Goal: Complete application form: Complete application form

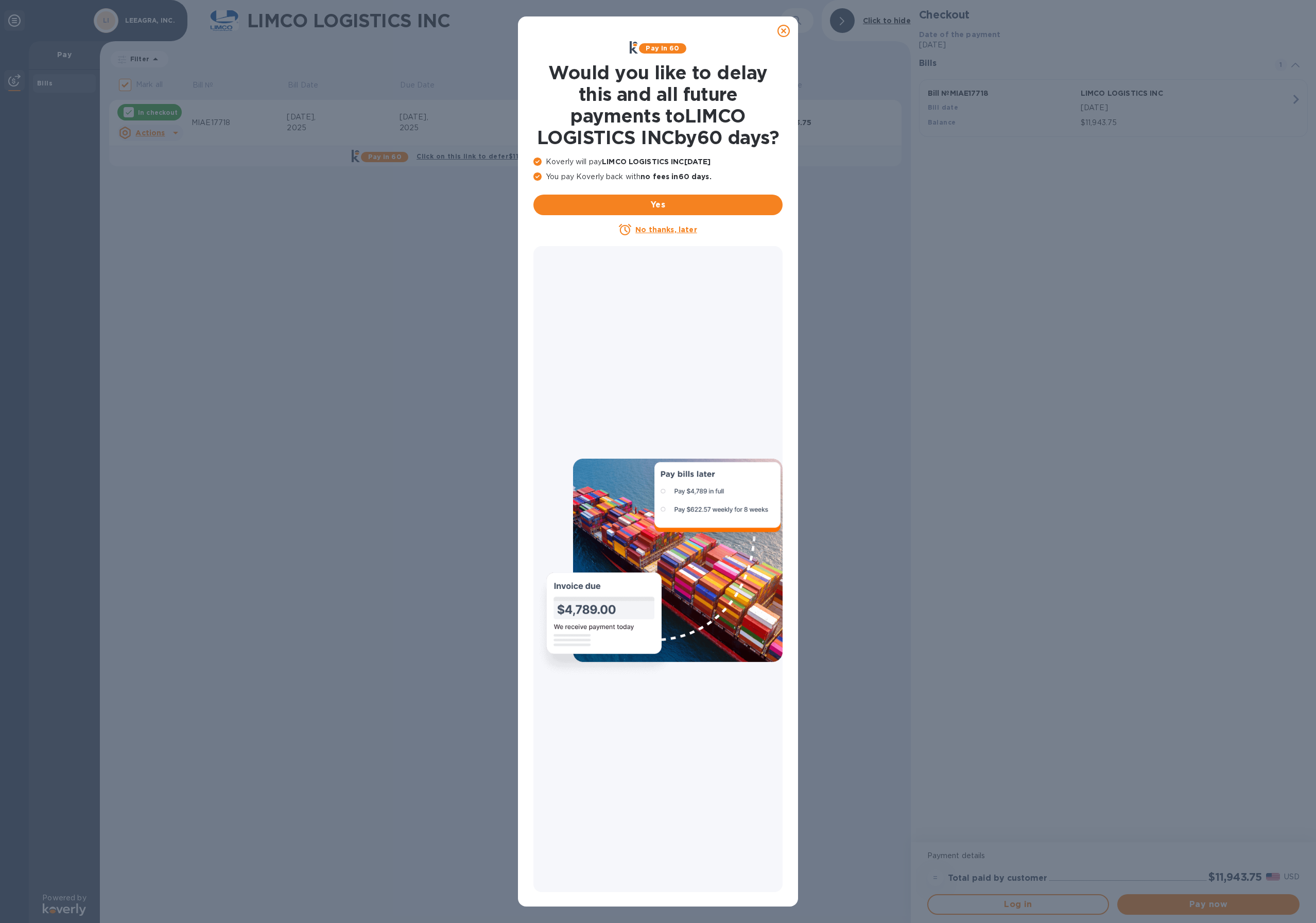
click at [661, 234] on u "No thanks, later" at bounding box center [666, 230] width 61 height 9
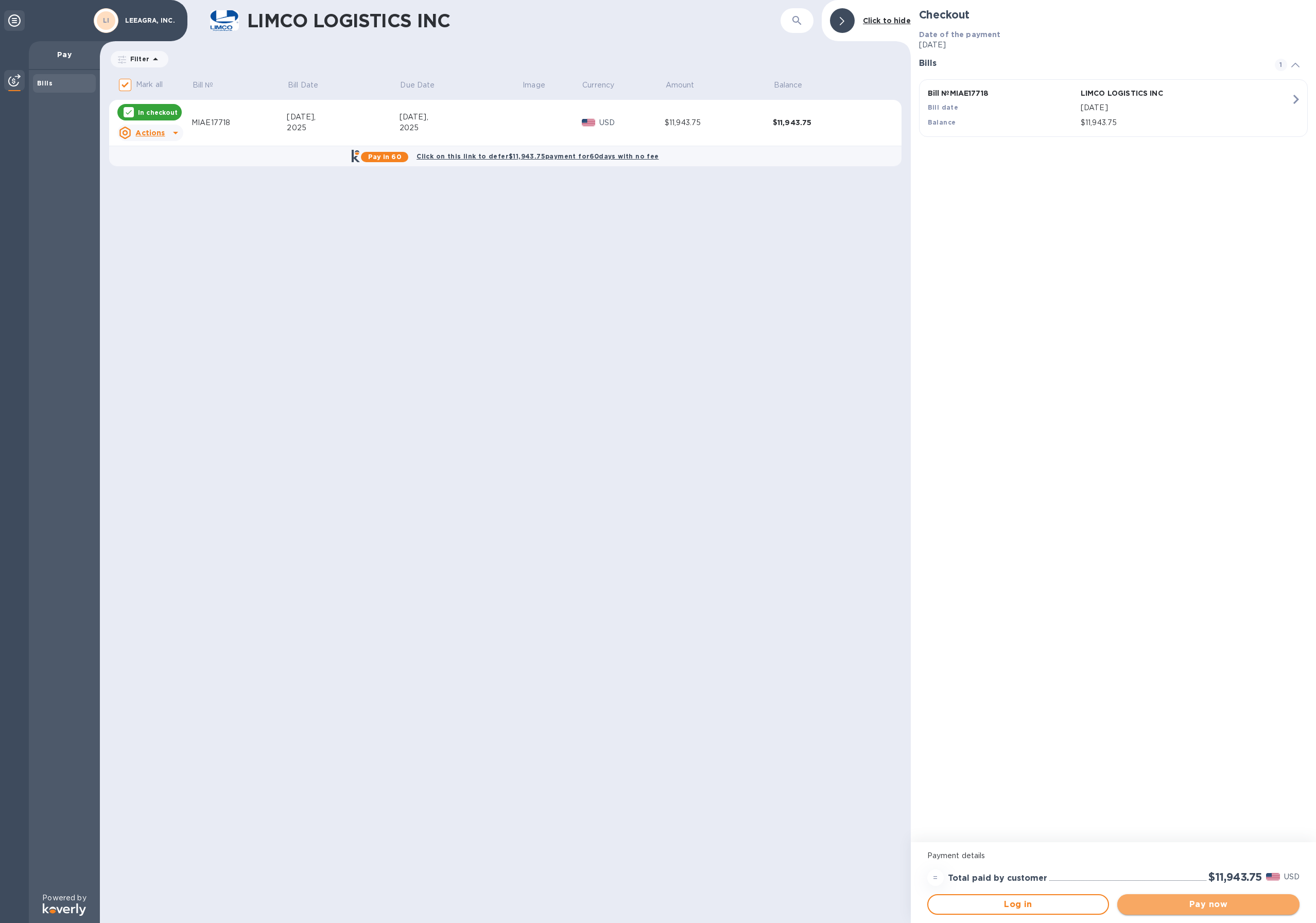
click at [1200, 909] on span "Pay now" at bounding box center [1208, 904] width 166 height 12
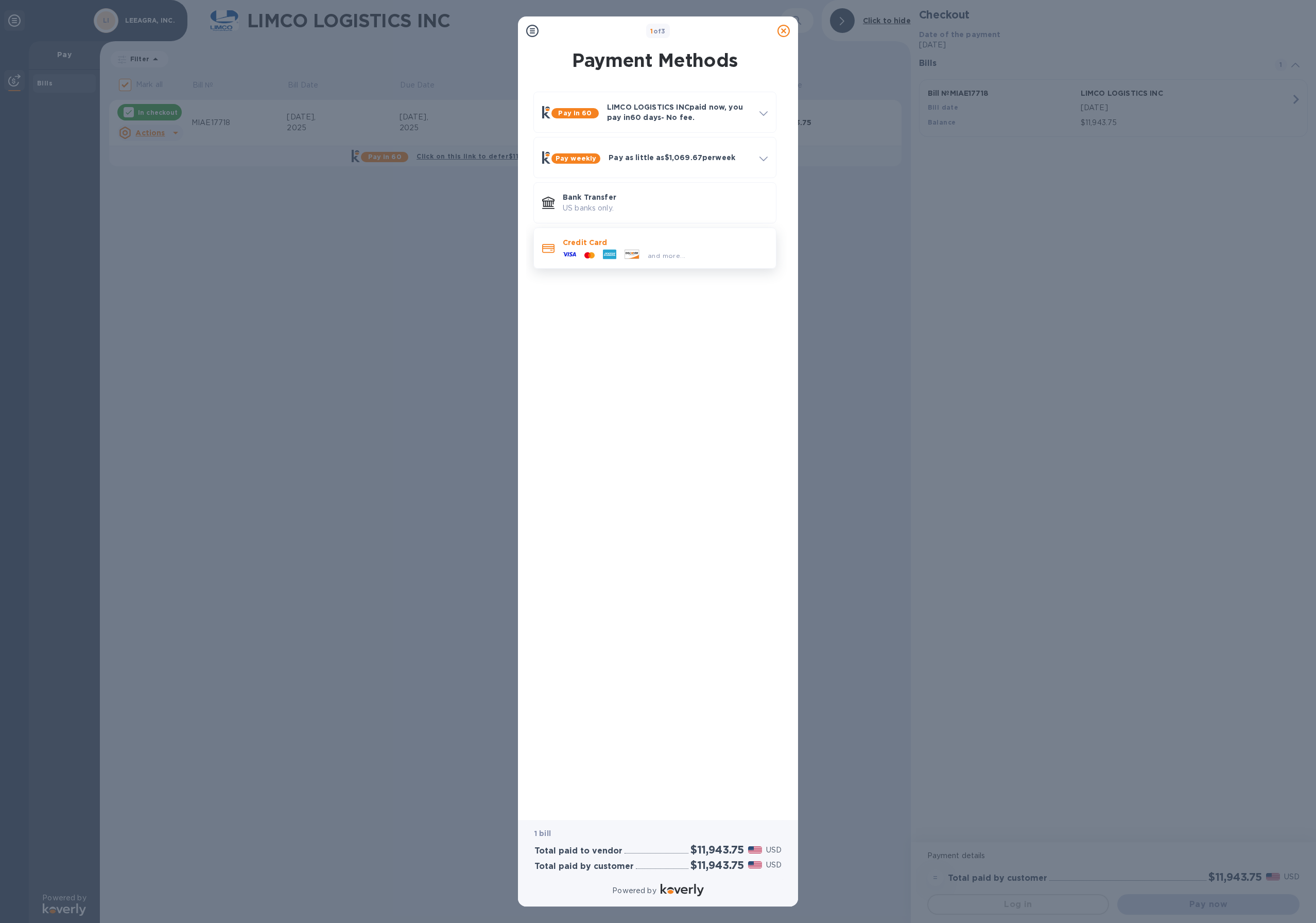
click at [590, 248] on div "and more..." at bounding box center [624, 255] width 131 height 15
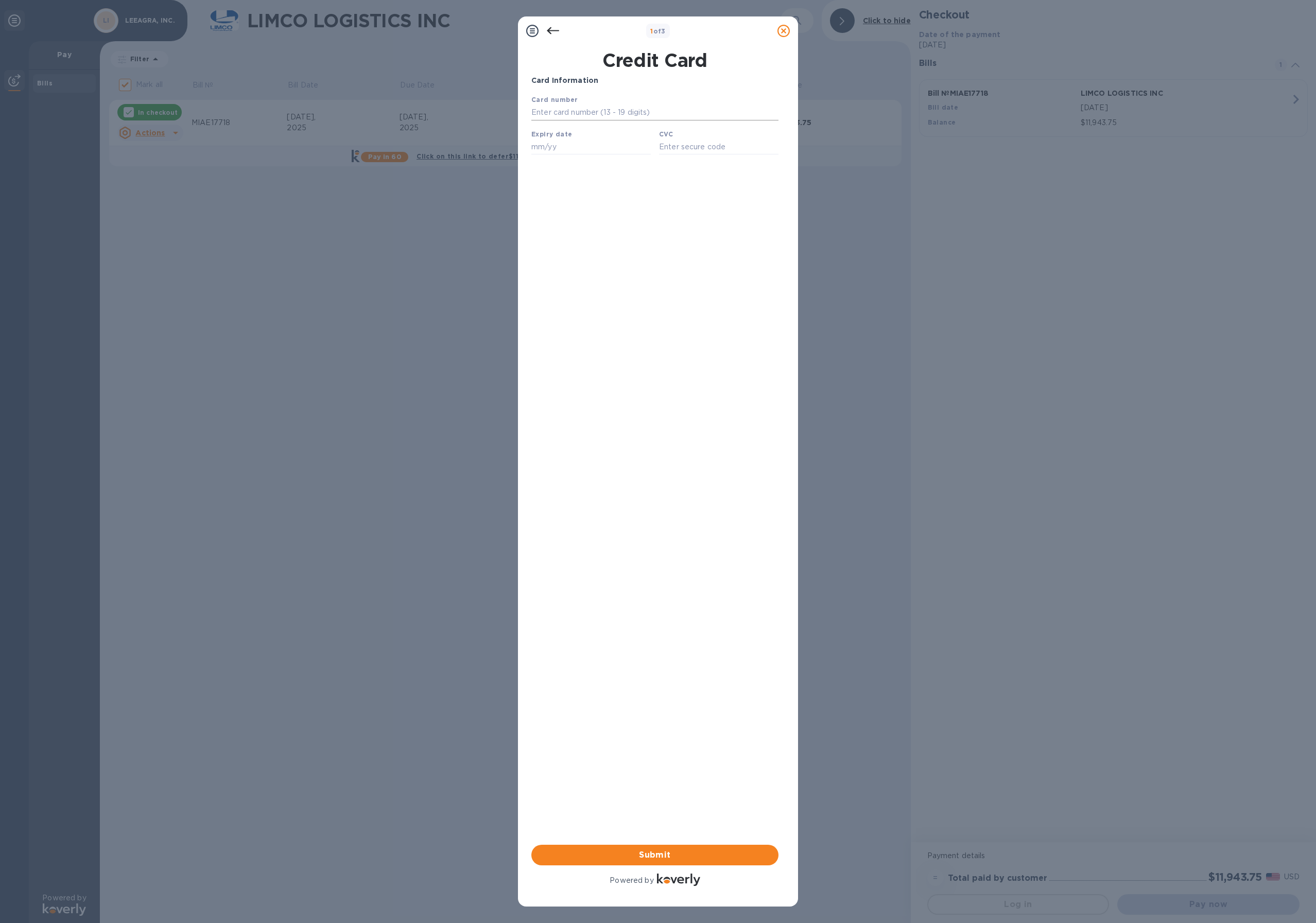
click at [619, 106] on input "text" at bounding box center [655, 113] width 247 height 15
click at [0, 922] on com-1password-button at bounding box center [0, 923] width 0 height 0
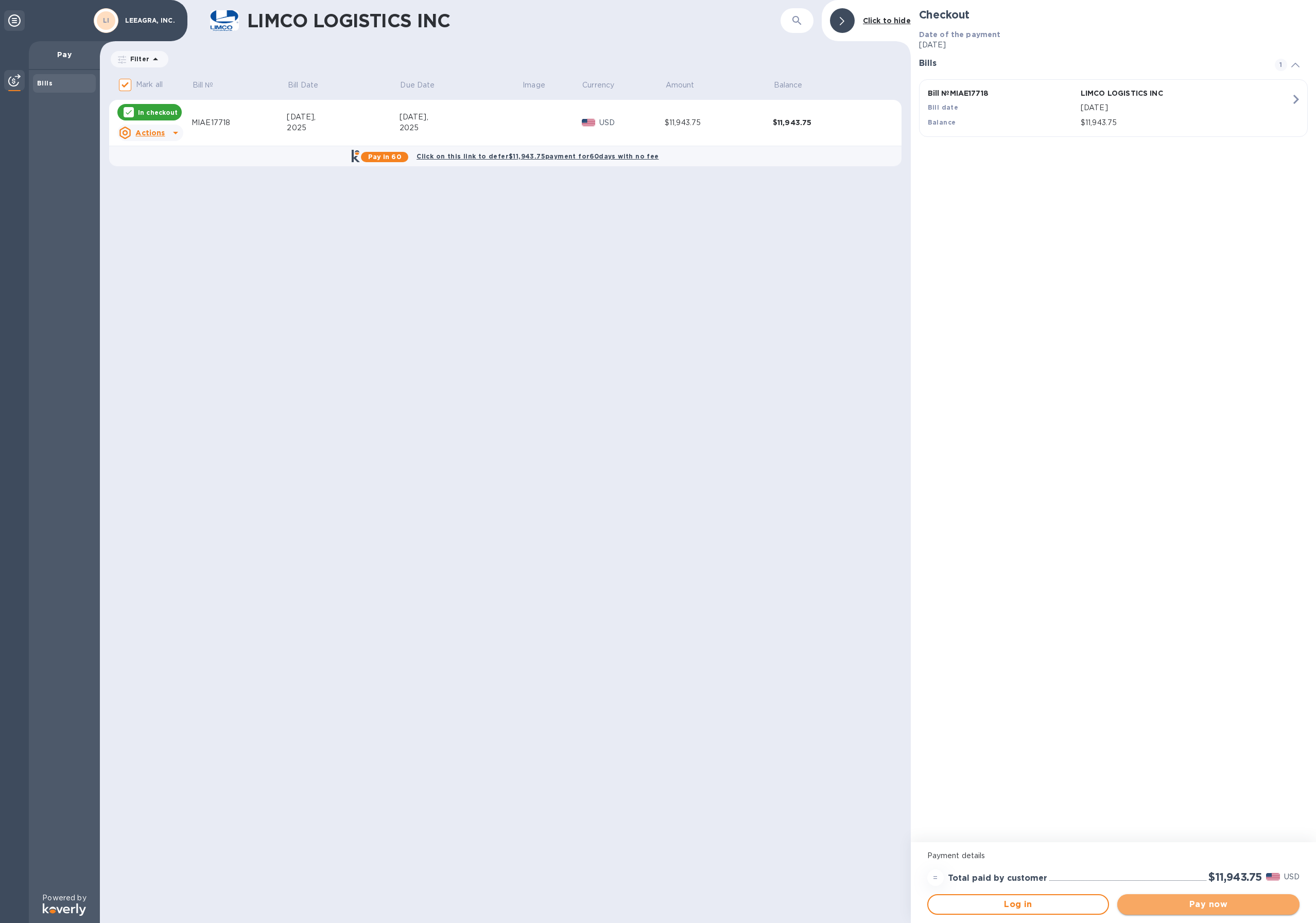
click at [1171, 909] on span "Pay now" at bounding box center [1208, 904] width 166 height 12
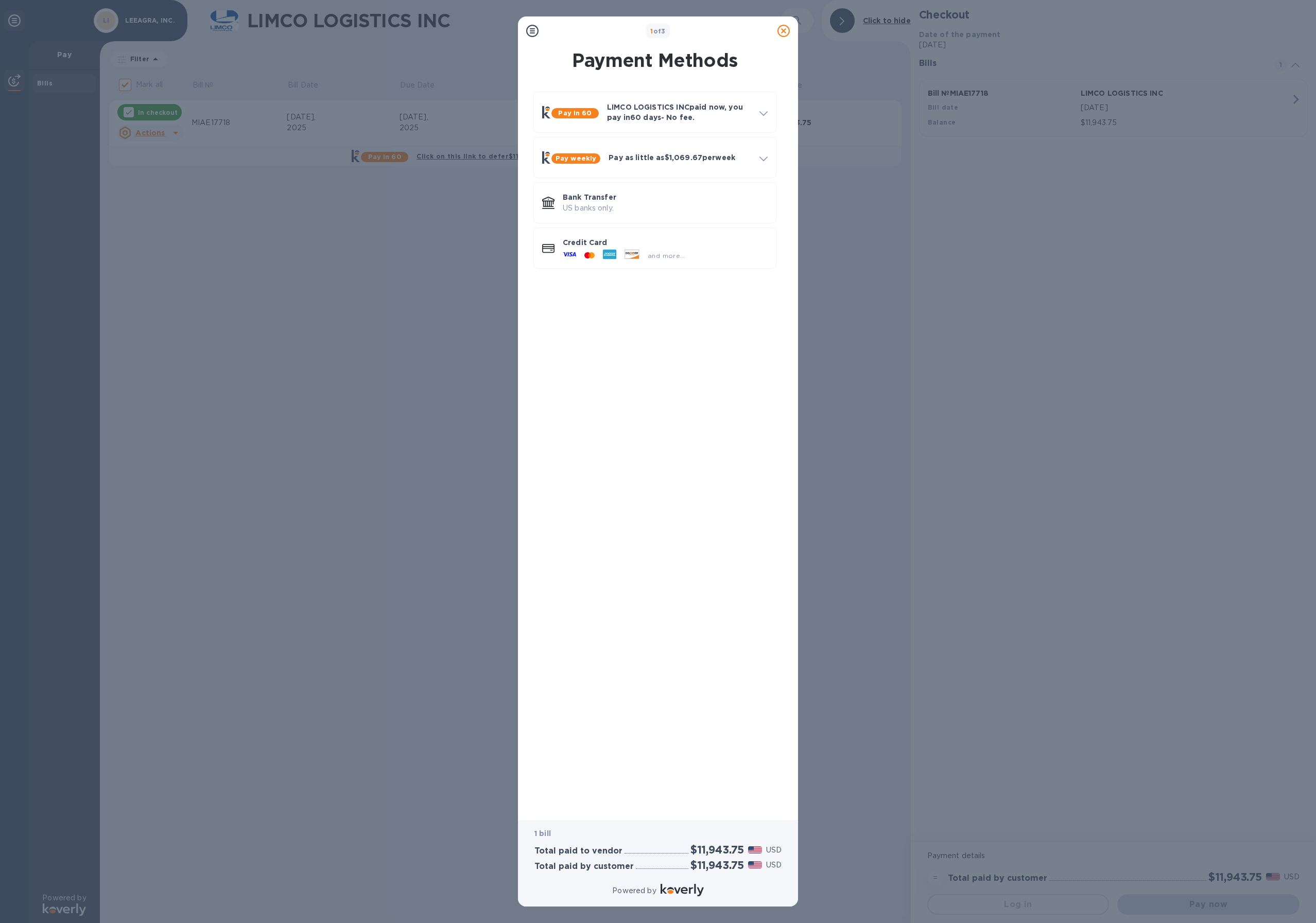
click at [879, 587] on div "1 of 3 Payment Methods Pay in 60 LIMCO LOGISTICS INC paid now, you pay in 60 da…" at bounding box center [658, 461] width 1316 height 923
click at [612, 245] on p "Credit Card" at bounding box center [665, 242] width 205 height 10
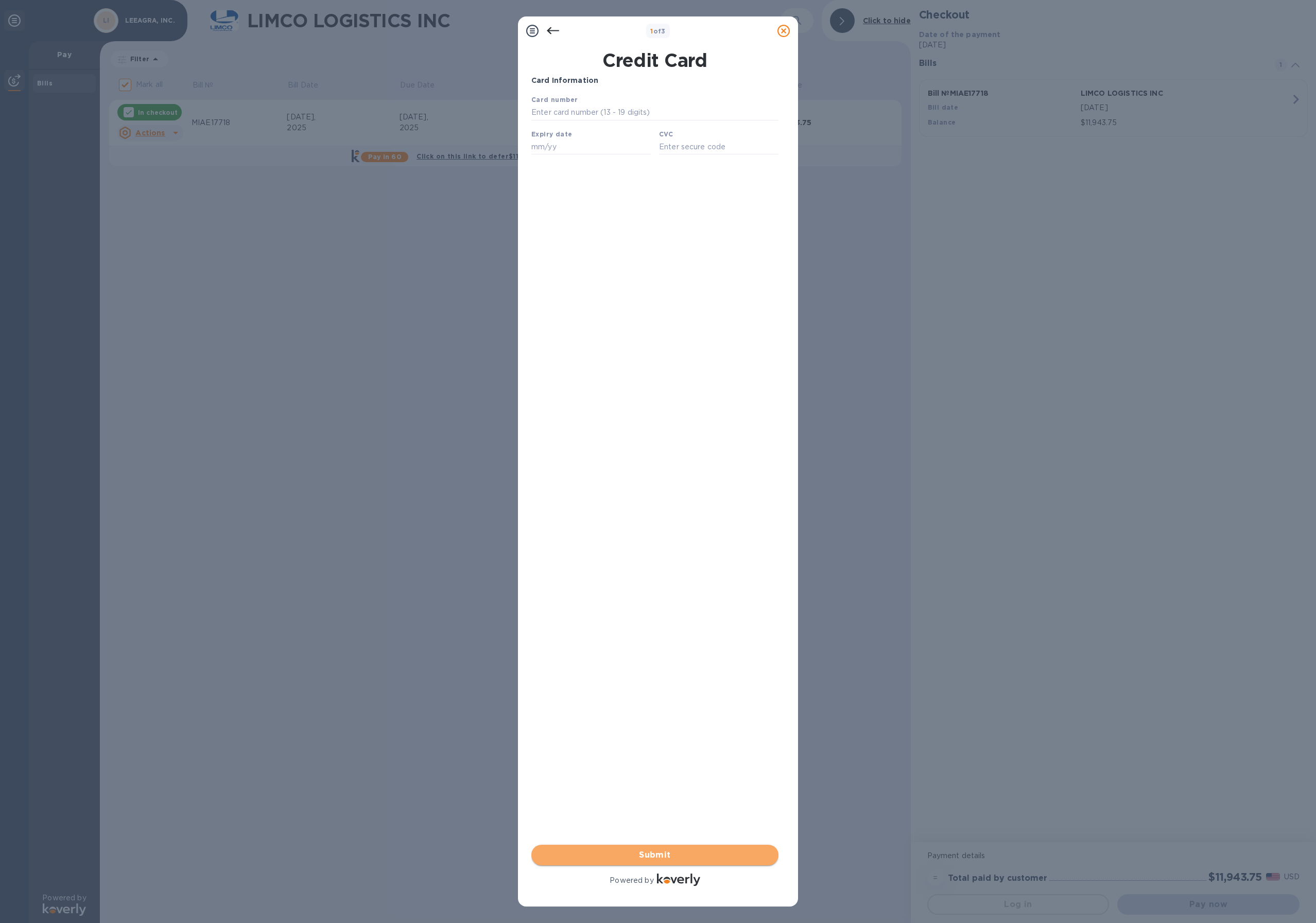
click at [646, 853] on span "Submit" at bounding box center [655, 855] width 231 height 12
click at [593, 108] on input "text" at bounding box center [655, 113] width 247 height 15
type input "4147 2020 9913 5681"
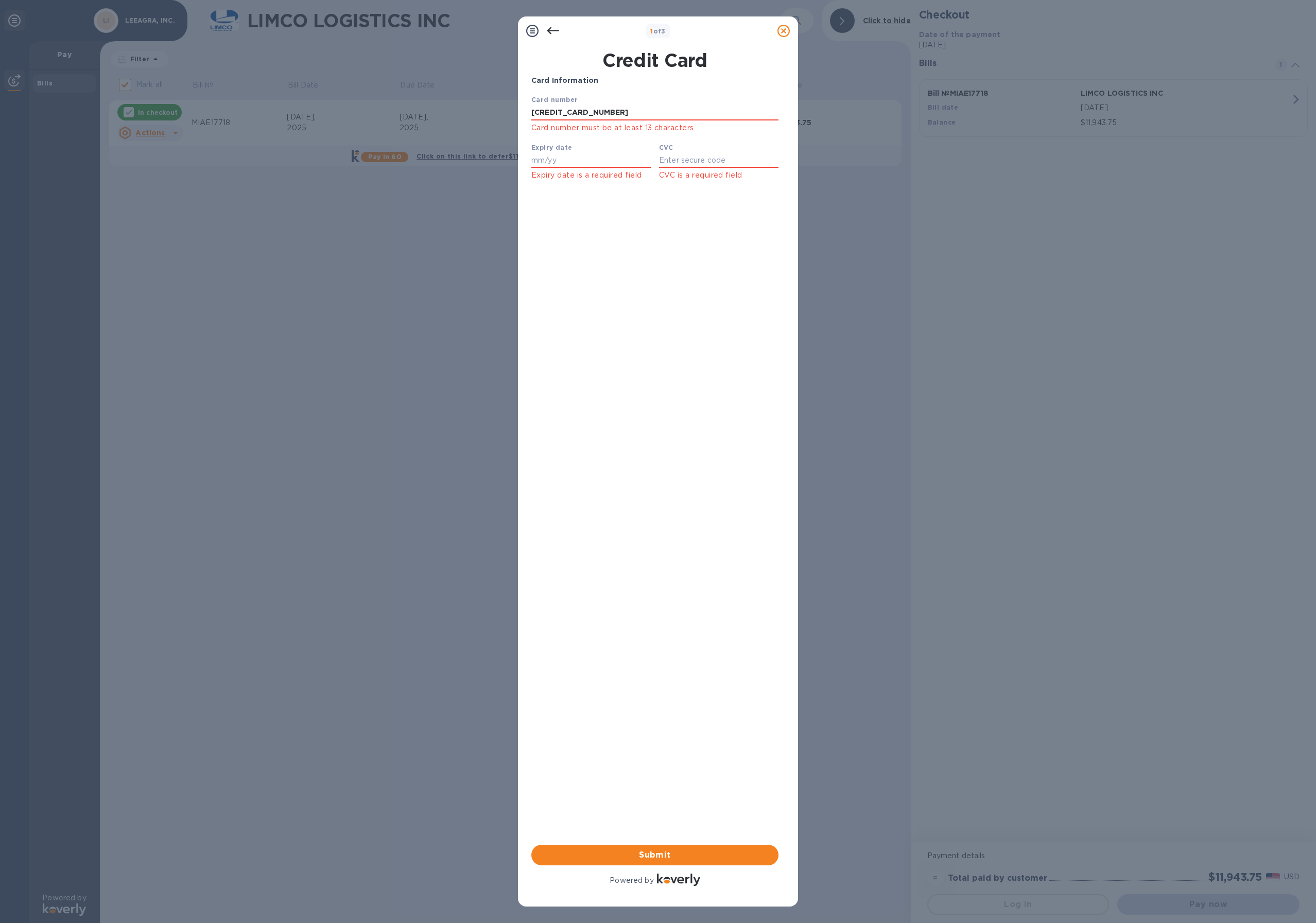
type input "02/25"
type input "689"
click at [620, 108] on input "4147 2020 9913 5681" at bounding box center [655, 113] width 247 height 15
click at [623, 112] on input "4147 2020 9913 5681" at bounding box center [655, 113] width 247 height 15
type input "4"
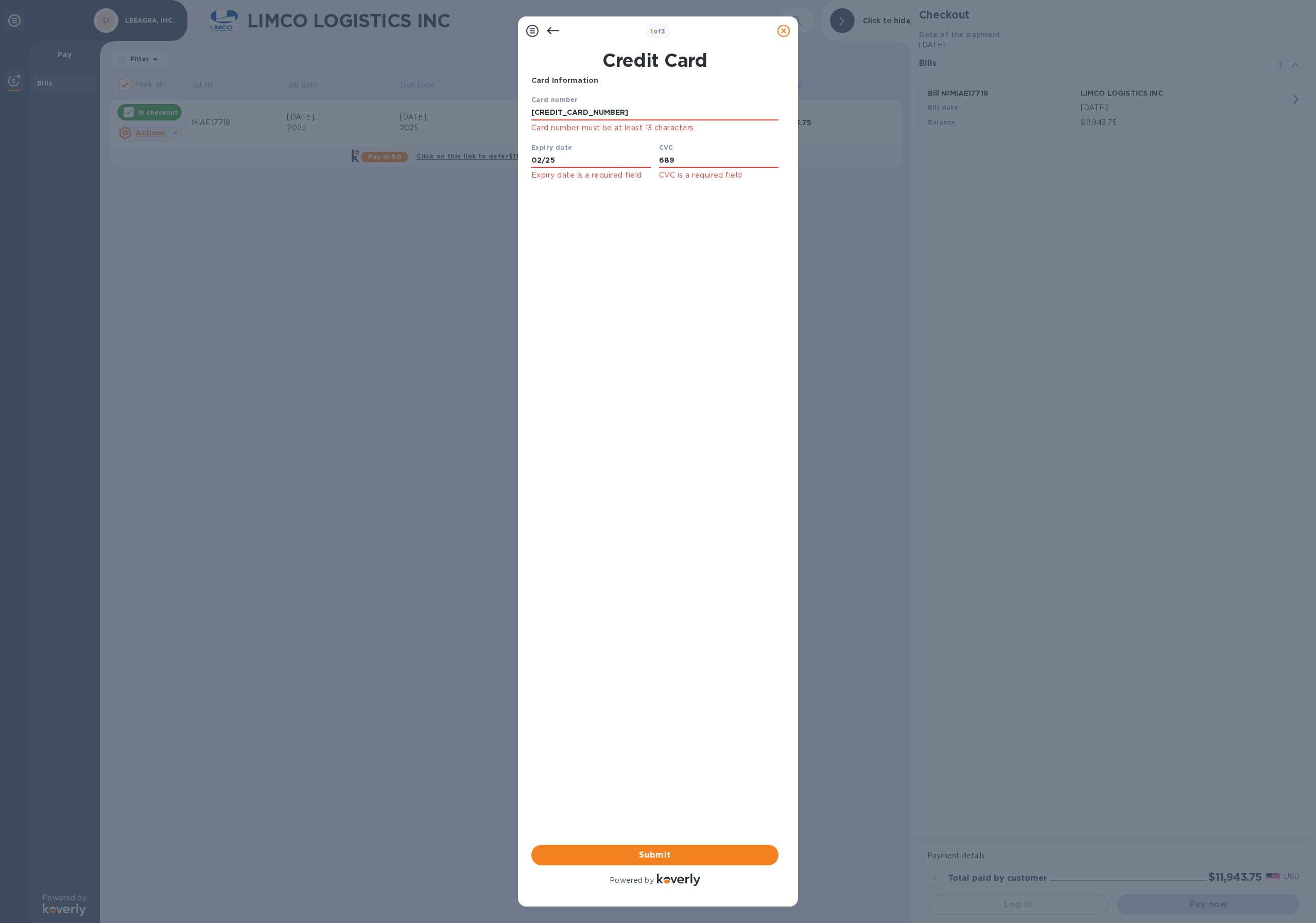
type input "6011 0089 1787 8925"
type input "04/26"
click at [678, 159] on input "689" at bounding box center [718, 160] width 120 height 15
type input "6"
type input "002"
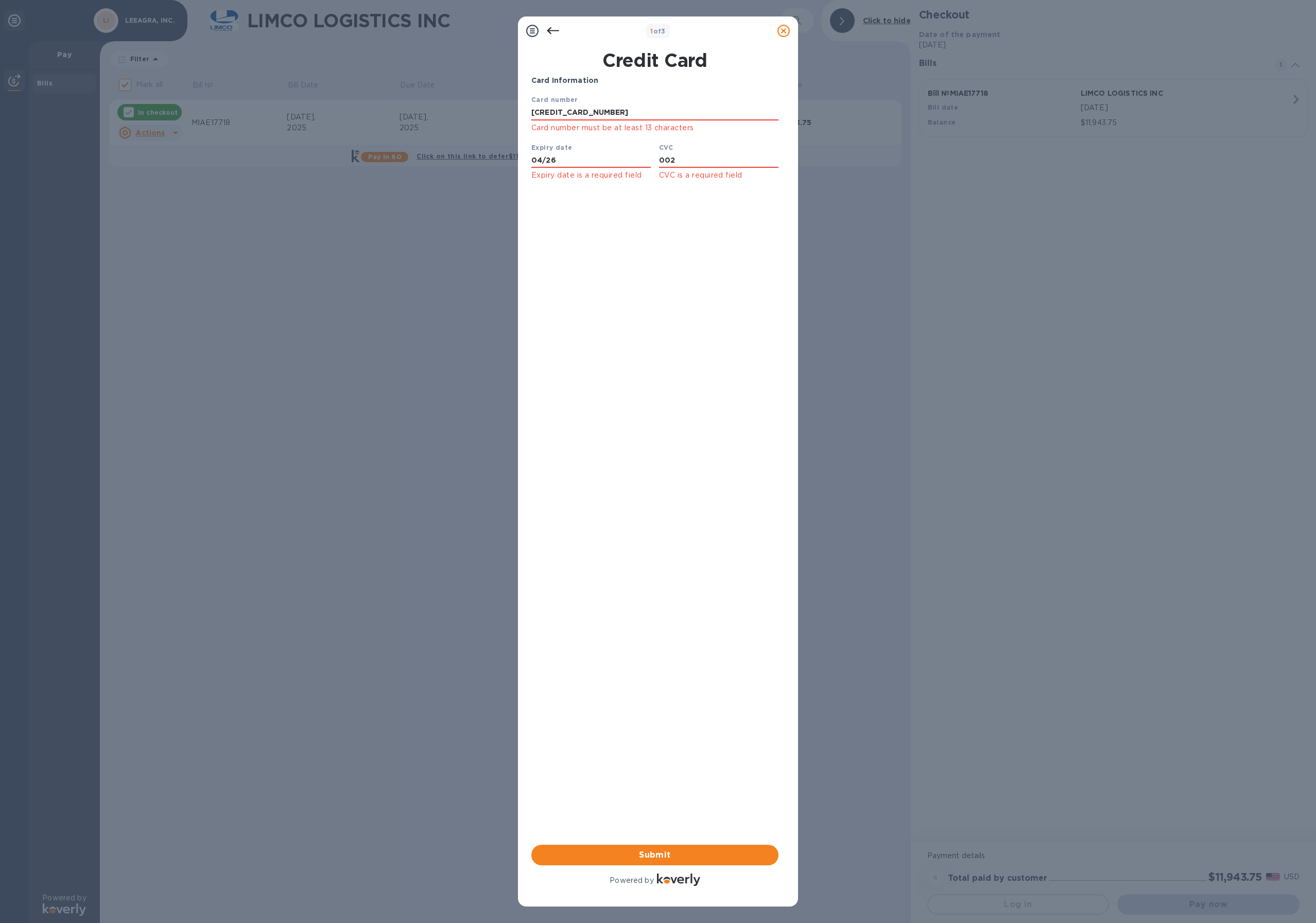
click at [653, 271] on div "Card Information Your browser does not support iframes Submit Powered by" at bounding box center [655, 481] width 247 height 813
click at [616, 859] on span "Submit" at bounding box center [655, 855] width 231 height 12
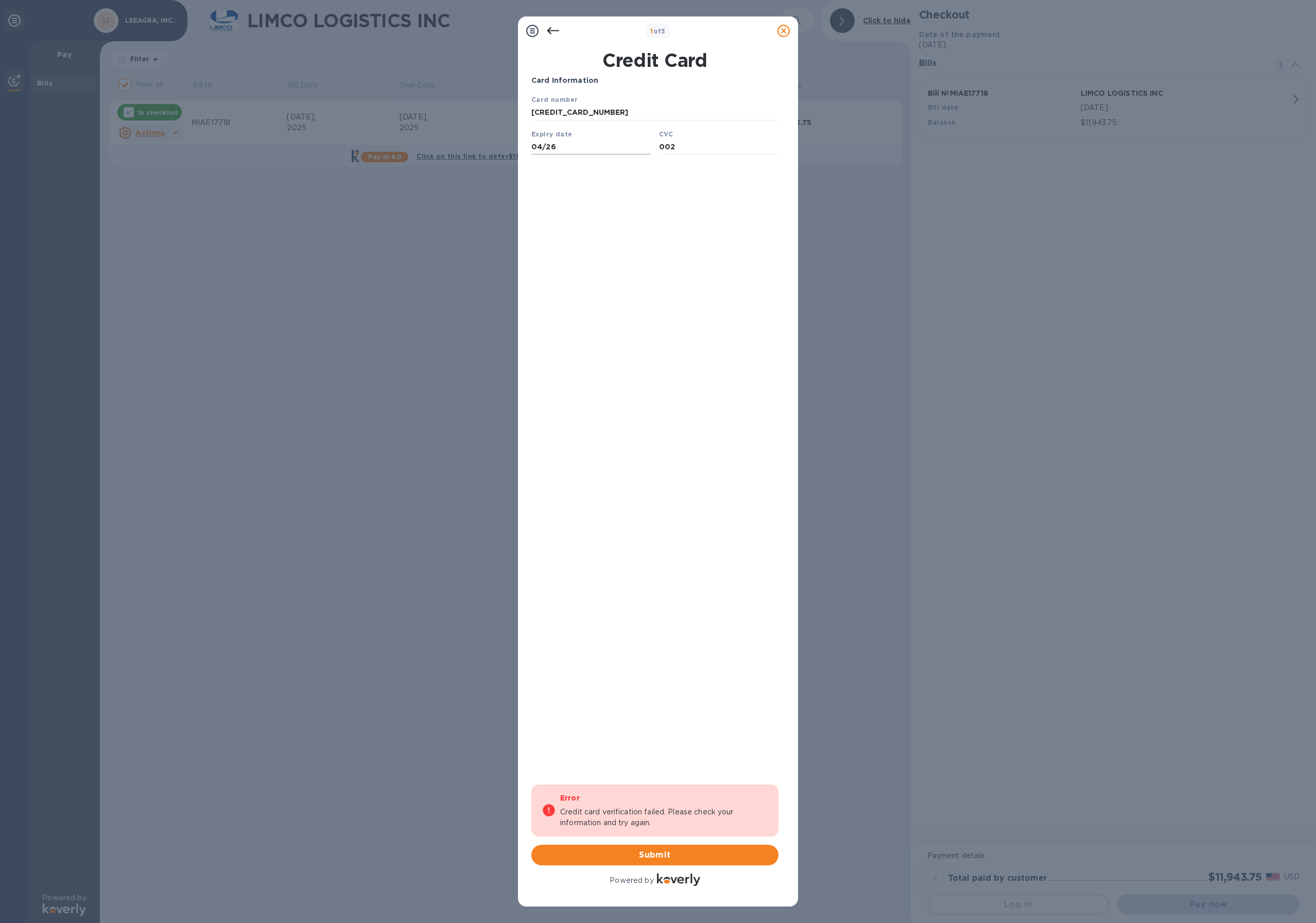
click at [582, 145] on input "04/26" at bounding box center [591, 147] width 120 height 15
click at [472, 273] on div "1 of 3 Credit Card Card Information Your browser does not support iframes Error…" at bounding box center [658, 461] width 1316 height 923
click at [604, 234] on div "Card Information Your browser does not support iframes Error Credit card verifi…" at bounding box center [655, 481] width 247 height 813
click at [604, 232] on div "Card Information Your browser does not support iframes Error Credit card verifi…" at bounding box center [655, 481] width 247 height 813
click at [596, 736] on div "Card Information Your browser does not support iframes Error Credit card verifi…" at bounding box center [655, 481] width 247 height 813
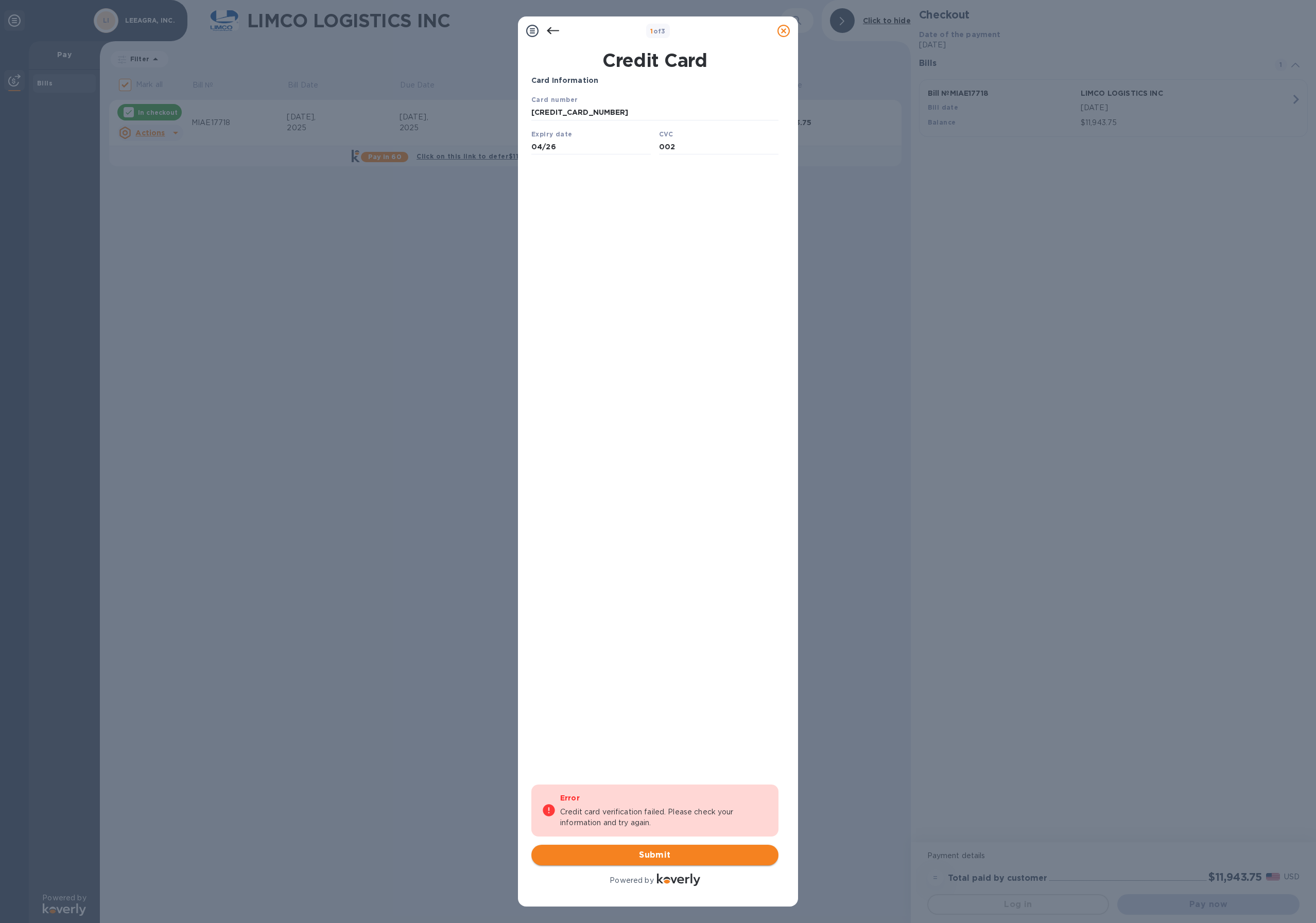
click at [639, 852] on span "Submit" at bounding box center [655, 855] width 231 height 12
click at [668, 422] on div "Card Information Your browser does not support iframes Error Credit card verifi…" at bounding box center [655, 481] width 247 height 813
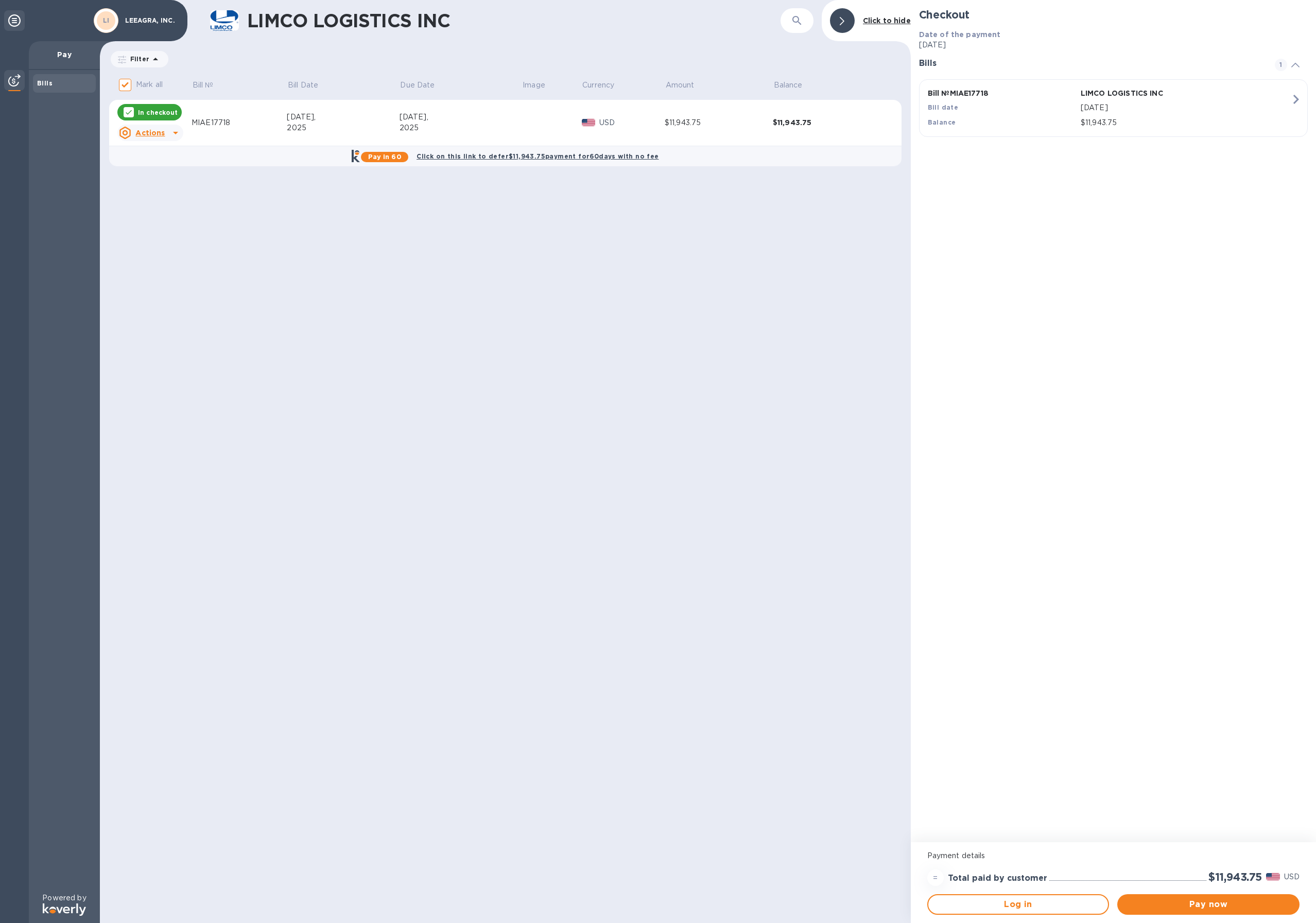
click at [174, 132] on icon at bounding box center [176, 133] width 5 height 3
drag, startPoint x: 287, startPoint y: 187, endPoint x: 351, endPoint y: 185, distance: 64.0
click at [287, 187] on div at bounding box center [658, 461] width 1316 height 923
click at [398, 159] on b "Pay in 60" at bounding box center [385, 157] width 33 height 8
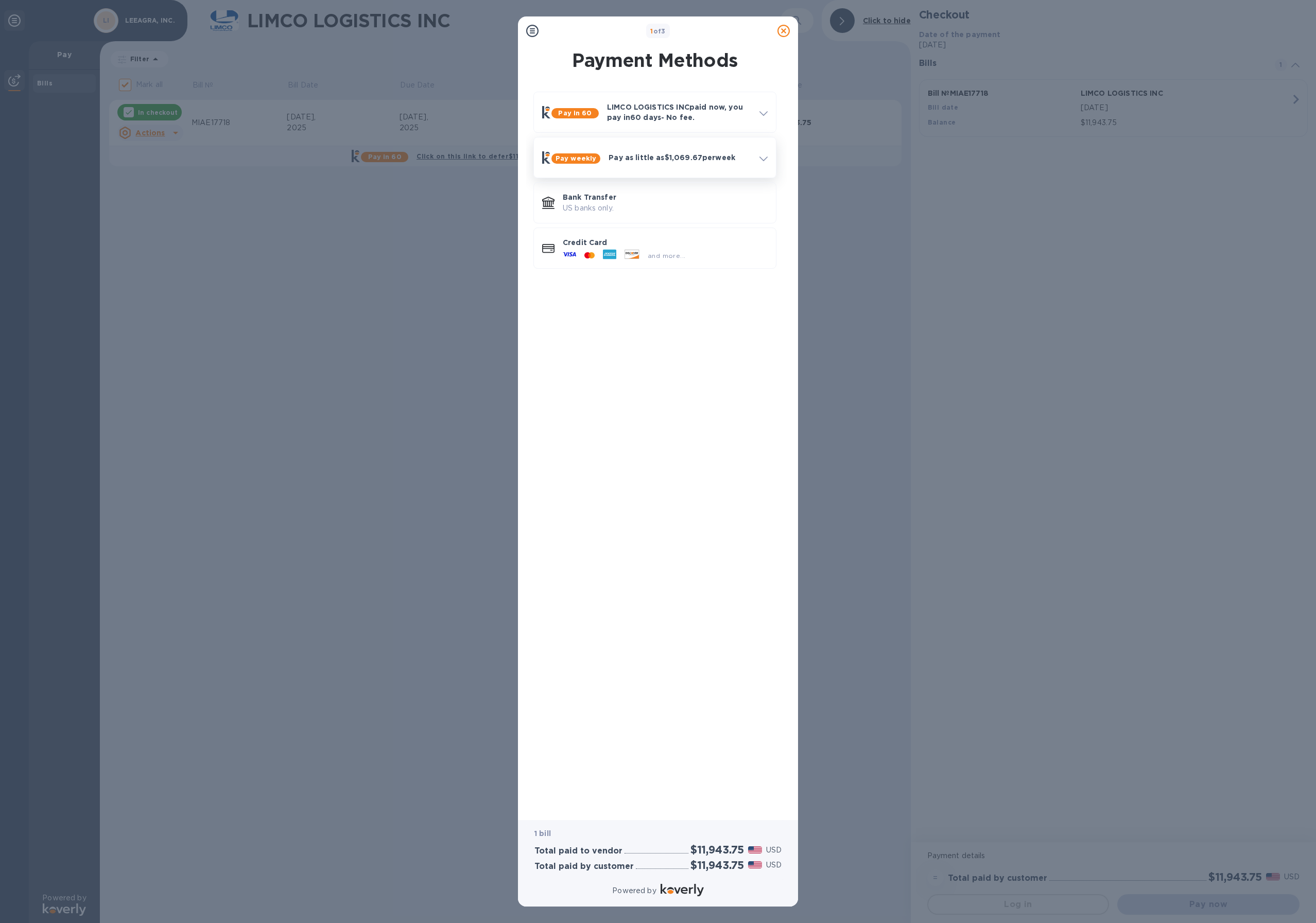
click at [570, 162] on b "Pay weekly" at bounding box center [576, 158] width 41 height 8
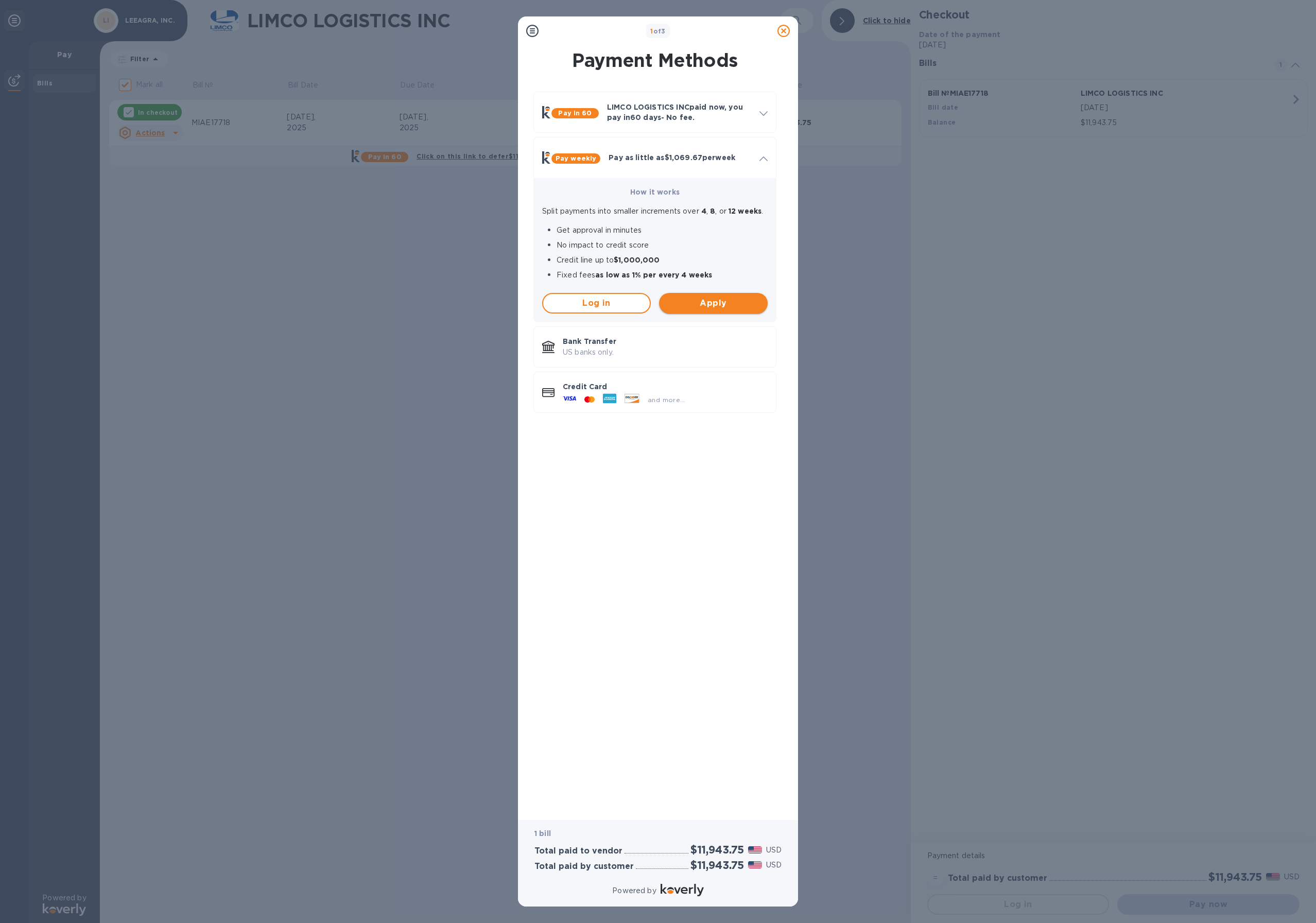
click at [689, 309] on span "Apply" at bounding box center [713, 303] width 92 height 12
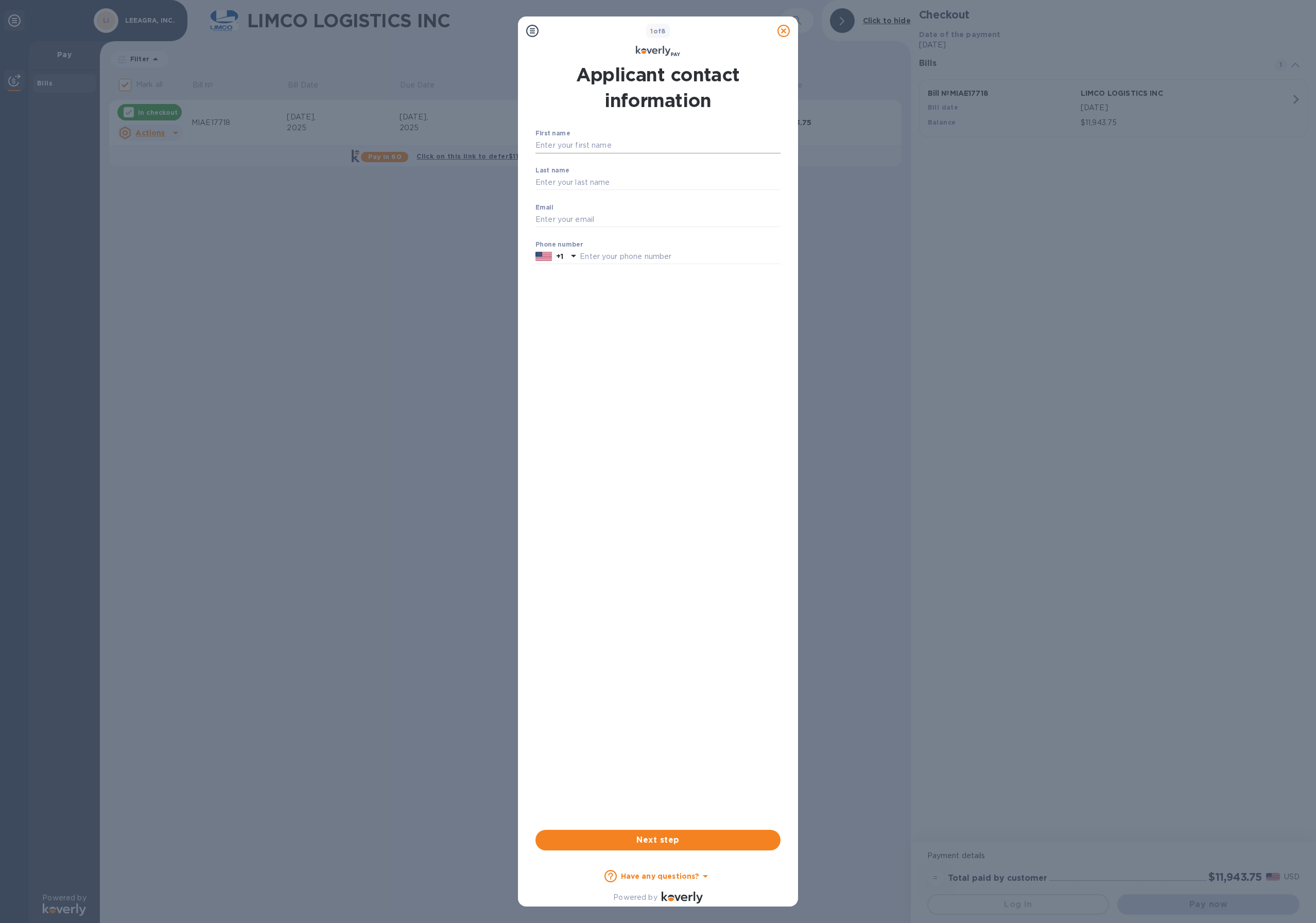
click at [581, 143] on input "First name" at bounding box center [658, 146] width 245 height 15
type input "[PERSON_NAME]"
type input "[PERSON_NAME][EMAIL_ADDRESS][DOMAIN_NAME]"
type input "8067779021"
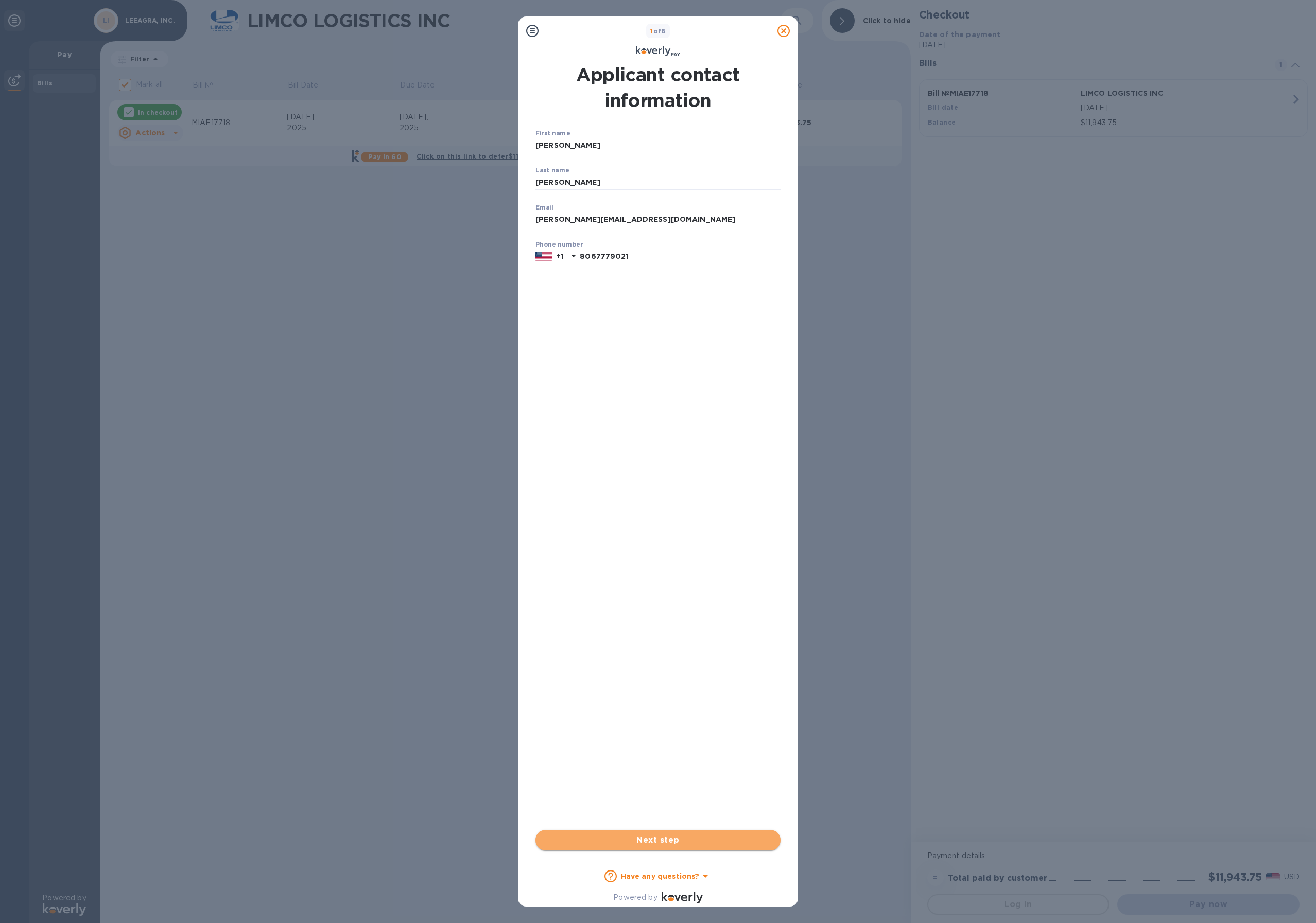
click at [676, 837] on span "Next step" at bounding box center [658, 840] width 228 height 12
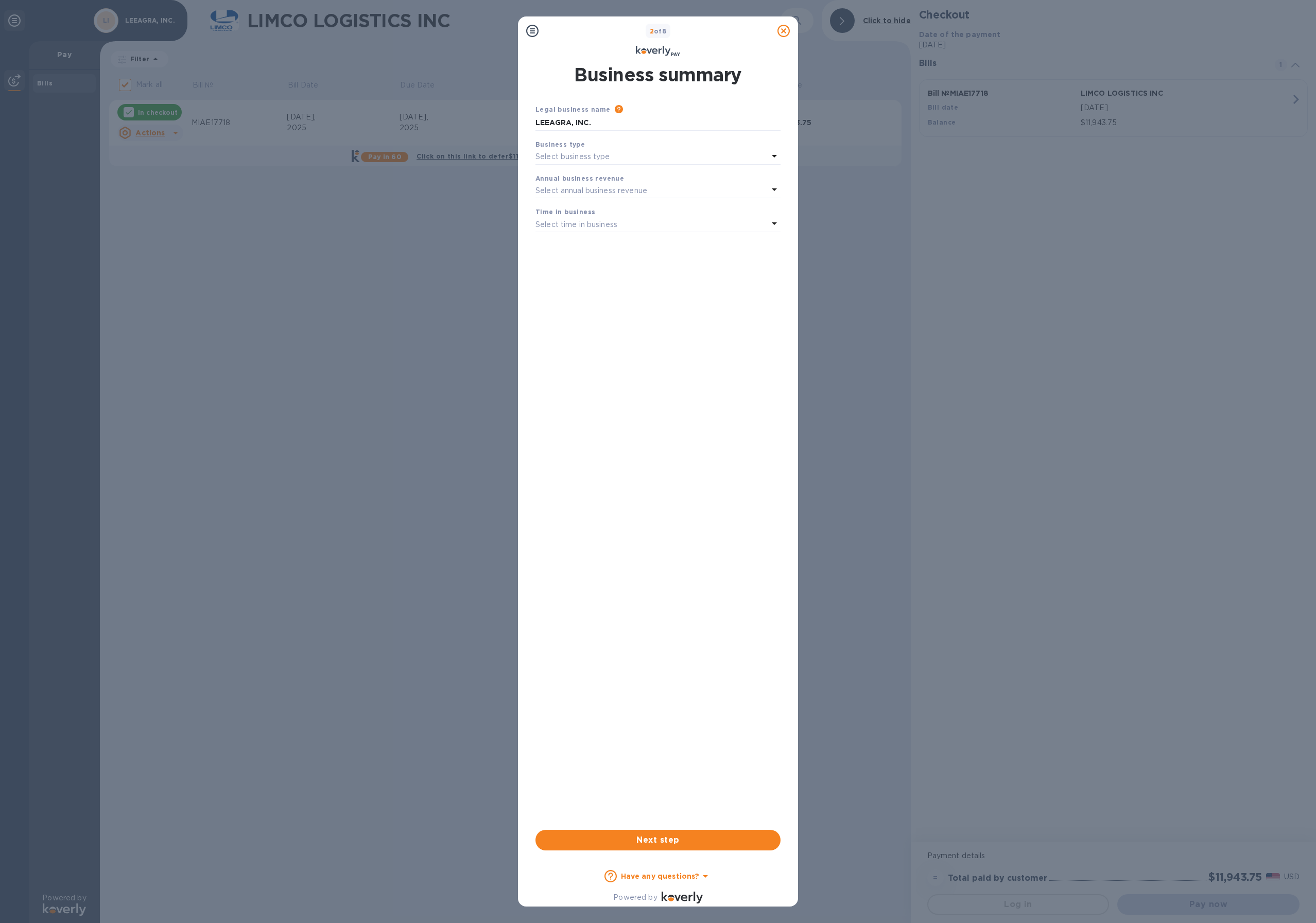
click at [610, 150] on div "Select business type" at bounding box center [652, 157] width 233 height 14
click at [581, 233] on p "S Corporations" at bounding box center [653, 238] width 220 height 11
click at [583, 192] on p "Select annual business revenue" at bounding box center [591, 191] width 112 height 11
click at [601, 247] on p "$1,000,000 - $5,000,000 per year" at bounding box center [653, 252] width 220 height 11
click at [607, 222] on p "Select time in business" at bounding box center [576, 225] width 82 height 11
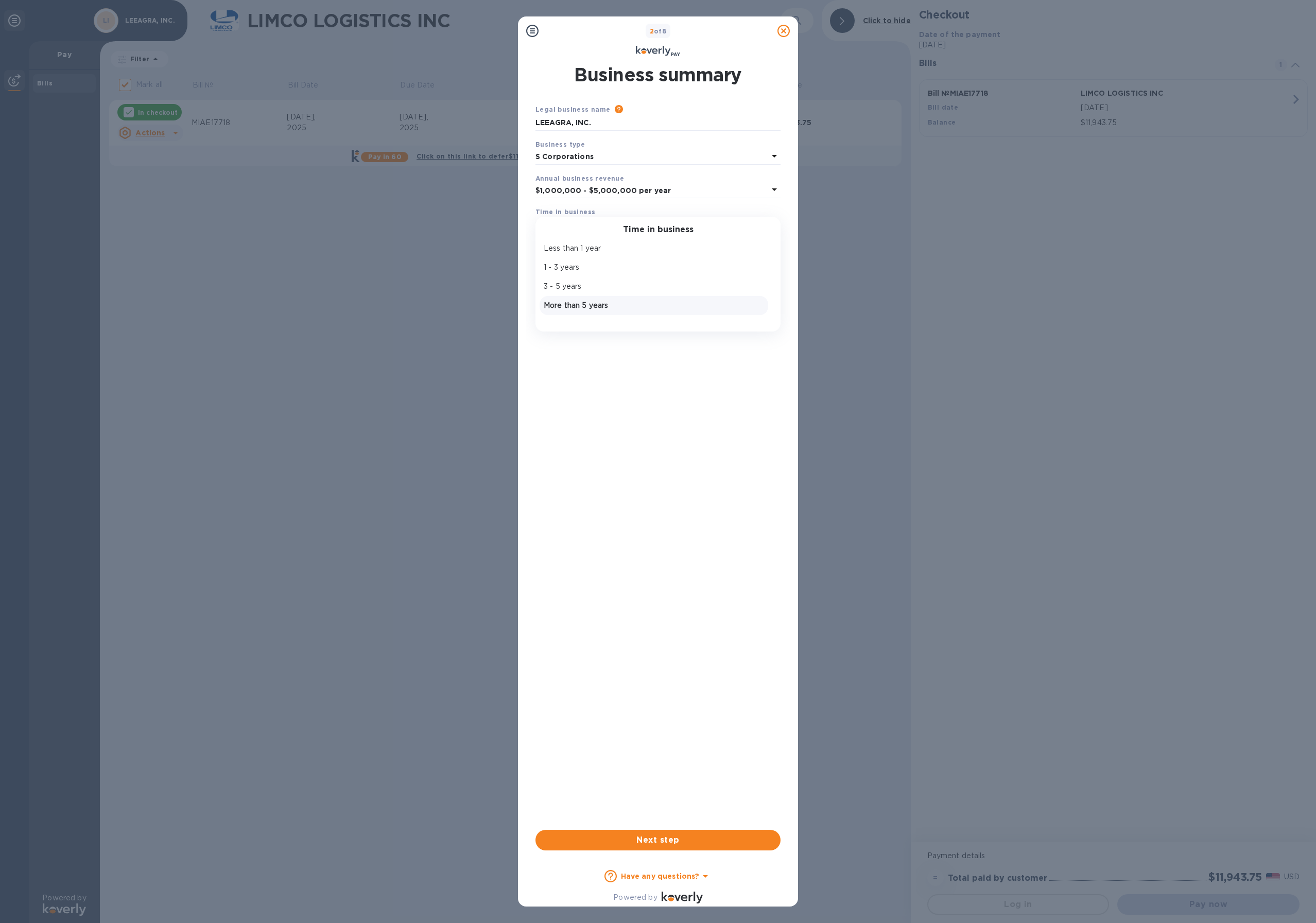
click at [599, 308] on p "More than 5 years" at bounding box center [653, 306] width 220 height 11
click at [663, 837] on span "Next step" at bounding box center [658, 840] width 228 height 12
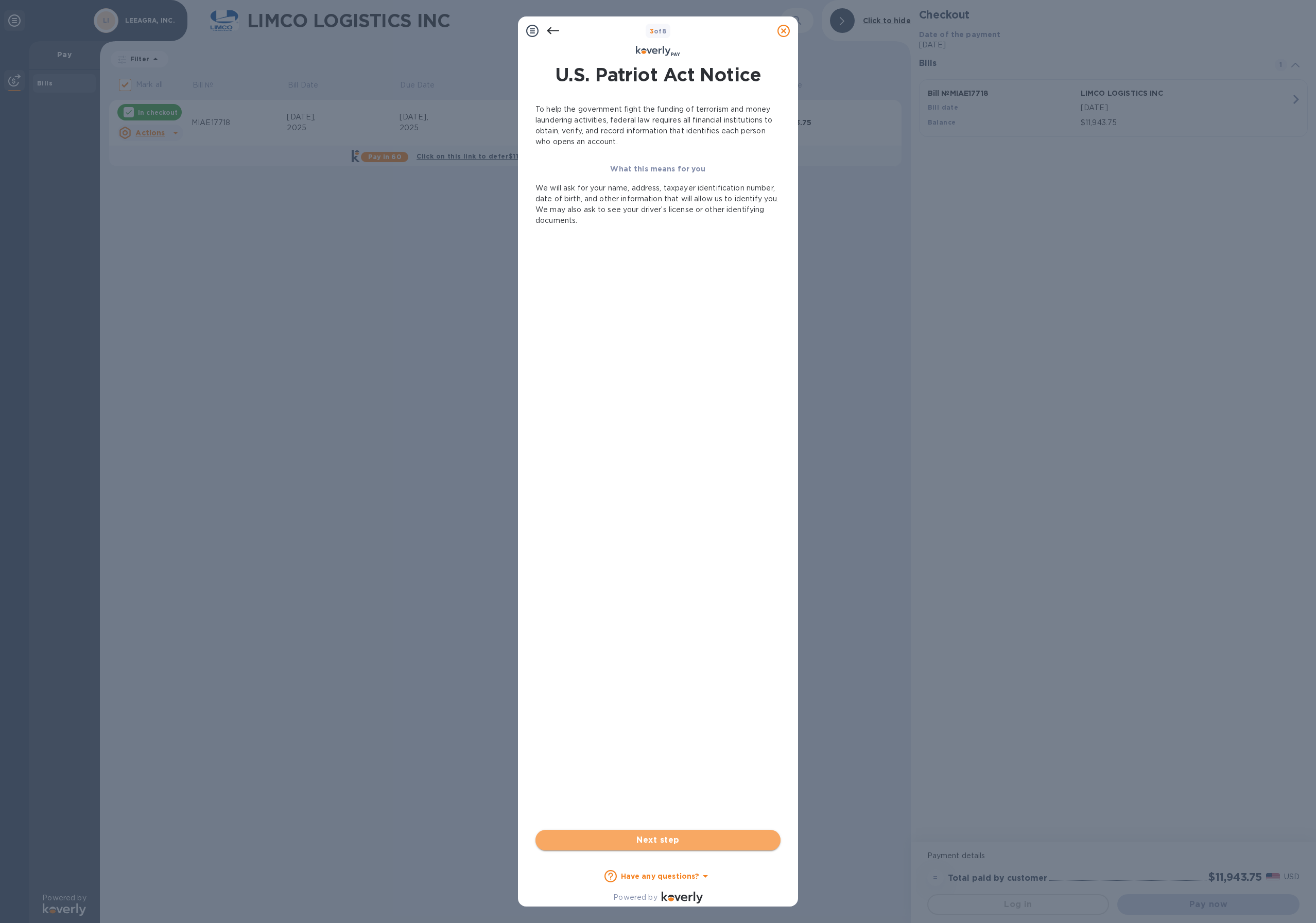
click at [659, 846] on span "Next step" at bounding box center [658, 840] width 228 height 12
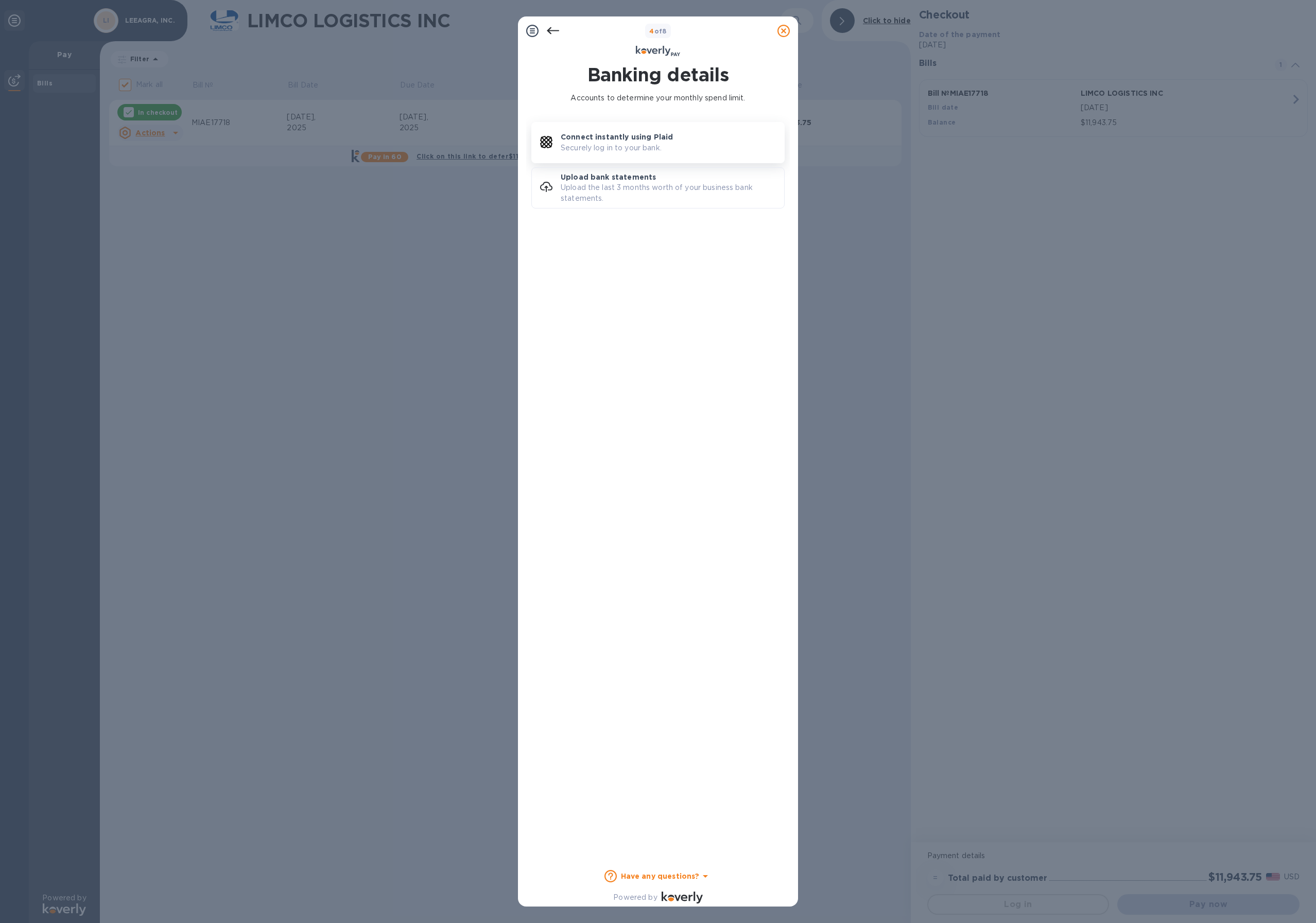
click at [661, 149] on p "Securely log in to your bank." at bounding box center [611, 148] width 101 height 11
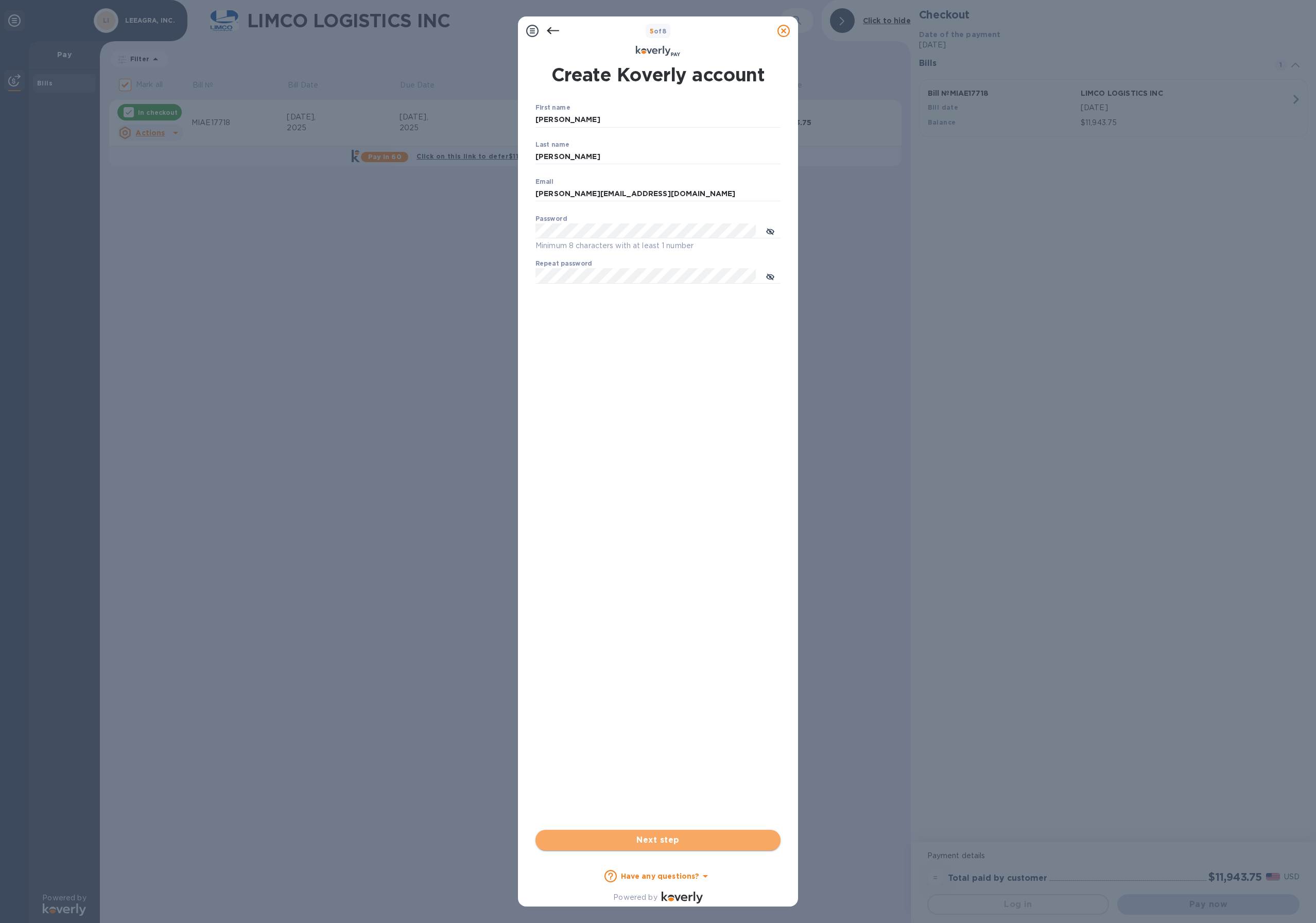
click at [707, 837] on span "Next step" at bounding box center [658, 840] width 228 height 12
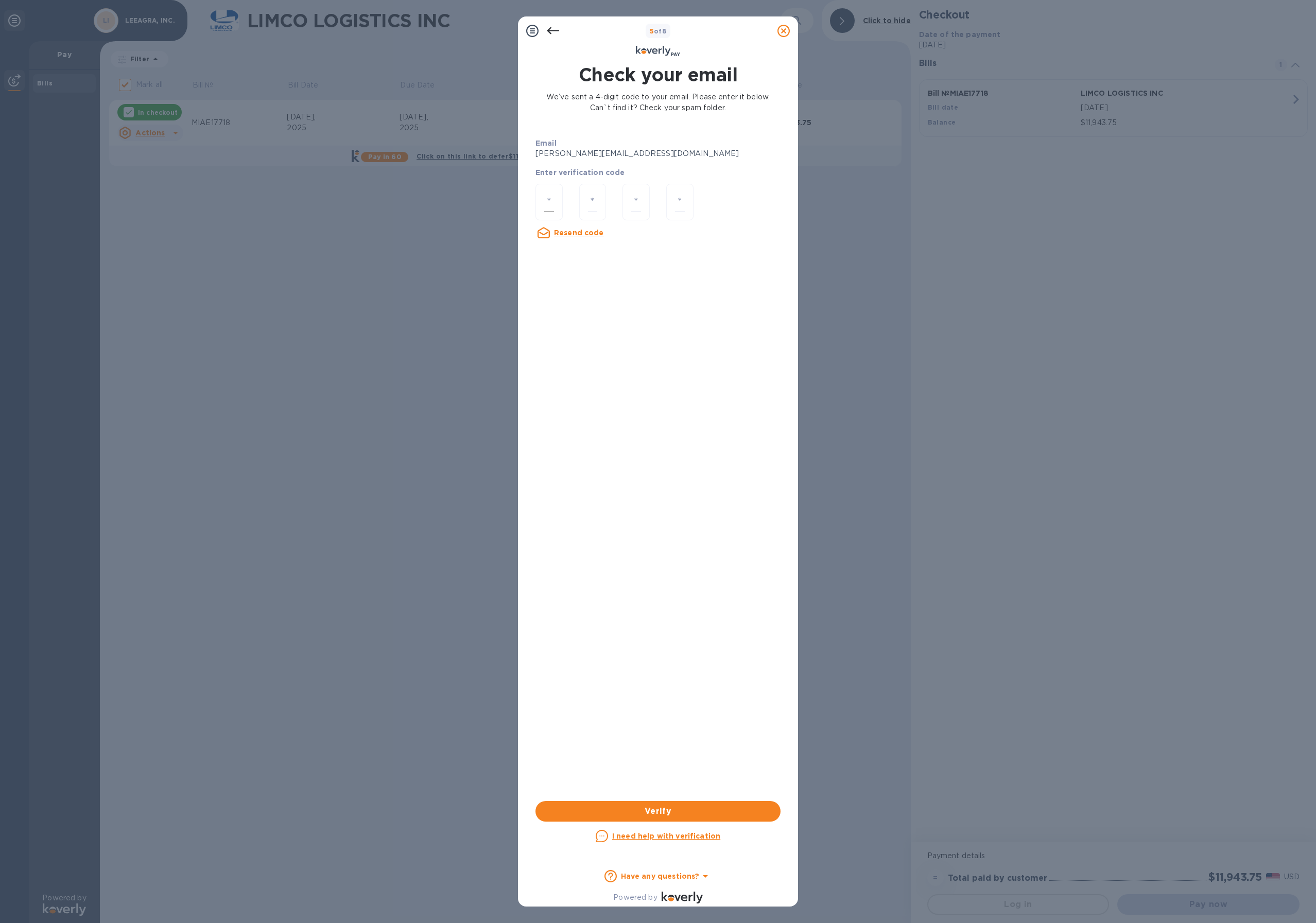
click at [554, 206] on input "number" at bounding box center [549, 202] width 10 height 19
type input "9"
type input "6"
type input "0"
type input "7"
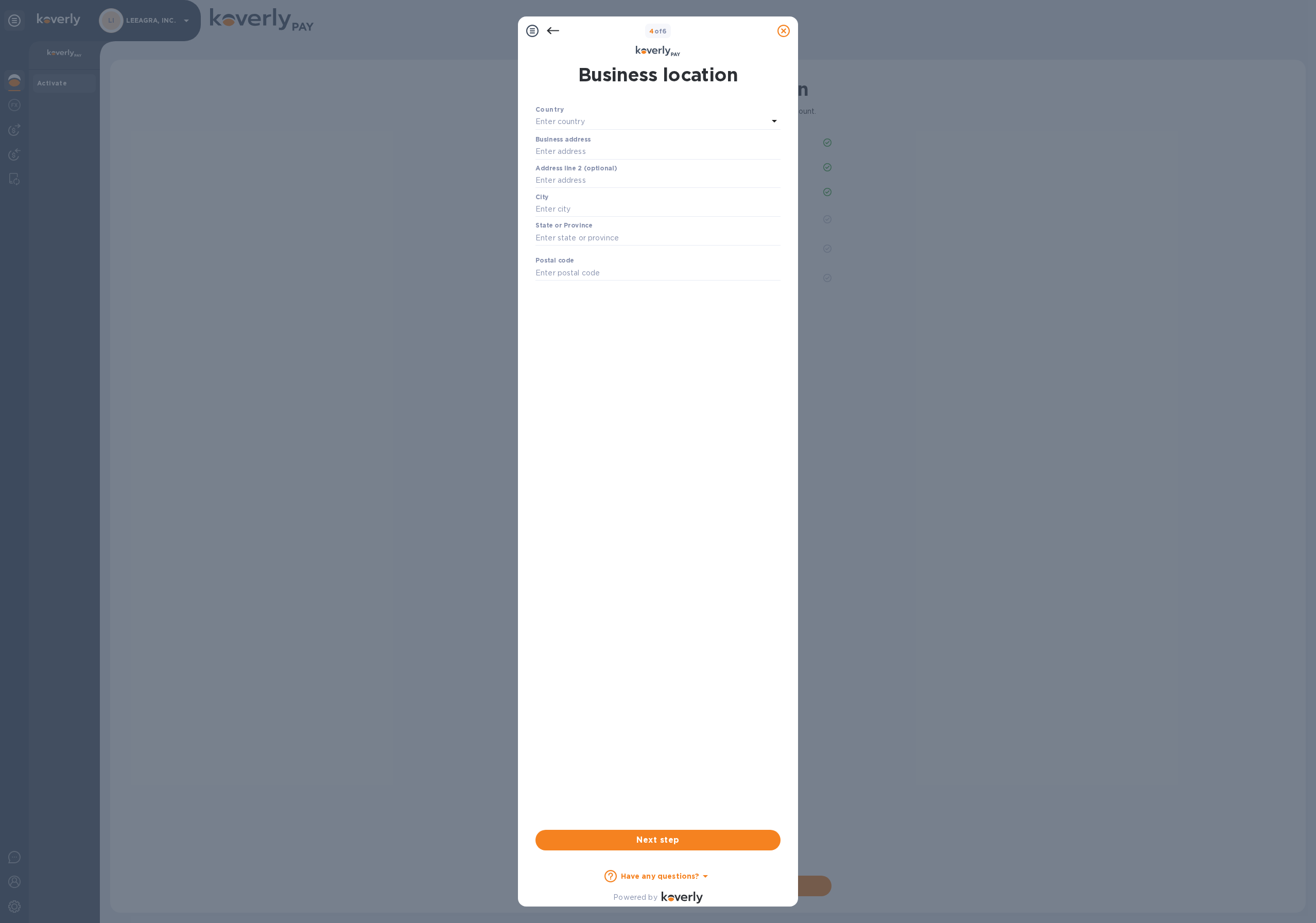
click at [590, 114] on div "Country" at bounding box center [658, 109] width 245 height 11
click at [596, 123] on div "Enter country" at bounding box center [652, 122] width 233 height 14
click at [590, 177] on p "[GEOGRAPHIC_DATA]" at bounding box center [663, 180] width 202 height 11
click at [590, 154] on input "text" at bounding box center [658, 151] width 245 height 15
type input "[STREET_ADDRESS]"
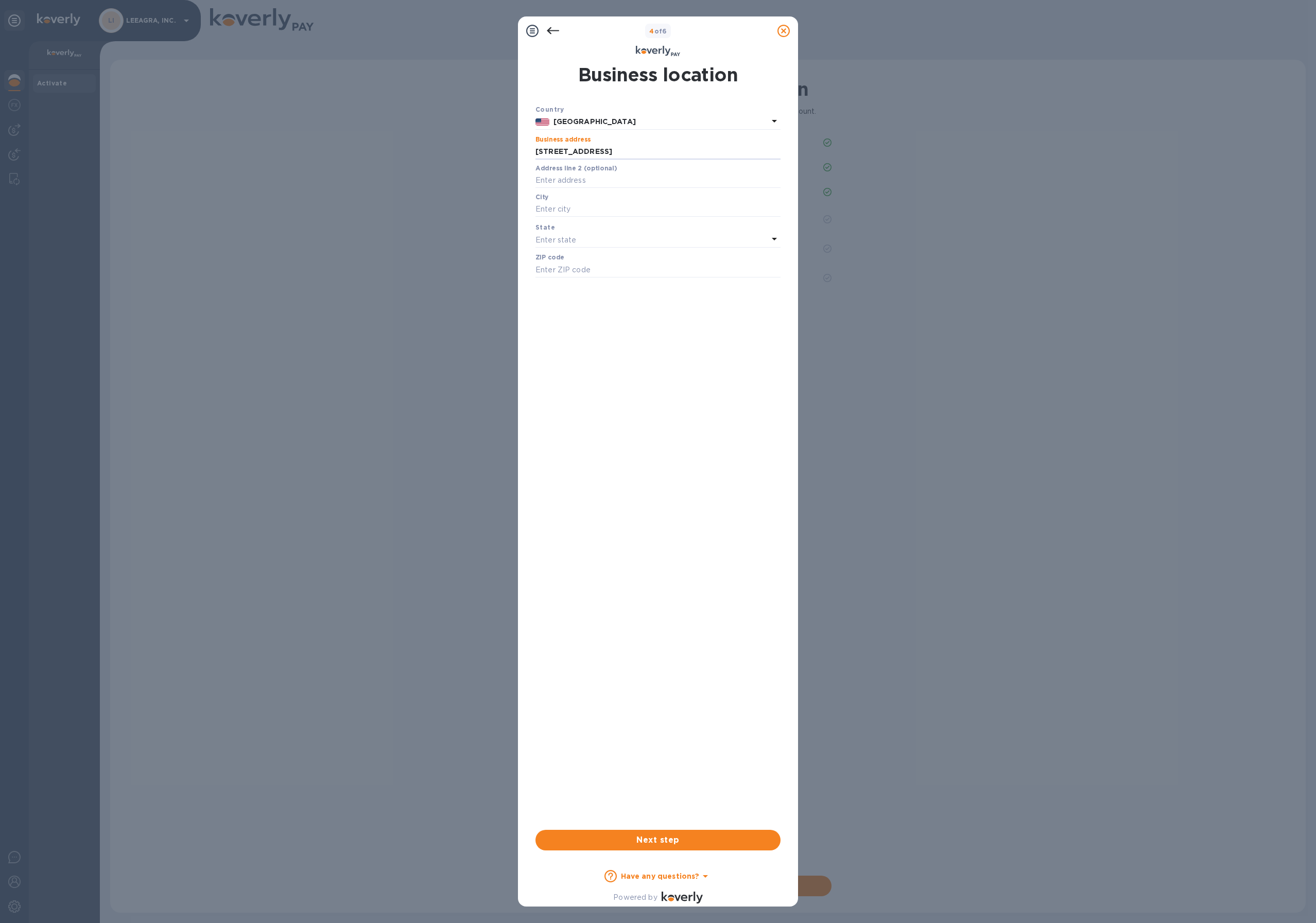
type input "Lubbock"
type input "79404"
click at [633, 846] on span "Next step" at bounding box center [658, 840] width 228 height 12
click at [579, 241] on div "Enter state" at bounding box center [652, 240] width 233 height 14
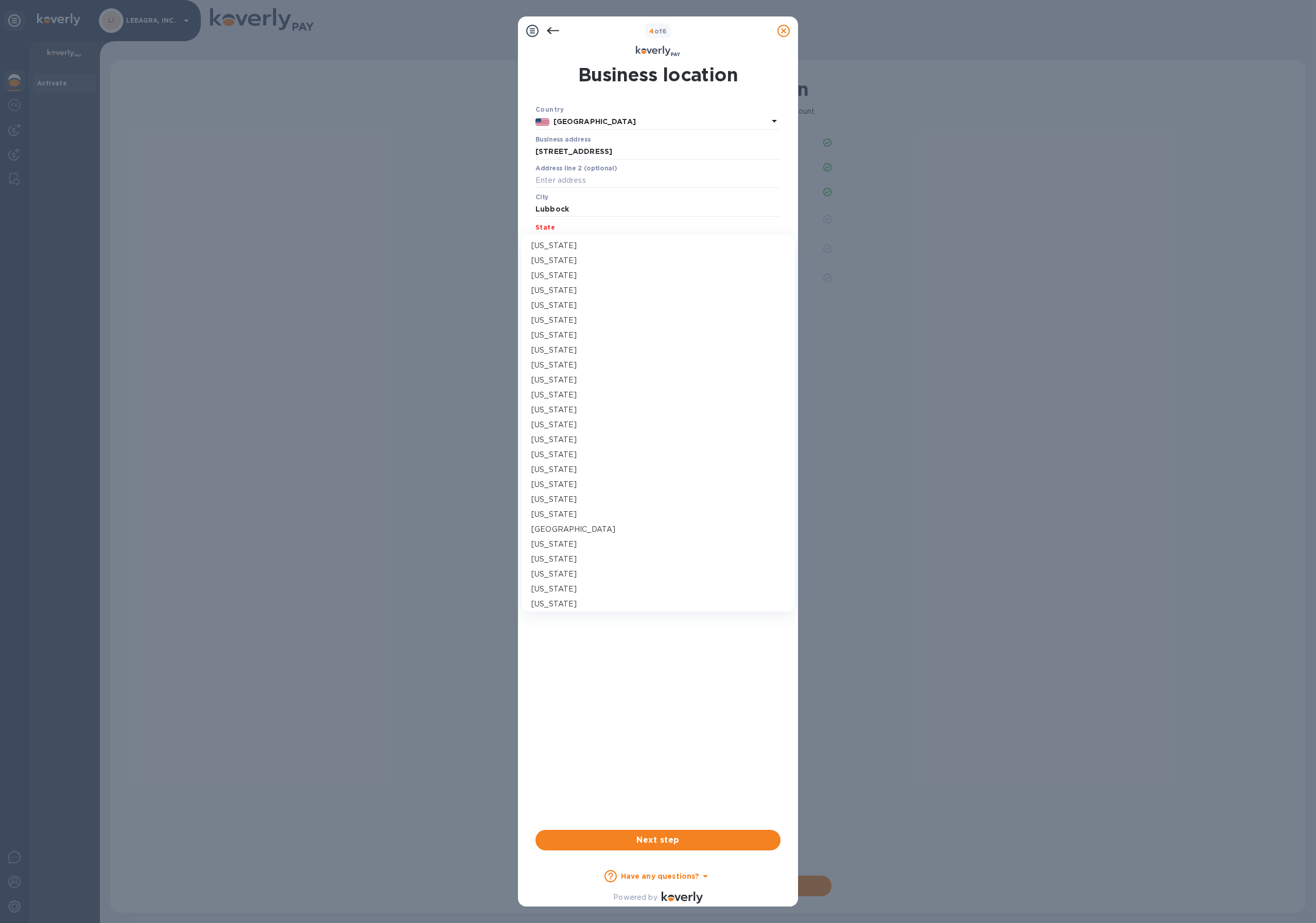
click at [552, 485] on div "[US_STATE]" at bounding box center [658, 485] width 253 height 11
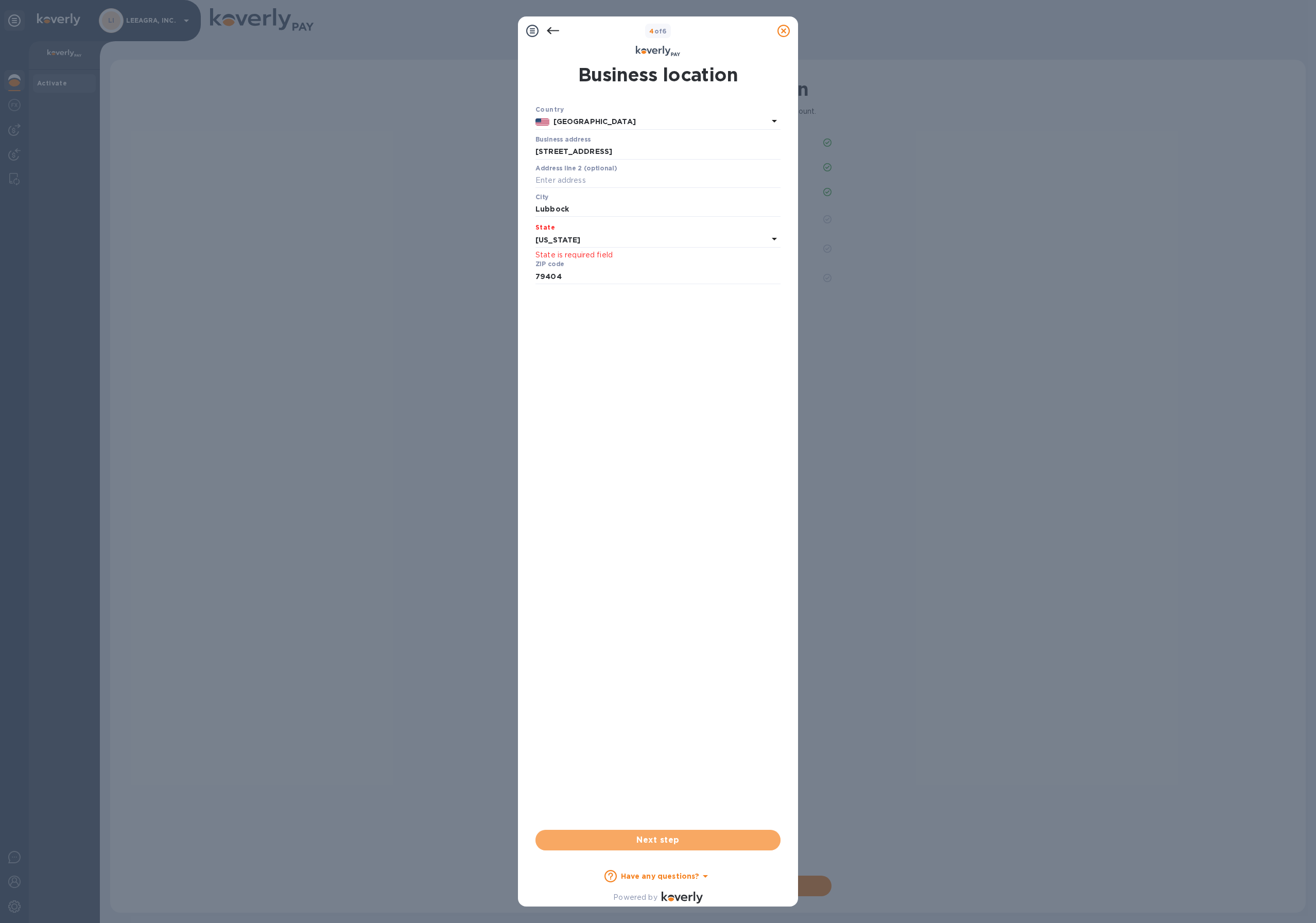
click at [615, 836] on span "Next step" at bounding box center [658, 840] width 228 height 12
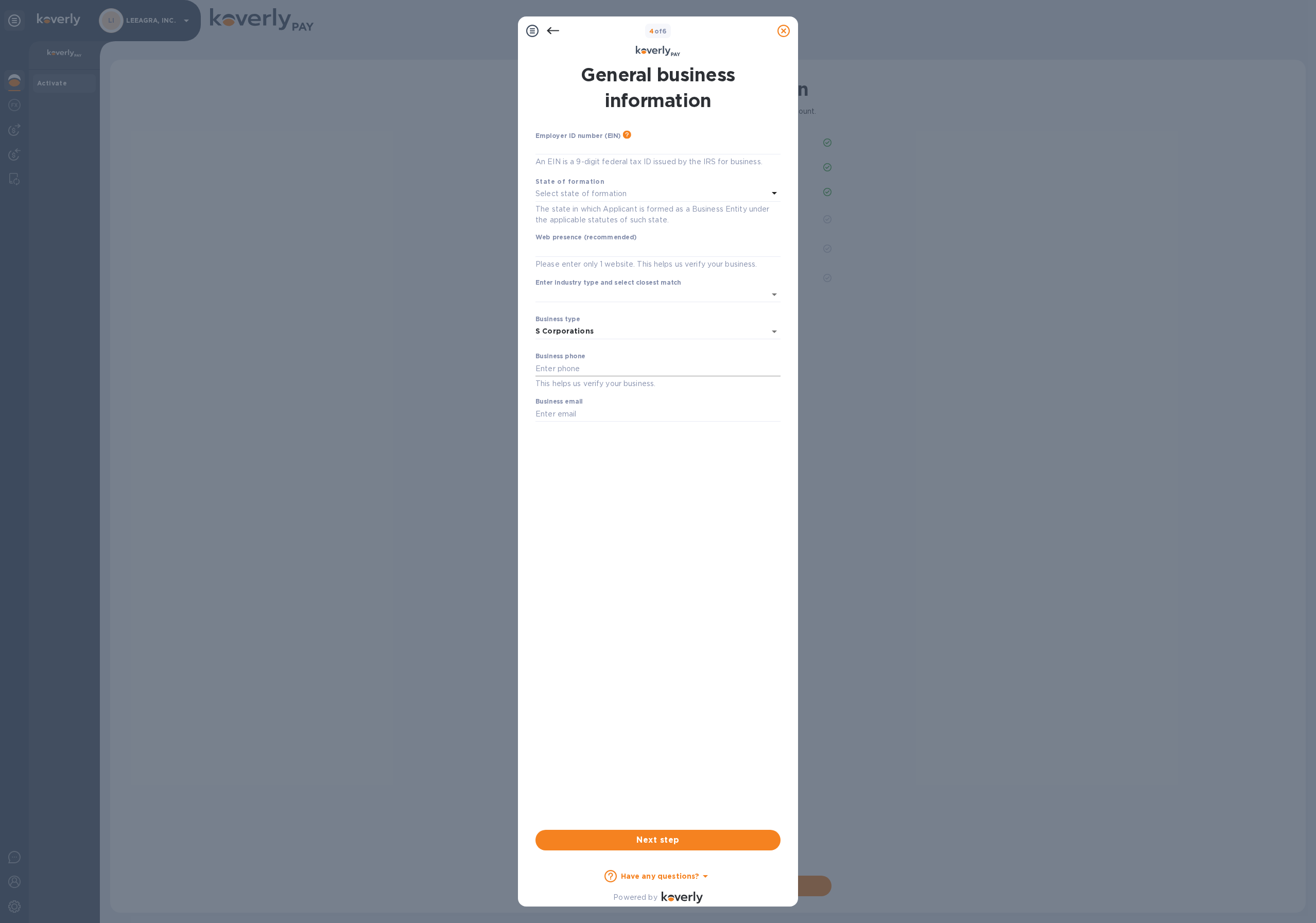
click at [570, 362] on input "text" at bounding box center [658, 368] width 245 height 15
type input "8066875790"
click at [586, 417] on input "text" at bounding box center [658, 414] width 245 height 15
type input "[PERSON_NAME][EMAIL_ADDRESS][DOMAIN_NAME]"
click at [656, 296] on input "Enter industry type and select closest match" at bounding box center [643, 295] width 216 height 15
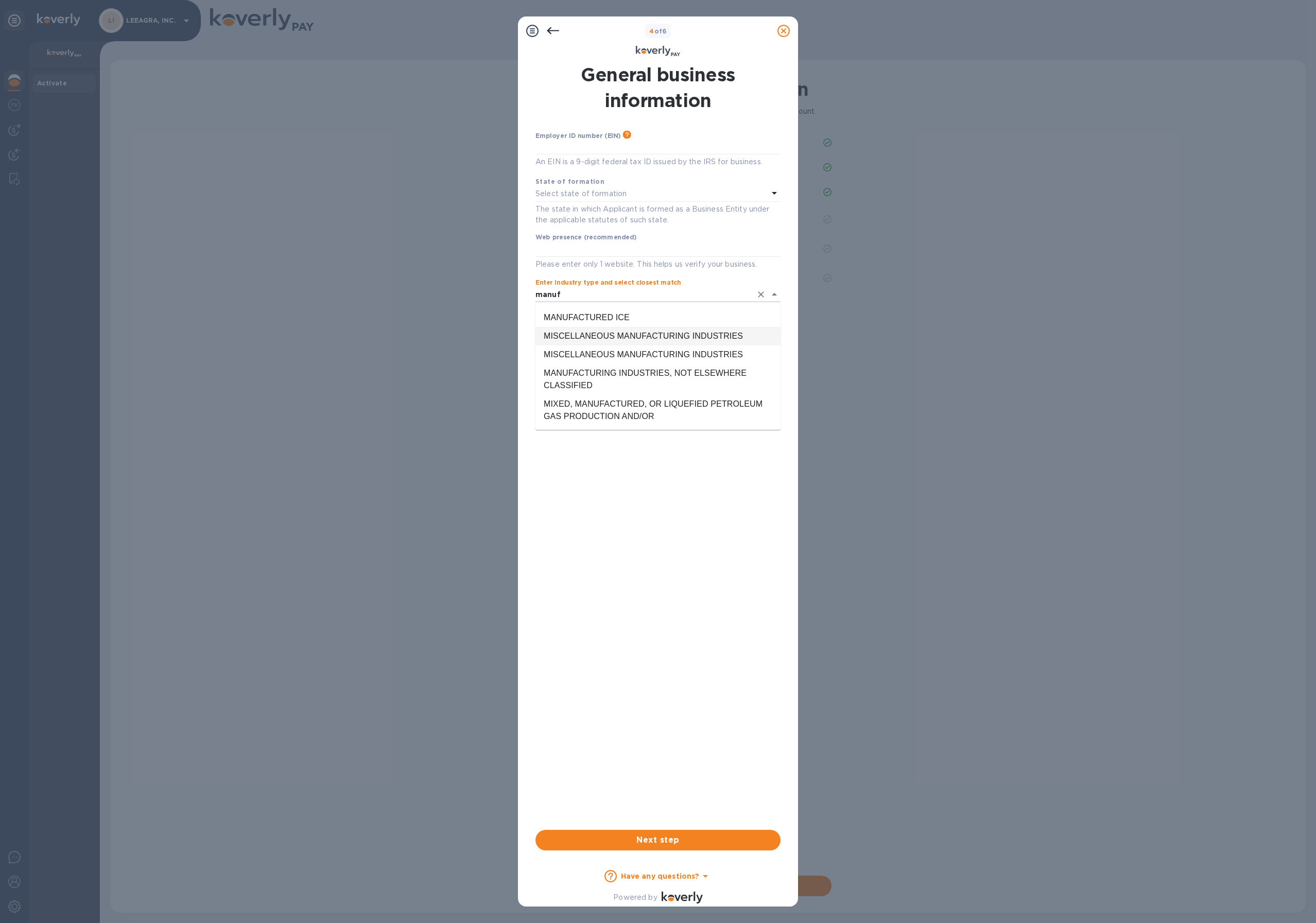
click at [608, 337] on li "MISCELLANEOUS MANUFACTURING INDUSTRIES" at bounding box center [658, 336] width 245 height 19
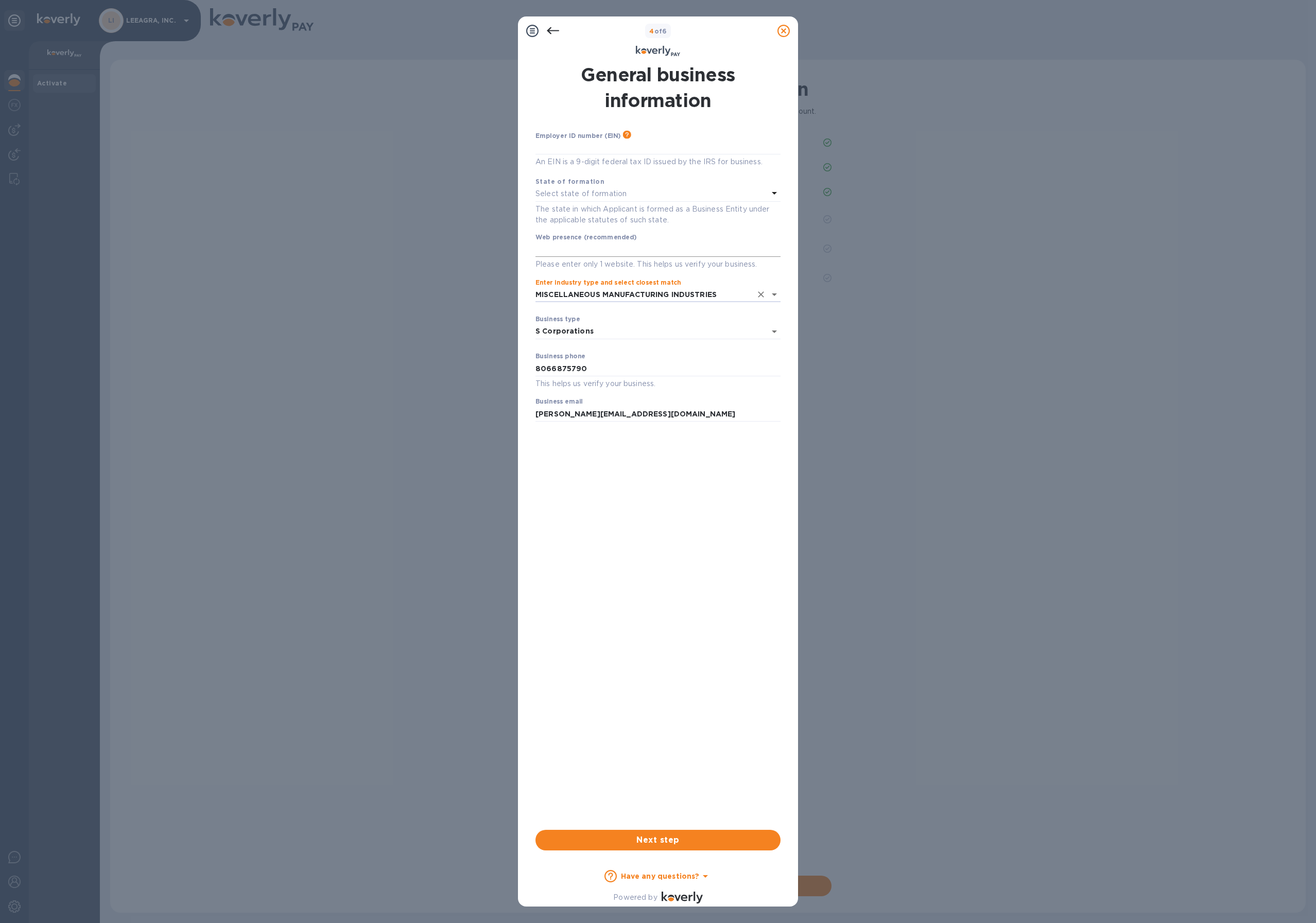
type input "MISCELLANEOUS MANUFACTURING INDUSTRIES"
click at [601, 250] on input "text" at bounding box center [658, 249] width 245 height 15
type input "2"
type input "s"
type input "[DOMAIN_NAME]"
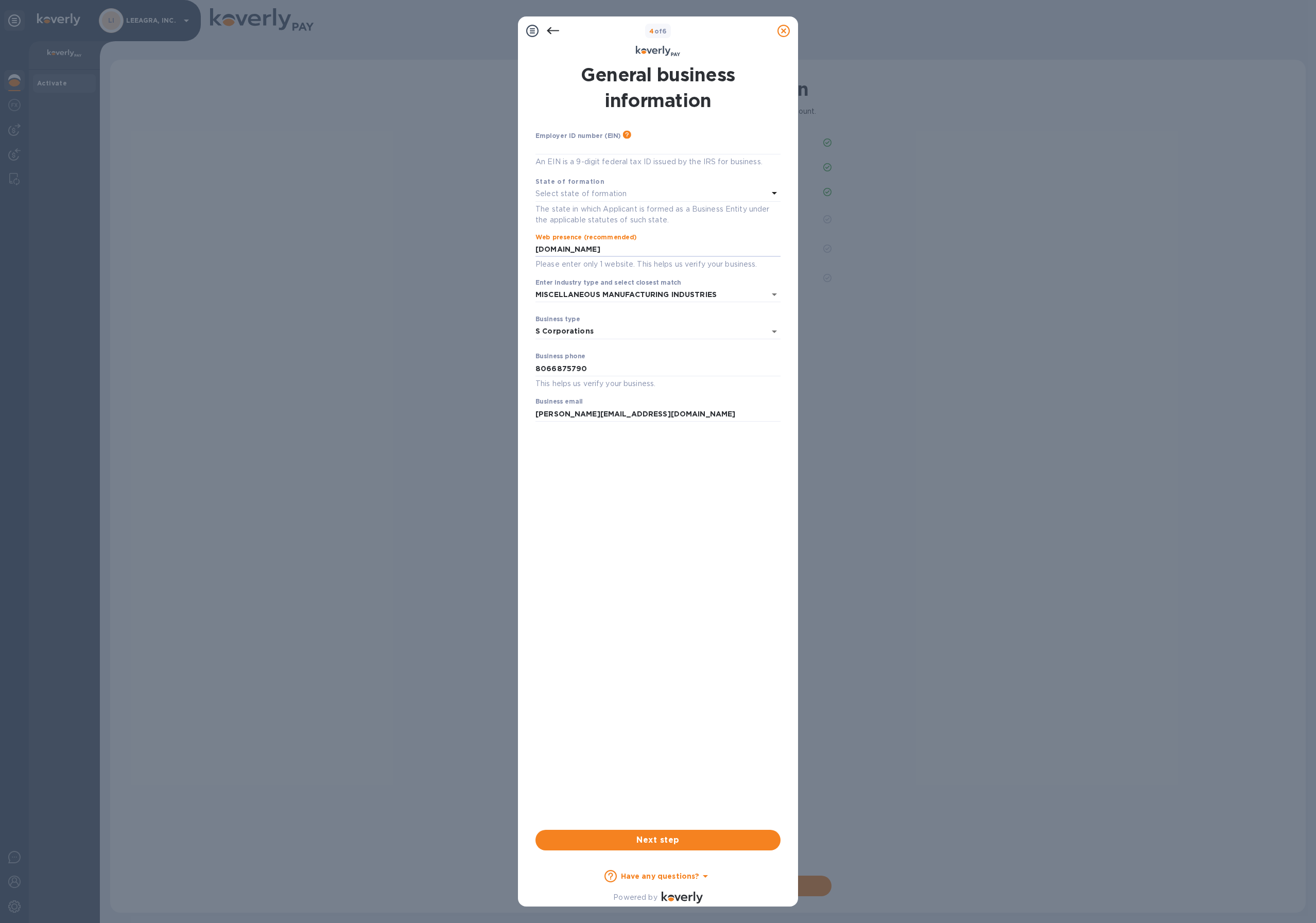
click at [598, 191] on p "Select state of formation" at bounding box center [581, 194] width 91 height 11
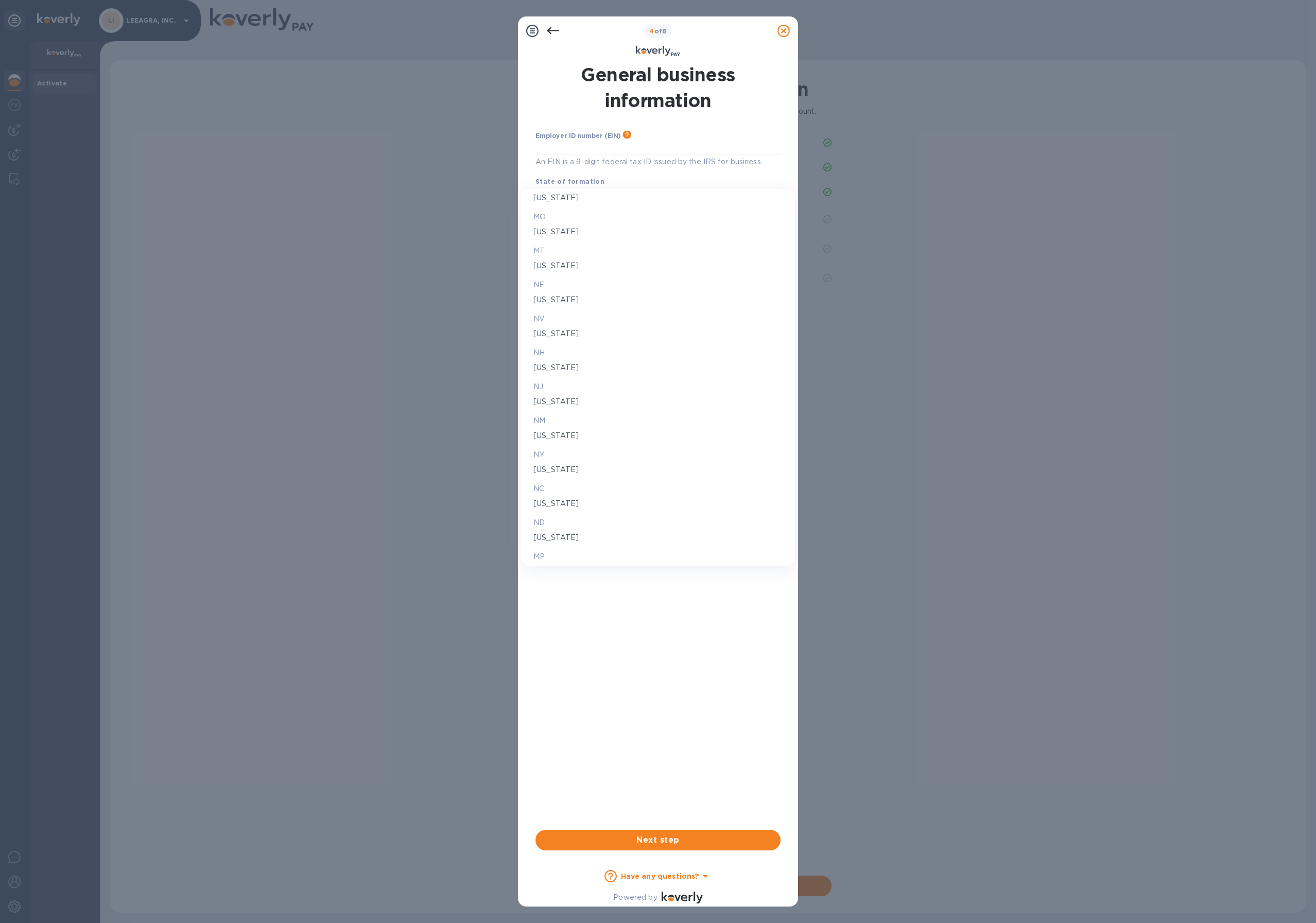
scroll to position [1689, 0]
click at [555, 288] on p "[US_STATE]" at bounding box center [658, 284] width 249 height 11
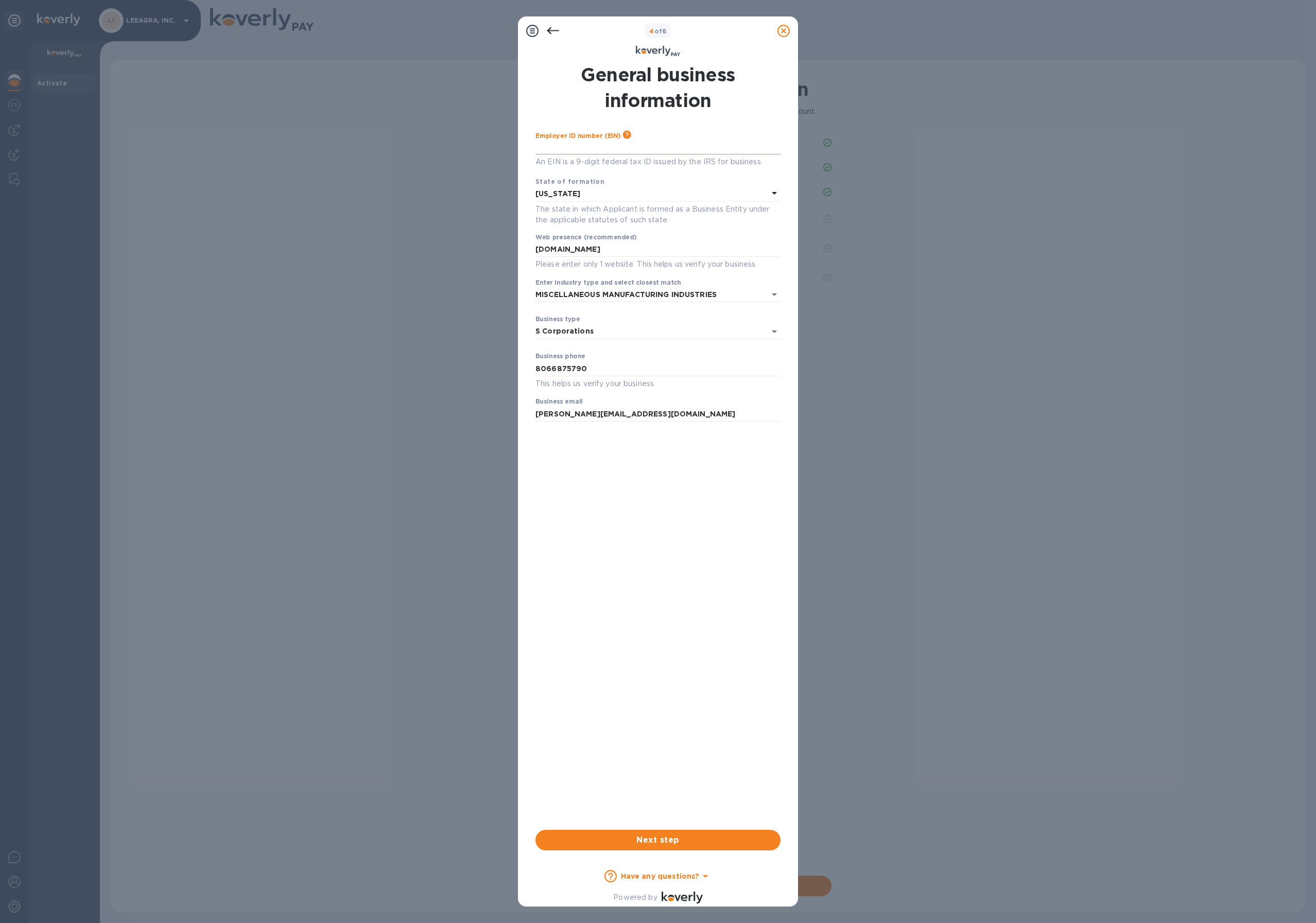
click at [585, 154] on input "text" at bounding box center [658, 147] width 245 height 15
type input "***06"
click at [448, 332] on div "4 of 6 General business information Employer ID number (EIN) Please make sure i…" at bounding box center [658, 461] width 1316 height 923
click at [643, 835] on span "Next step" at bounding box center [658, 840] width 228 height 12
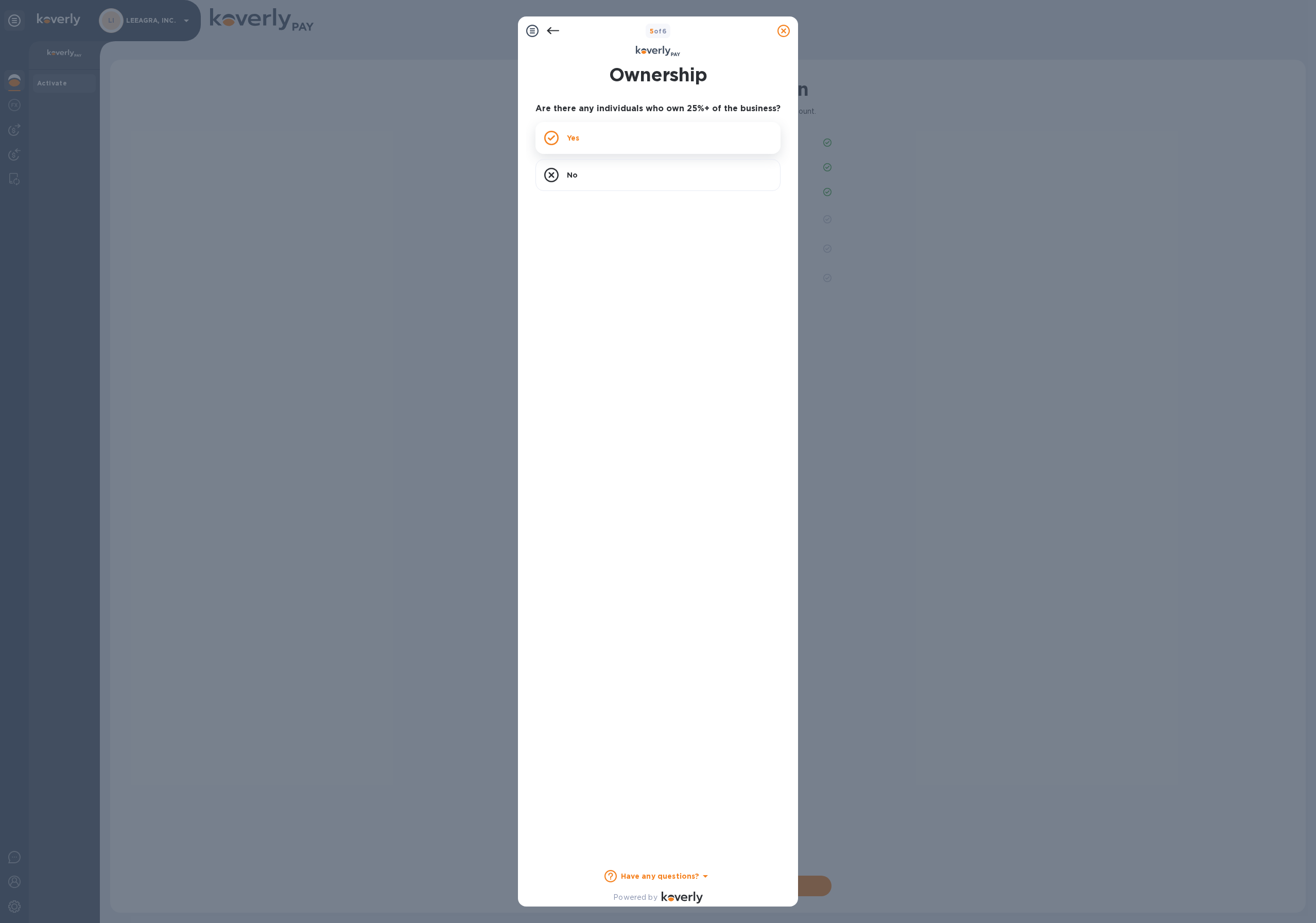
click at [551, 143] on icon at bounding box center [551, 138] width 14 height 14
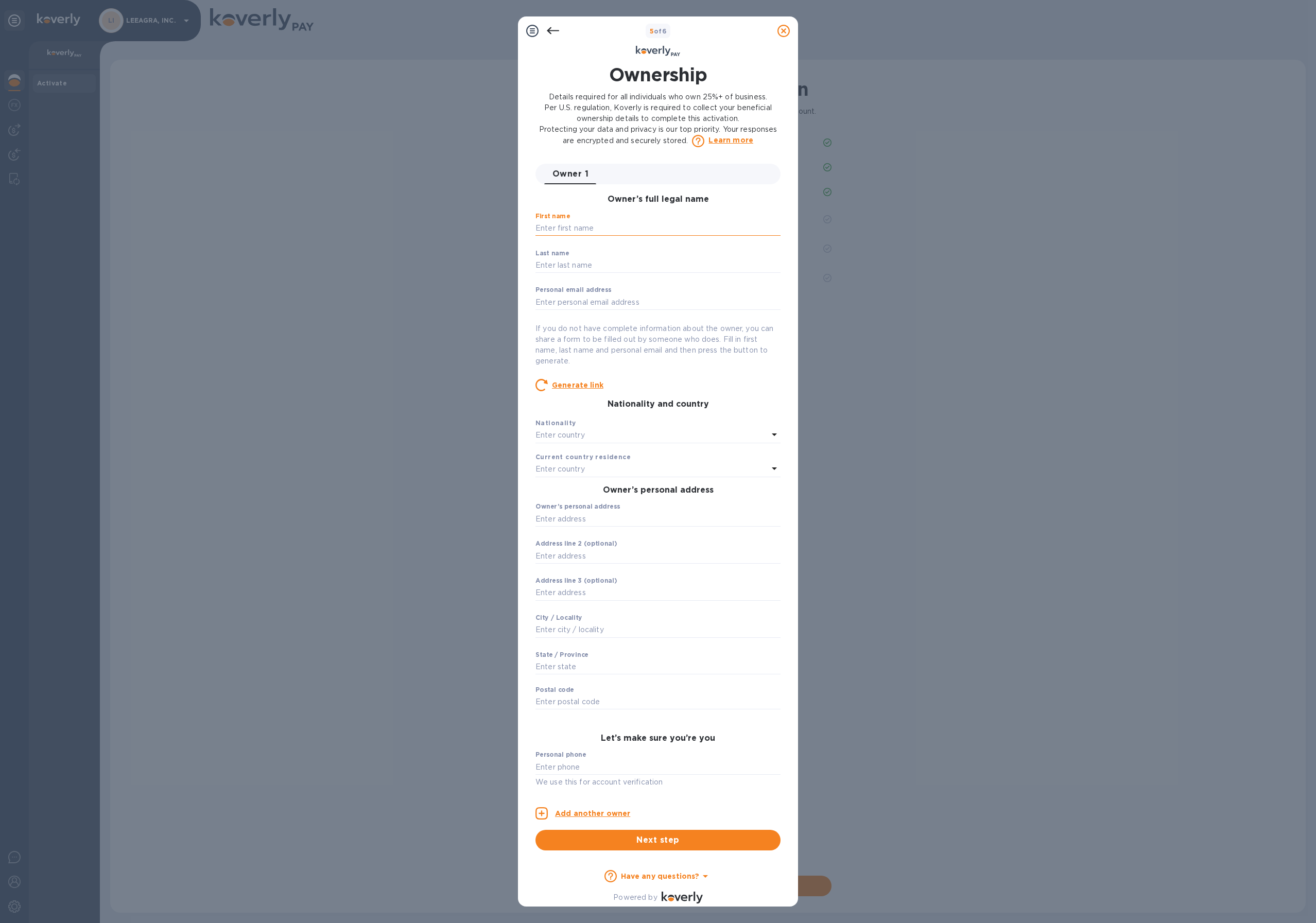
click at [569, 226] on input "text" at bounding box center [658, 228] width 245 height 15
type input "[PERSON_NAME]"
type input "[PERSON_NAME][EMAIL_ADDRESS][DOMAIN_NAME]"
type input "[STREET_ADDRESS]"
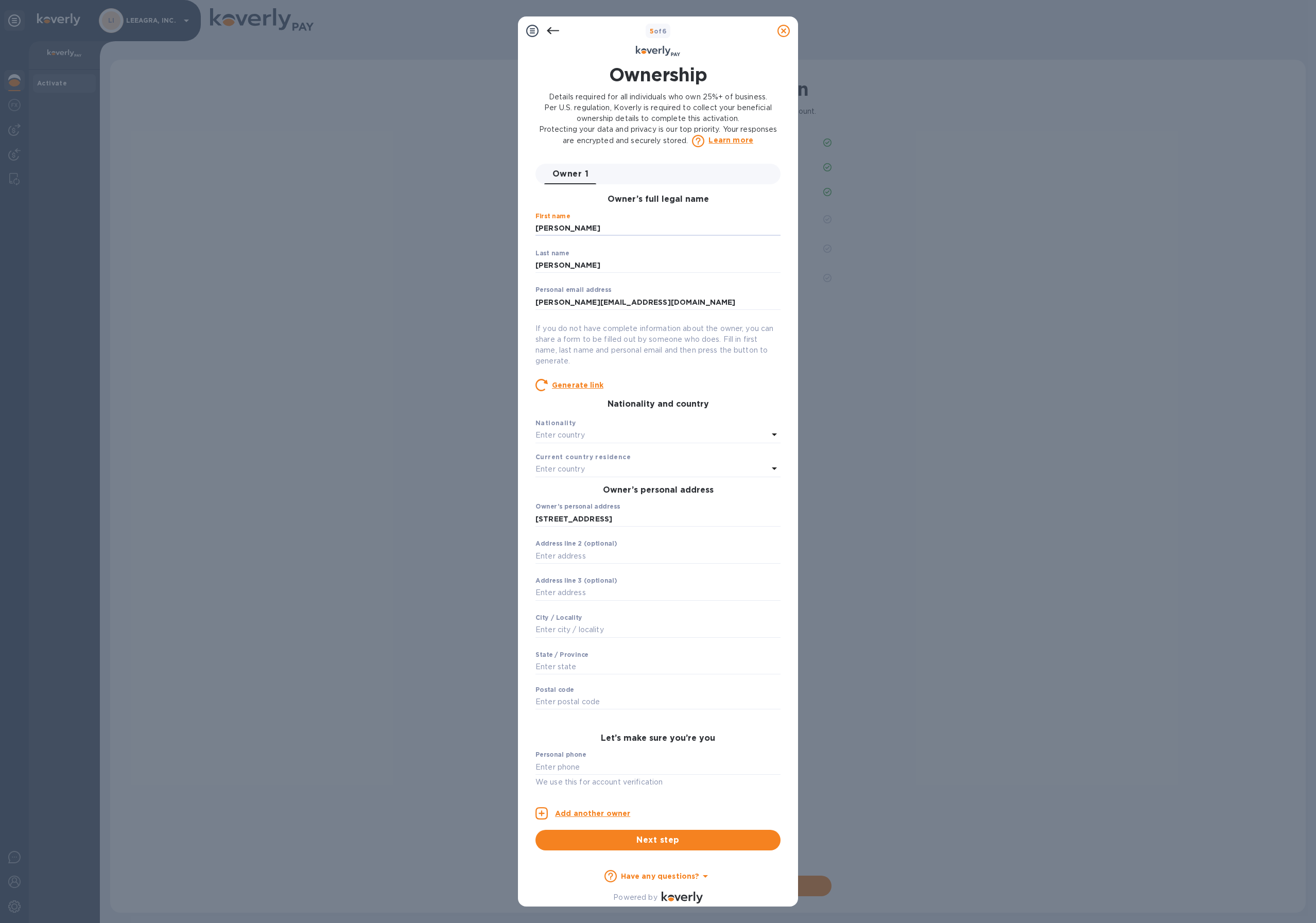
type input "Lubbock"
type input "[US_STATE]"
type input "79416"
type input "***21"
type input "***69"
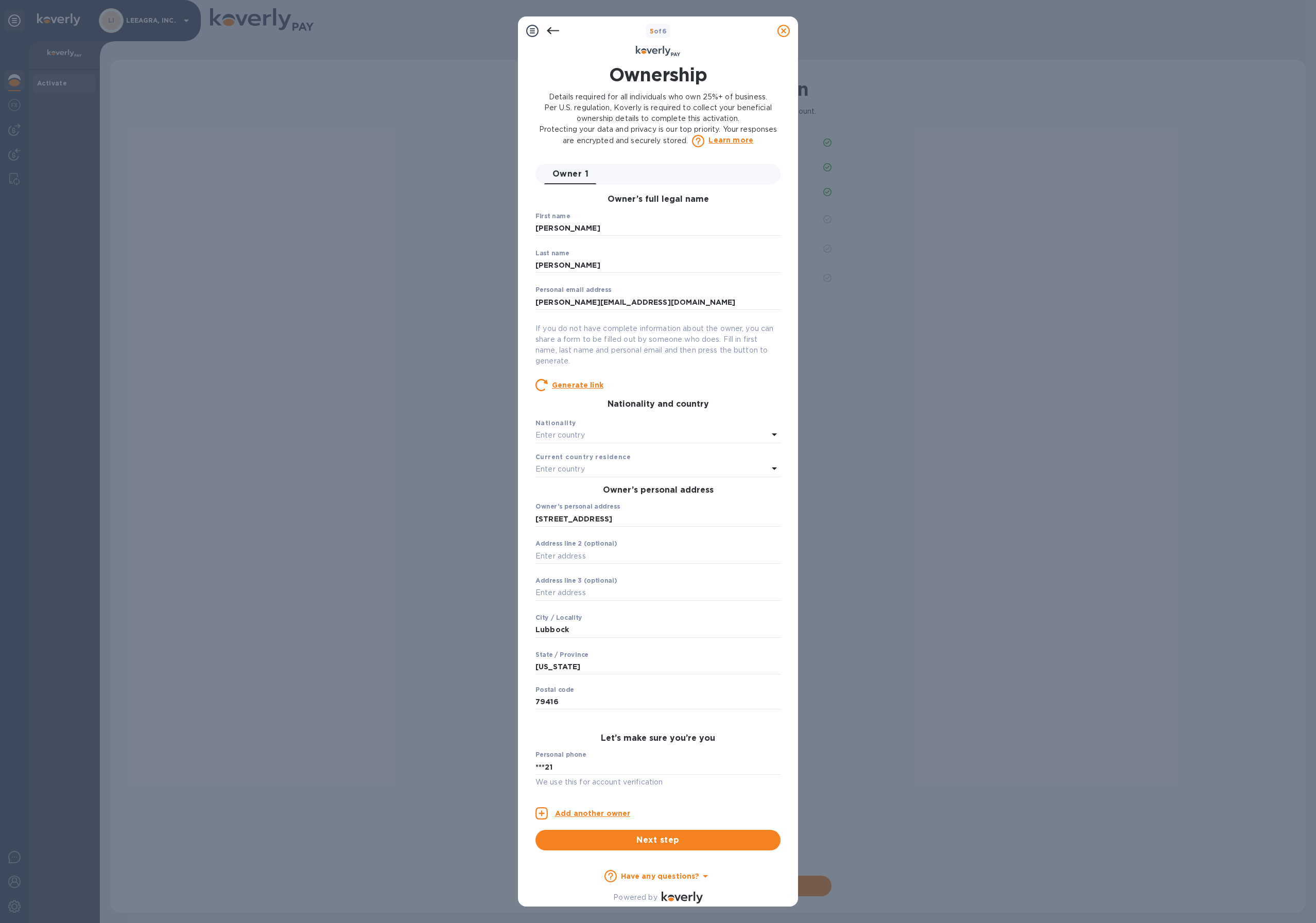
scroll to position [299, 0]
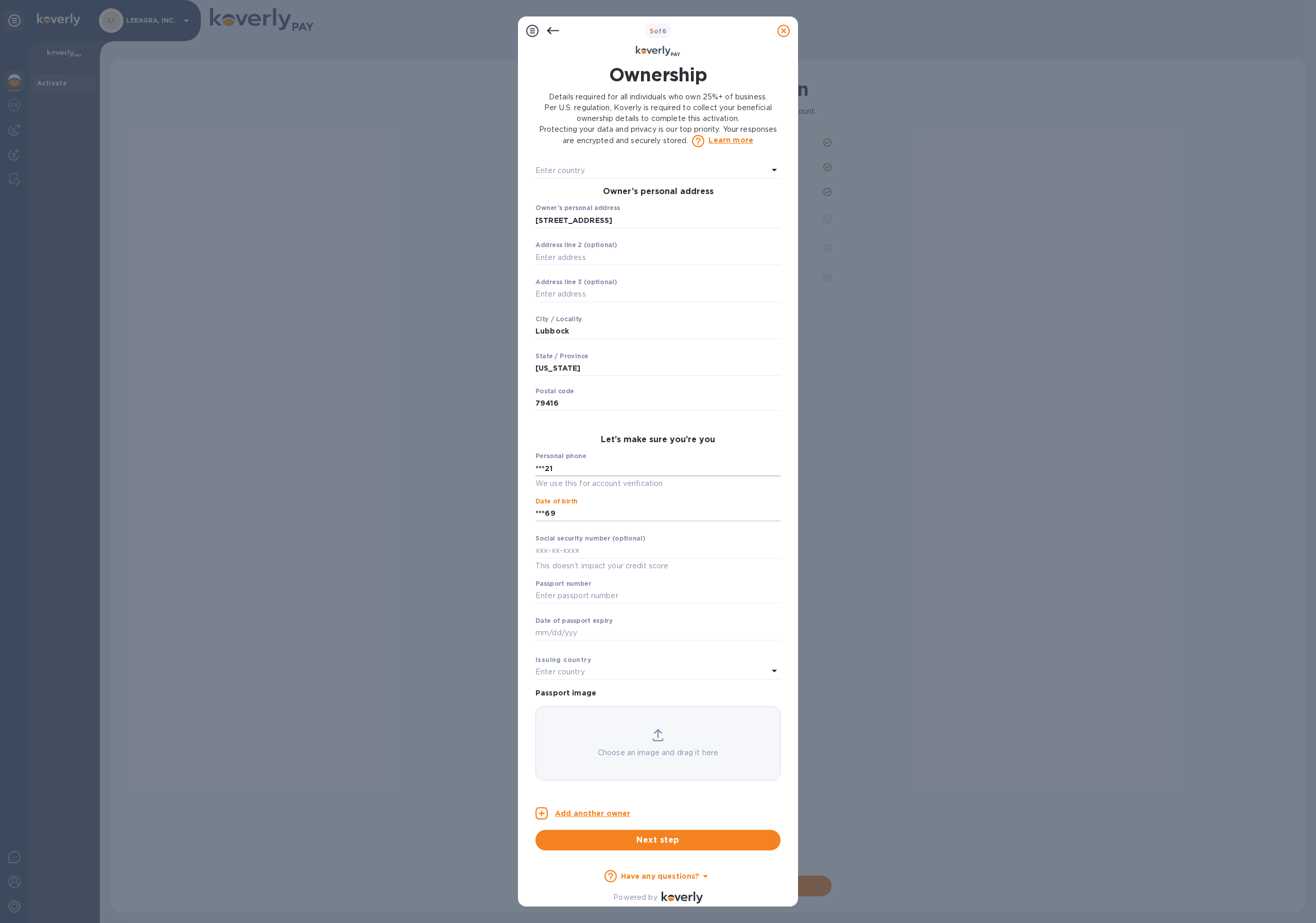
click at [581, 471] on input "***21" at bounding box center [658, 468] width 245 height 15
drag, startPoint x: 581, startPoint y: 471, endPoint x: 523, endPoint y: 469, distance: 58.0
click at [523, 469] on div "Ownership Details required for all individuals who own 25%+ of business. Per U.…" at bounding box center [658, 461] width 280 height 806
click at [572, 511] on input "***69" at bounding box center [658, 514] width 245 height 15
click at [572, 470] on input "***21" at bounding box center [658, 468] width 245 height 15
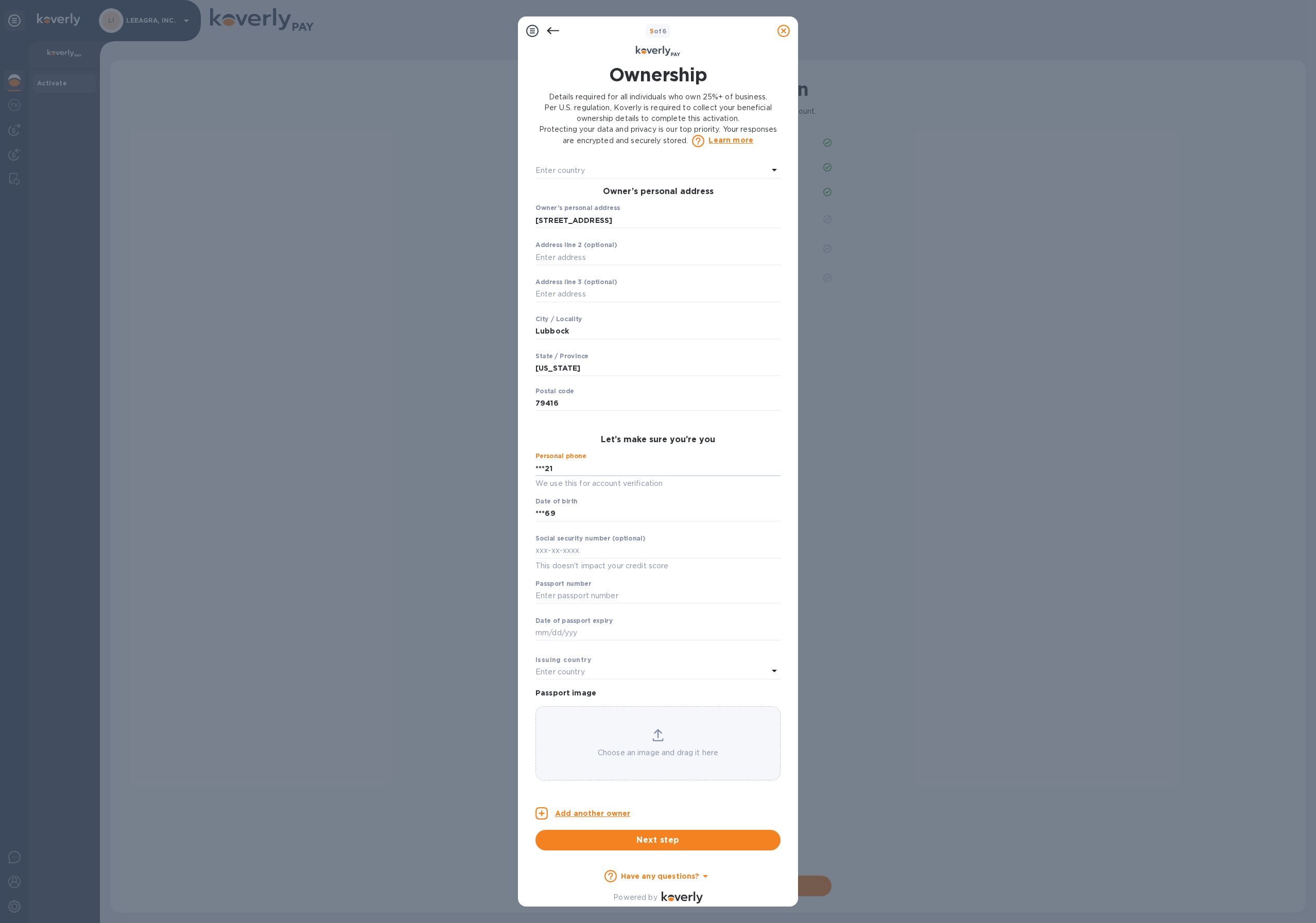
click at [557, 675] on p "Enter country" at bounding box center [560, 672] width 49 height 11
click at [569, 726] on p "[GEOGRAPHIC_DATA]" at bounding box center [663, 731] width 202 height 11
click at [576, 835] on span "Next step" at bounding box center [658, 840] width 228 height 12
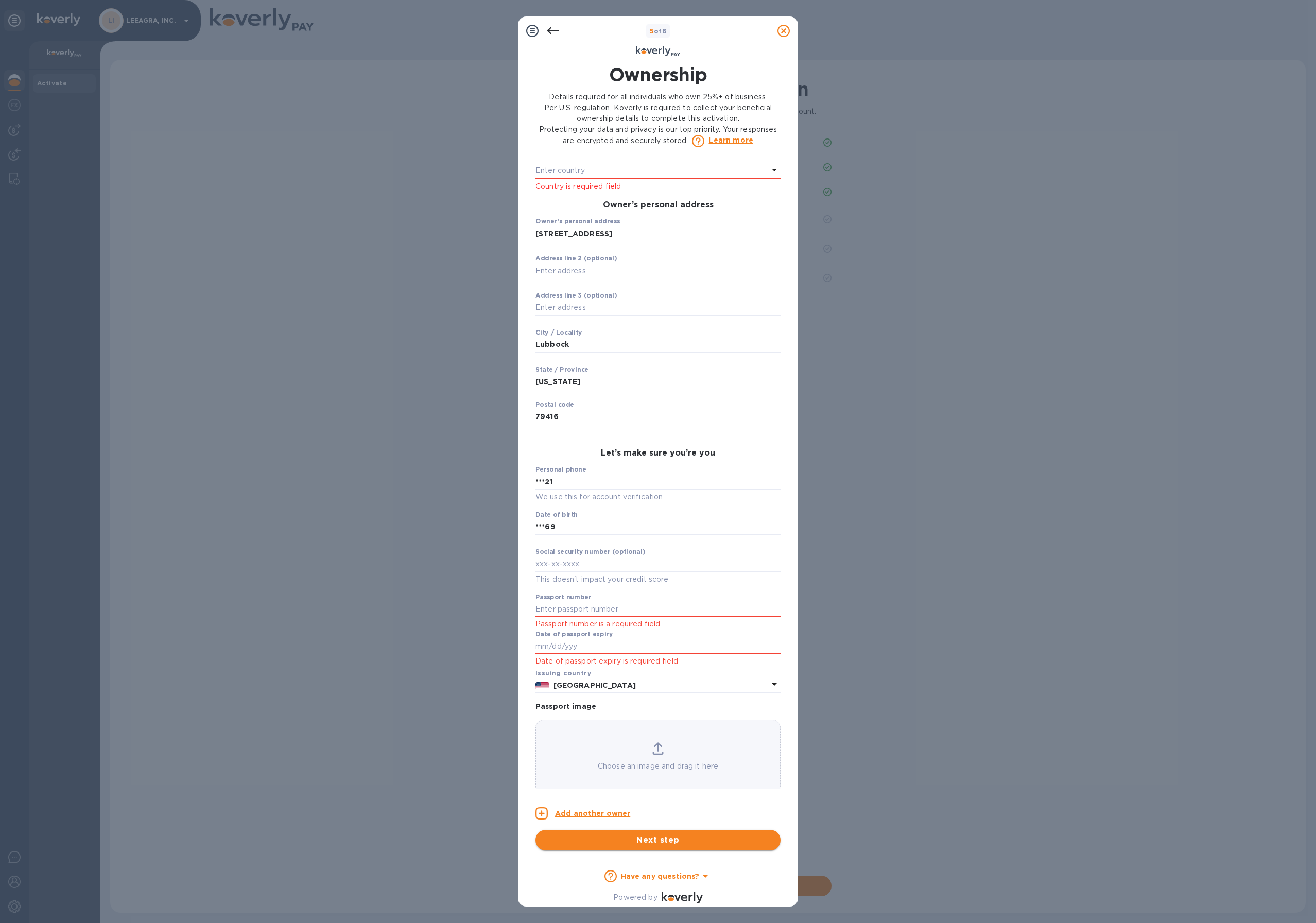
scroll to position [312, 0]
click at [576, 609] on input "text" at bounding box center [658, 609] width 245 height 15
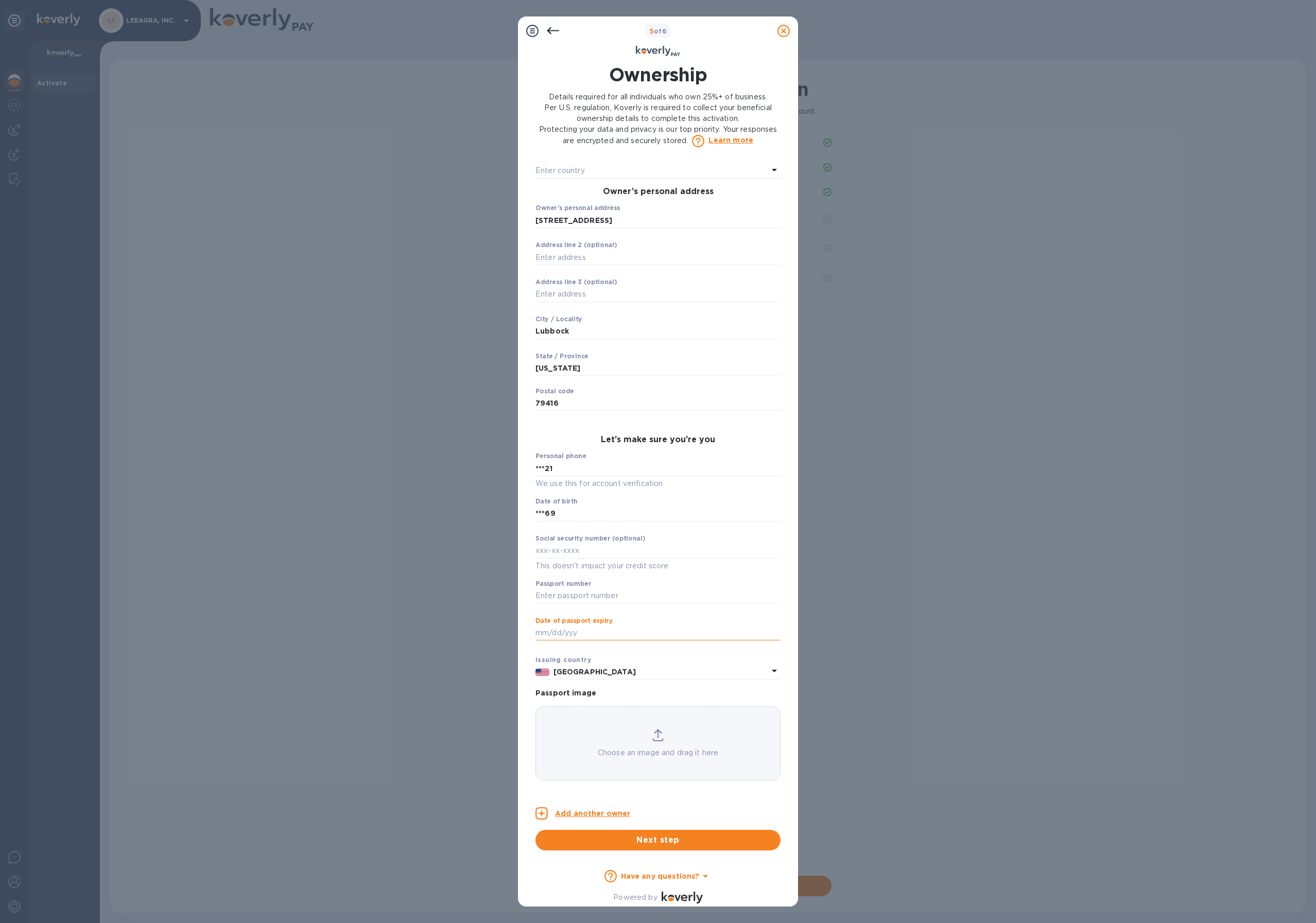
scroll to position [299, 0]
click at [585, 649] on div "Date of passport expiry ​" at bounding box center [658, 636] width 245 height 37
drag, startPoint x: 600, startPoint y: 813, endPoint x: 691, endPoint y: 808, distance: 91.1
click at [691, 809] on div "Add another owner" at bounding box center [658, 813] width 245 height 12
click at [599, 555] on input "text" at bounding box center [658, 551] width 245 height 15
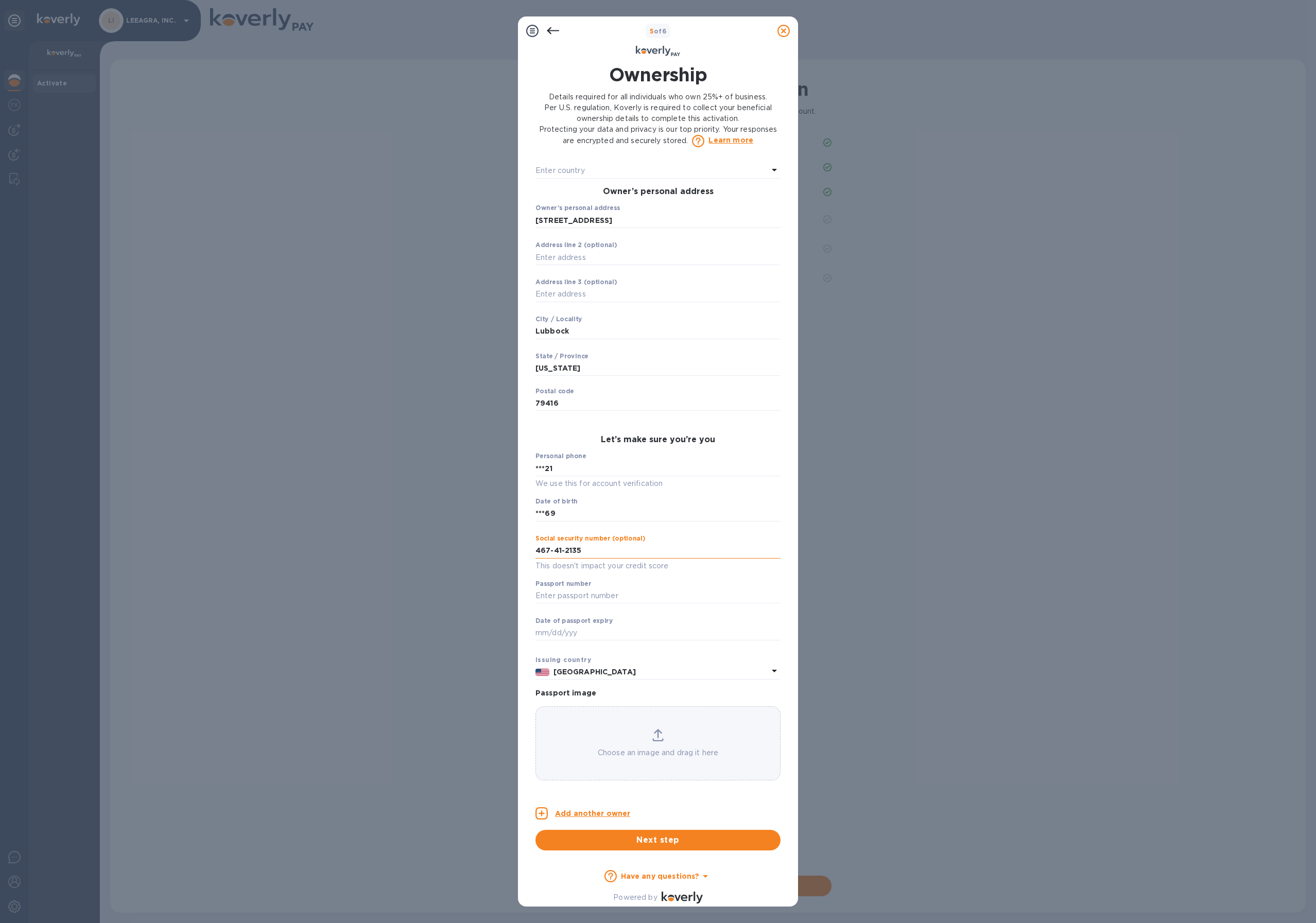
type input "***35"
click at [438, 627] on div "5 of 6 Ownership Details required for all individuals who own 25%+ of business.…" at bounding box center [658, 461] width 1316 height 923
click at [546, 598] on input "text" at bounding box center [658, 596] width 245 height 15
click at [595, 593] on input "text" at bounding box center [658, 596] width 245 height 15
type input "***69"
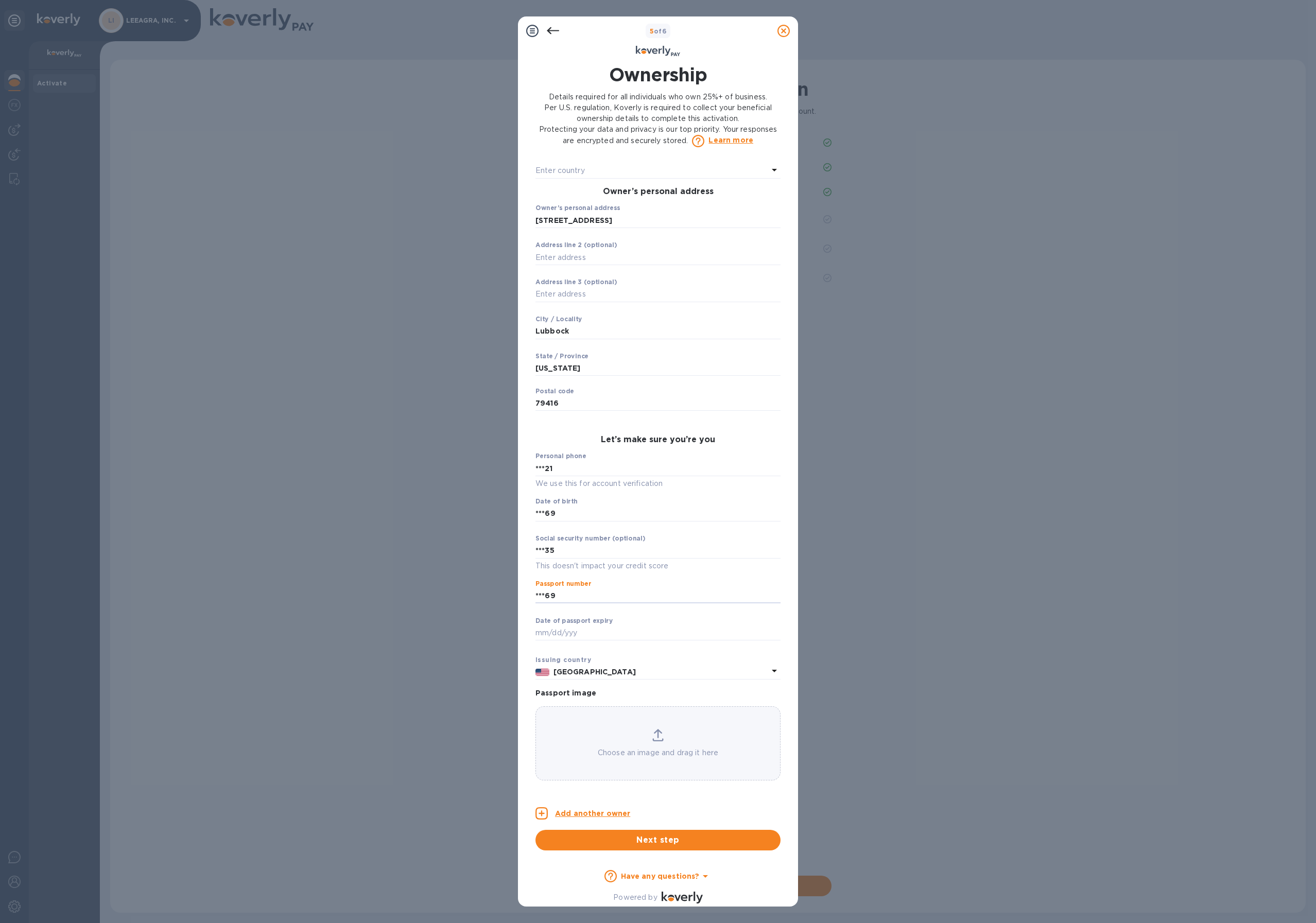
click at [372, 599] on div "5 of 6 Ownership Details required for all individuals who own 25%+ of business.…" at bounding box center [658, 461] width 1316 height 923
click at [564, 637] on input "text" at bounding box center [658, 633] width 245 height 15
type input "***29"
click at [660, 653] on p "​" at bounding box center [658, 648] width 245 height 12
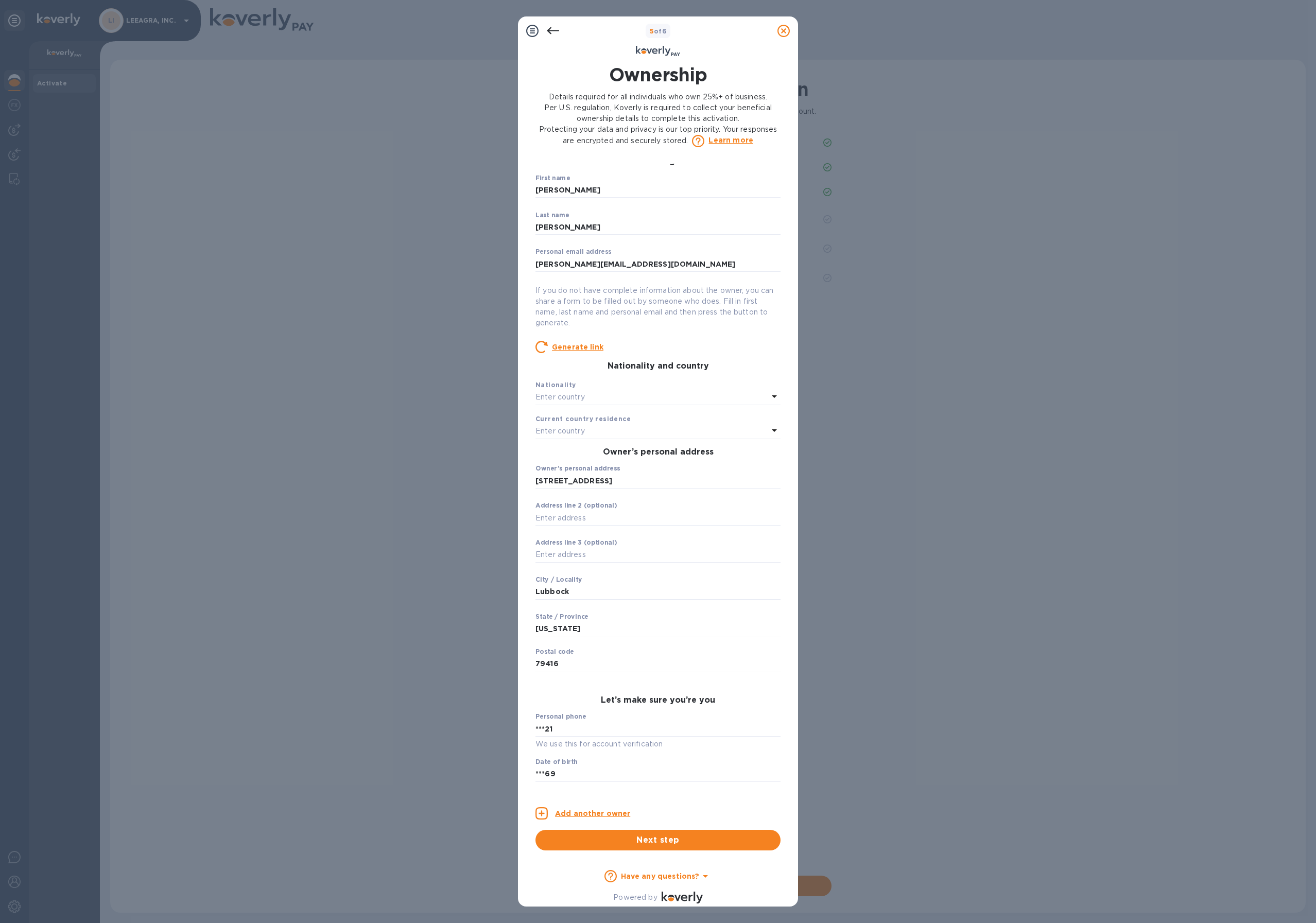
scroll to position [0, 0]
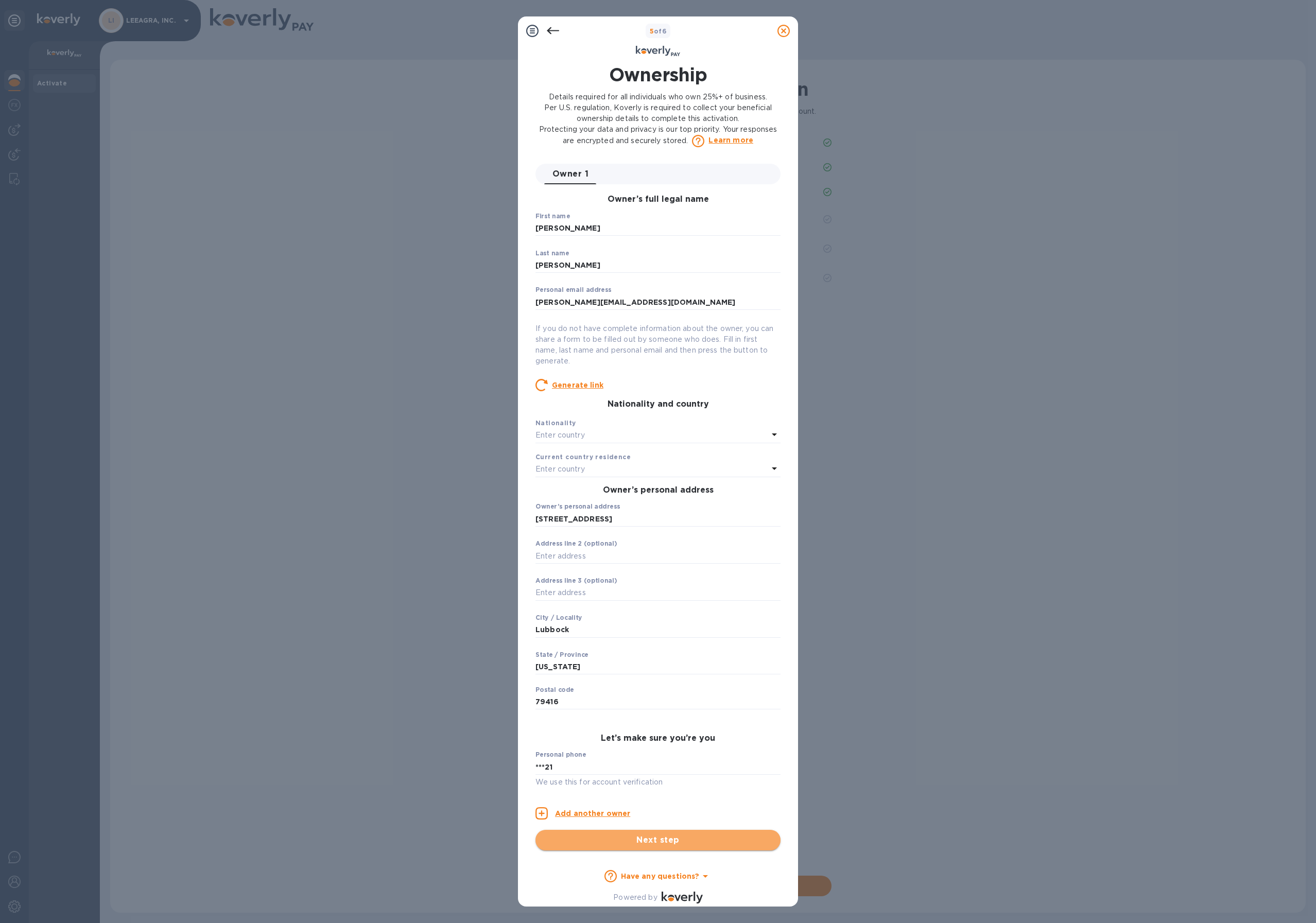
click at [661, 840] on span "Next step" at bounding box center [658, 840] width 228 height 12
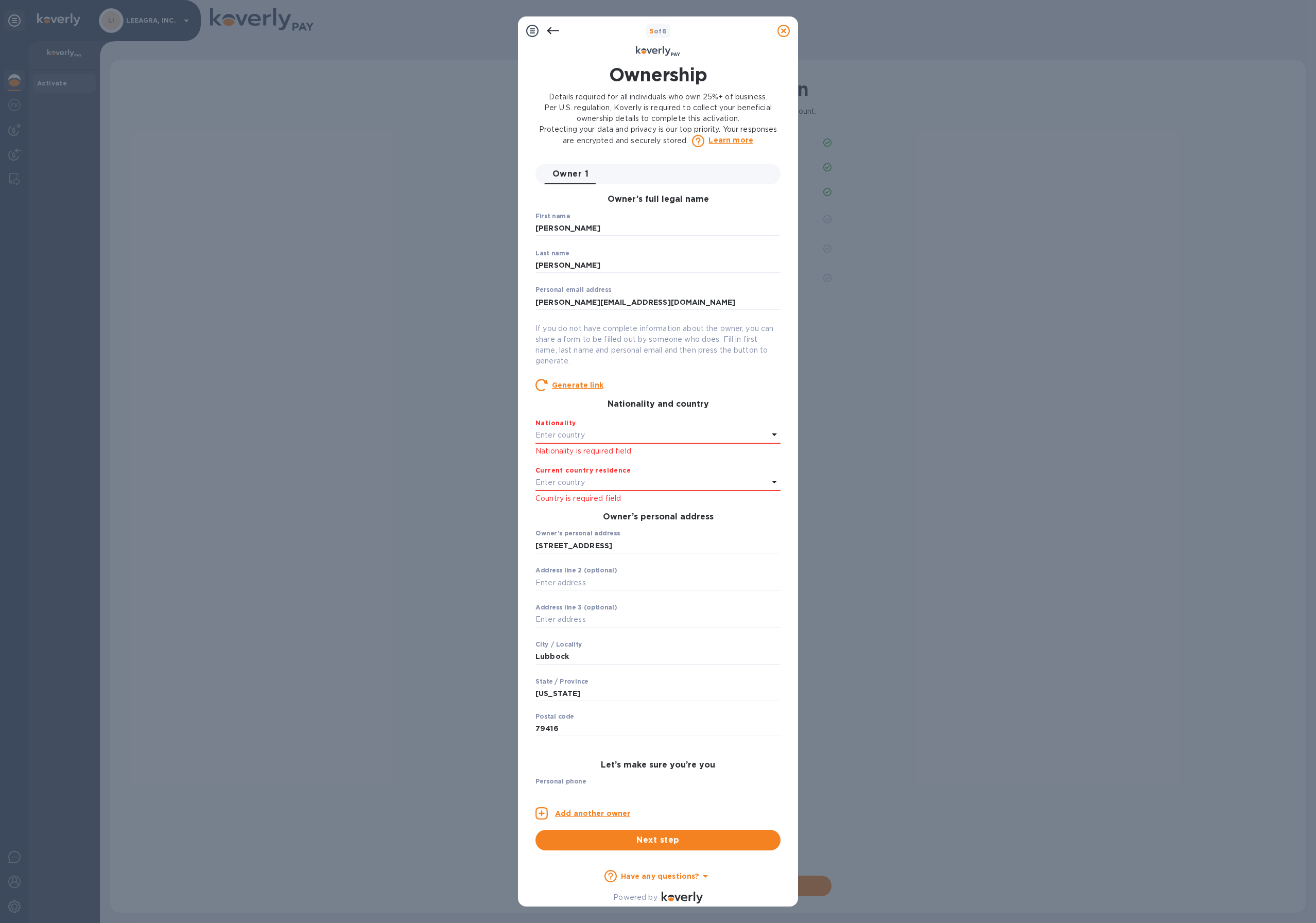
click at [601, 435] on div "Enter country" at bounding box center [652, 435] width 233 height 14
click at [589, 490] on p "[GEOGRAPHIC_DATA]" at bounding box center [663, 494] width 202 height 11
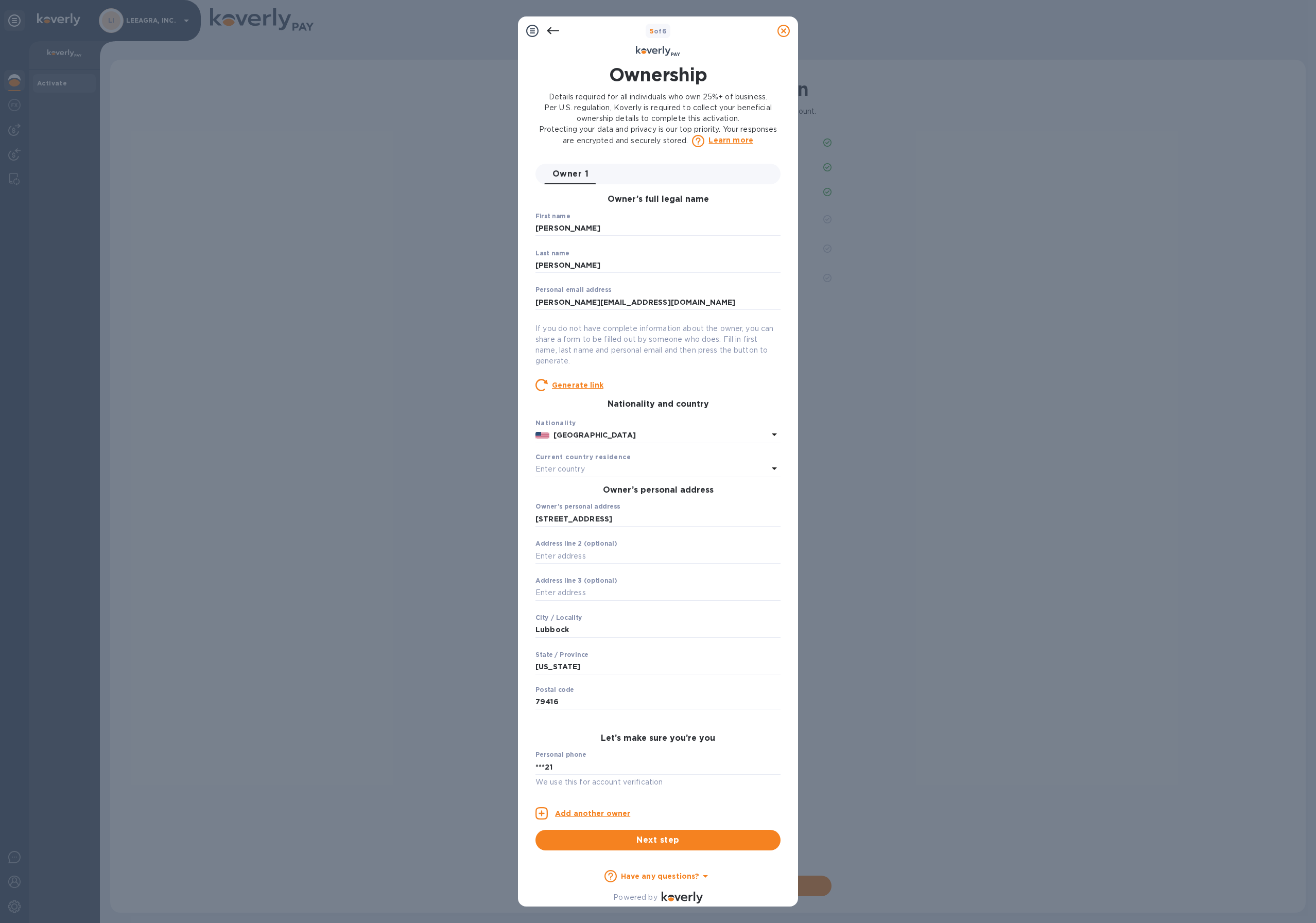
click at [603, 466] on div "Enter country" at bounding box center [652, 469] width 233 height 14
click at [589, 523] on p "[GEOGRAPHIC_DATA]" at bounding box center [663, 528] width 202 height 11
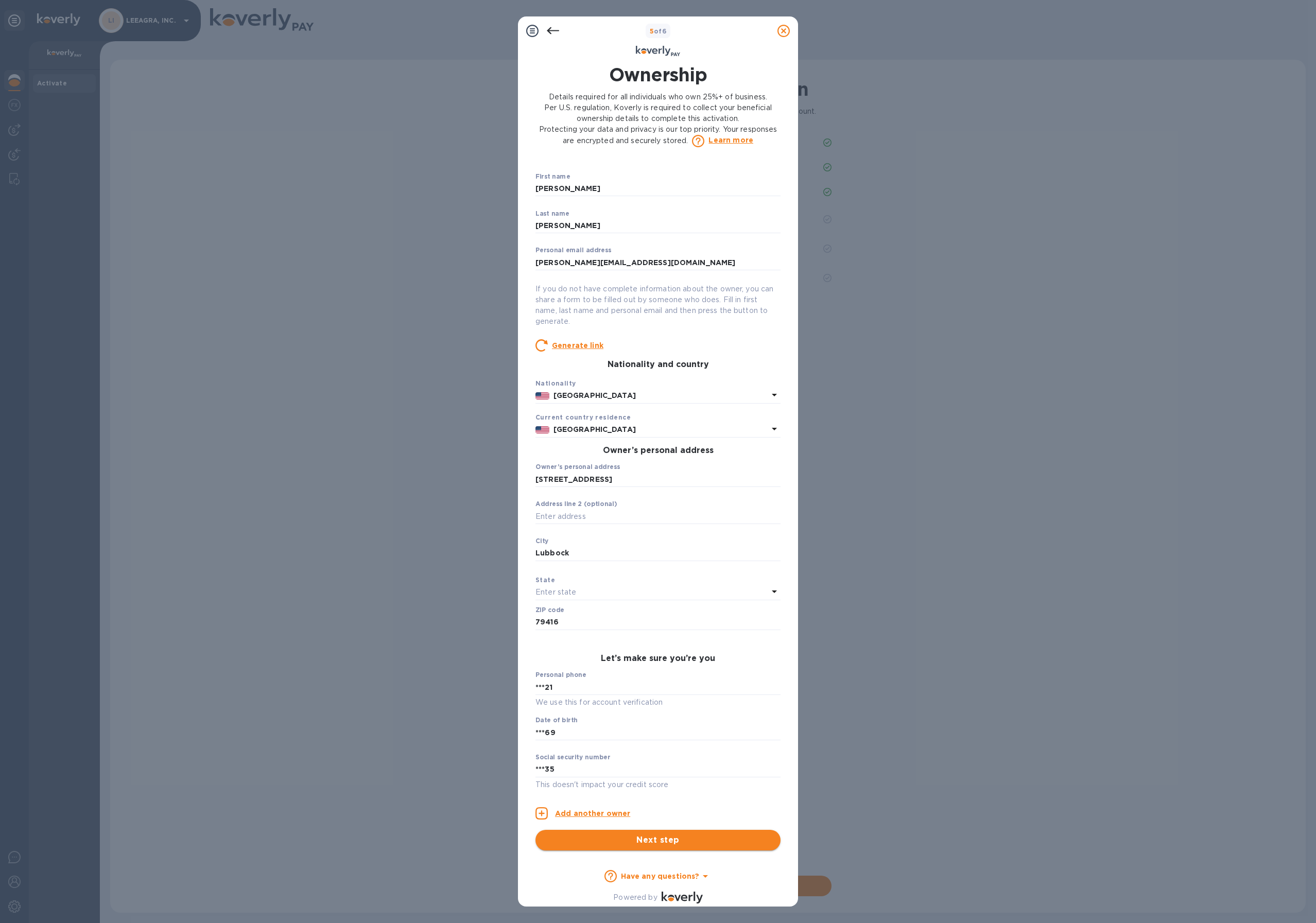
scroll to position [41, 0]
click at [669, 836] on span "Next step" at bounding box center [658, 840] width 228 height 12
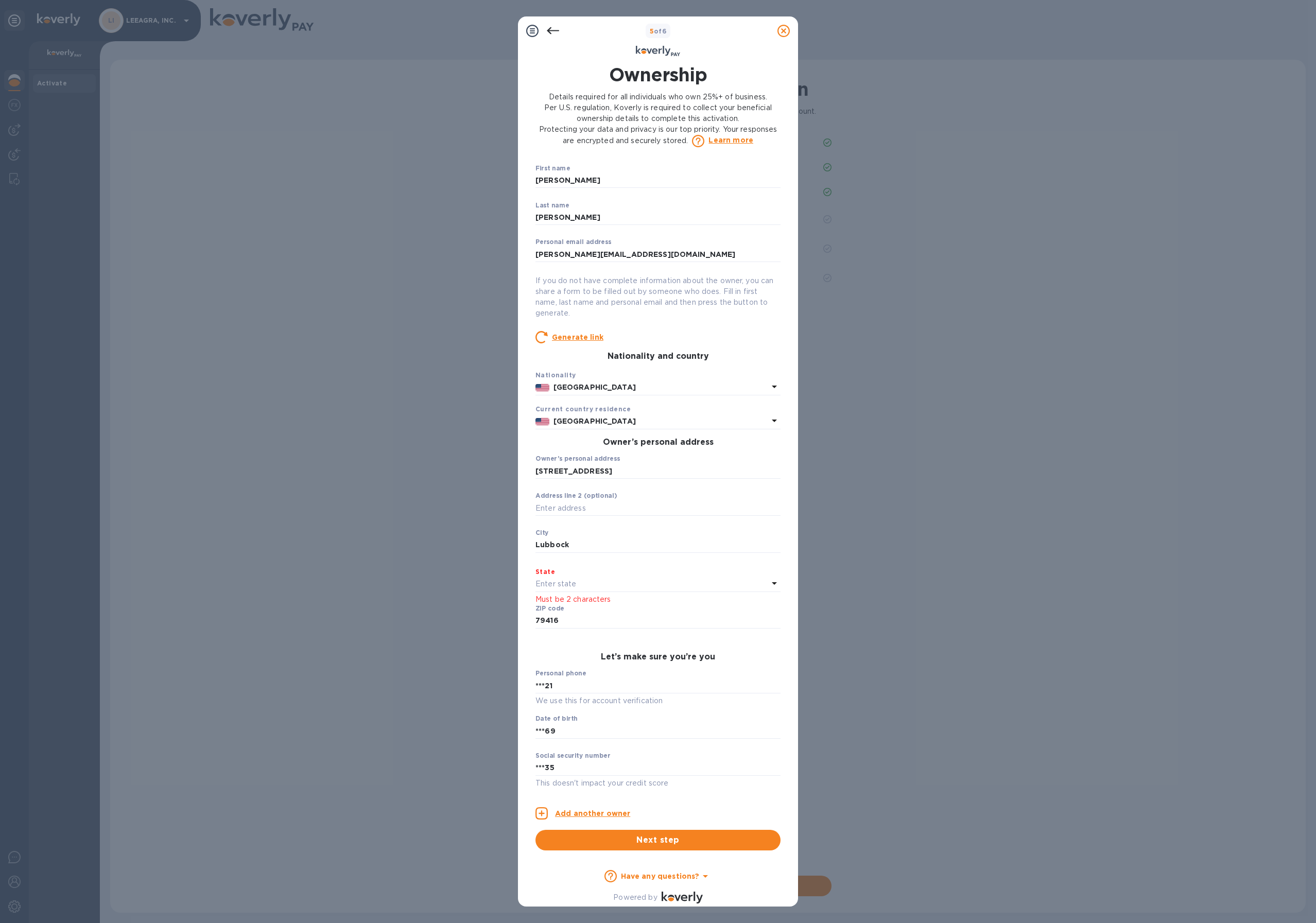
scroll to position [48, 0]
click at [590, 578] on div "Enter state" at bounding box center [652, 583] width 233 height 14
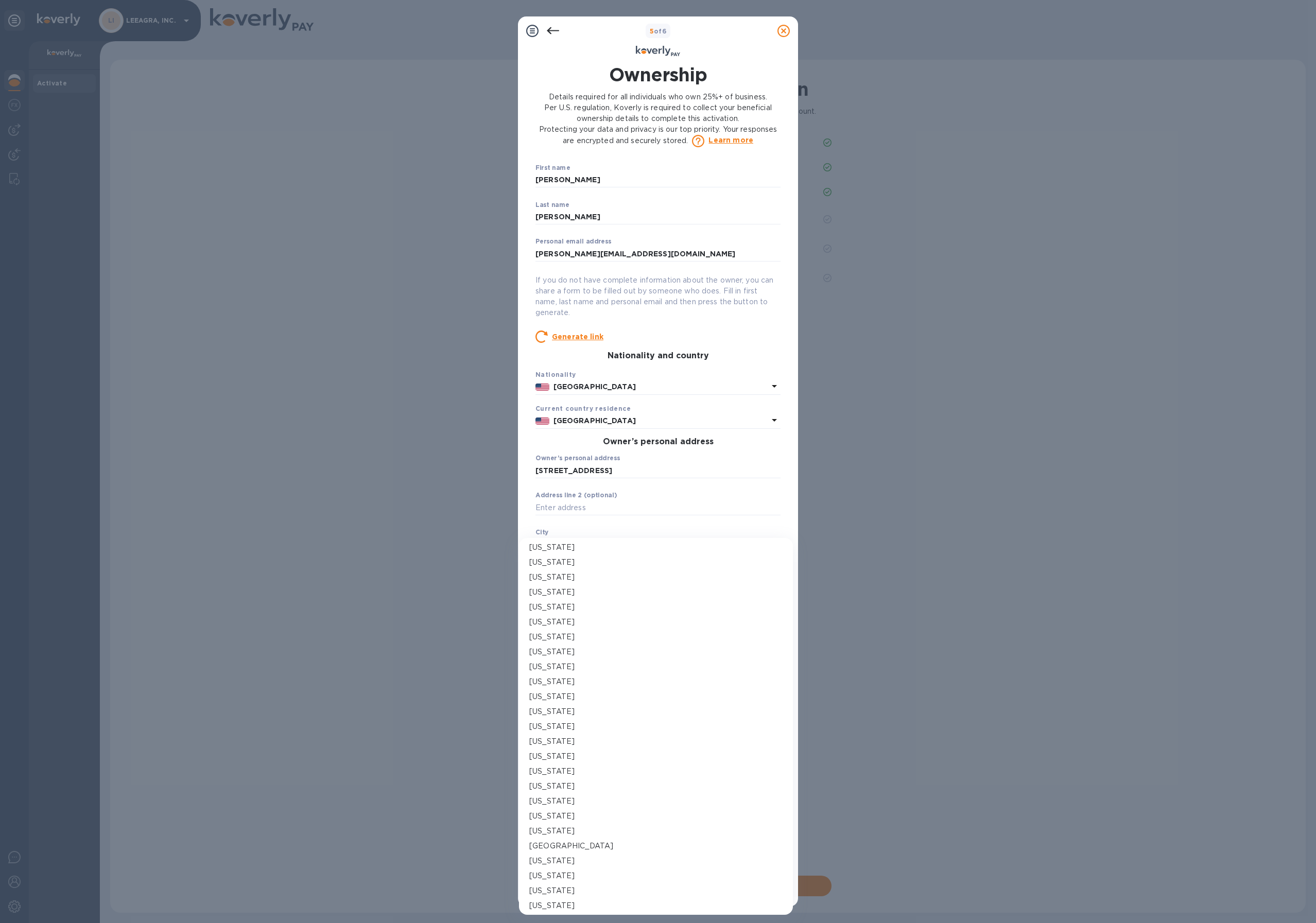
scroll to position [565, 0]
click at [561, 790] on div "[US_STATE]" at bounding box center [656, 788] width 253 height 11
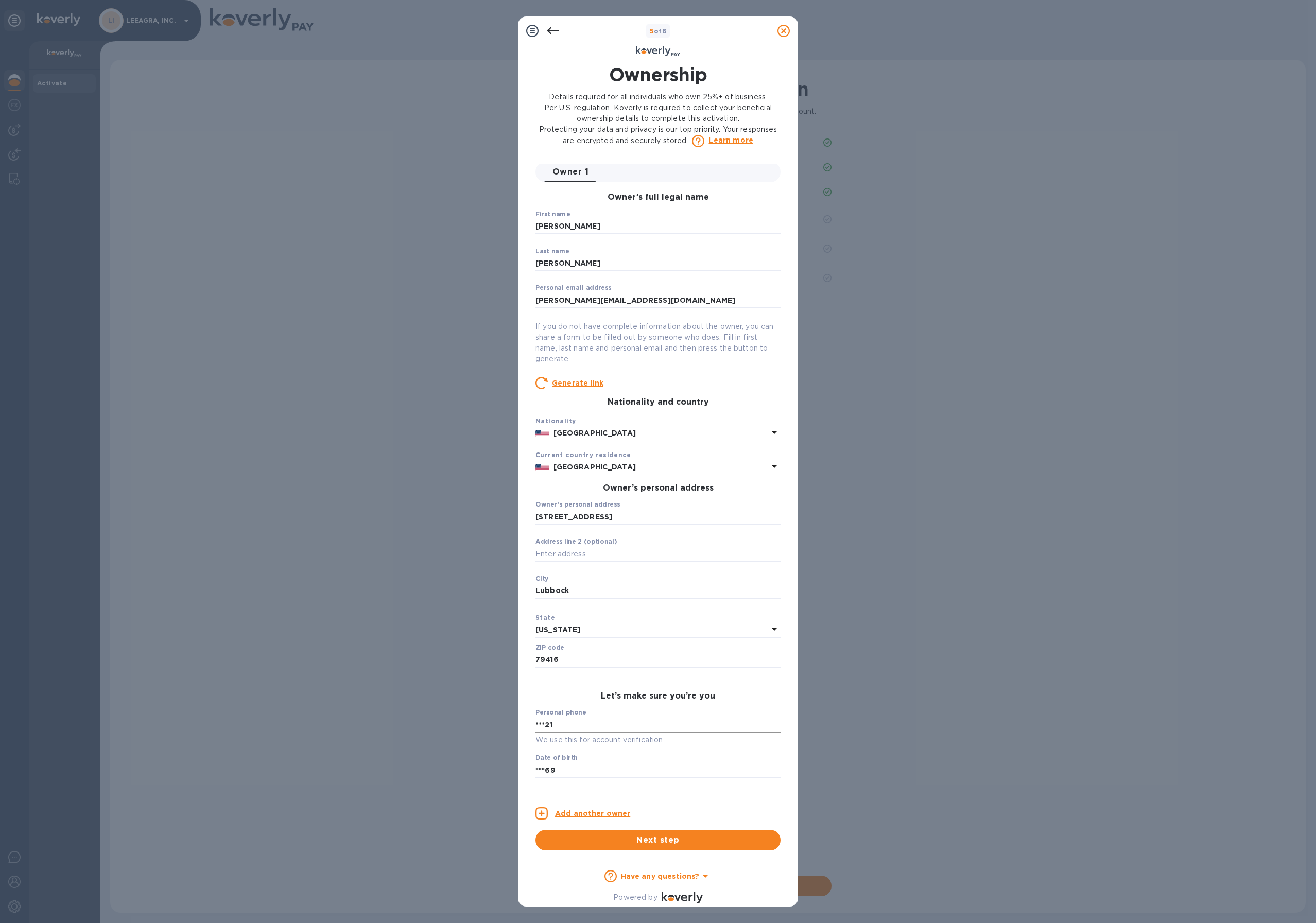
scroll to position [0, 0]
click at [607, 842] on span "Next step" at bounding box center [658, 840] width 228 height 12
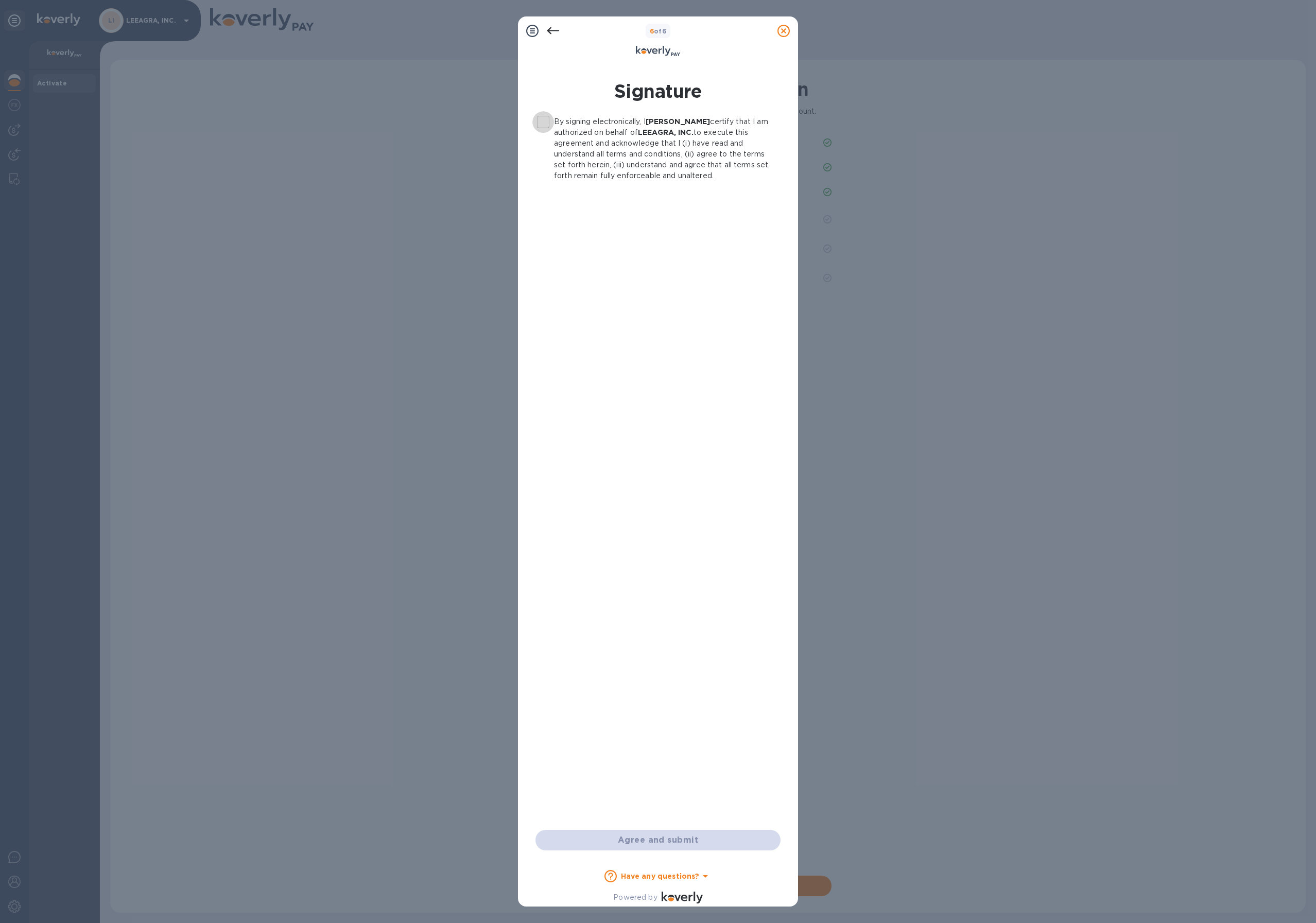
click at [549, 120] on input "By signing electronically, I [PERSON_NAME] certify that I am authorized on beha…" at bounding box center [543, 122] width 22 height 22
checkbox input "true"
click at [696, 840] on span "Agree and submit" at bounding box center [658, 840] width 228 height 12
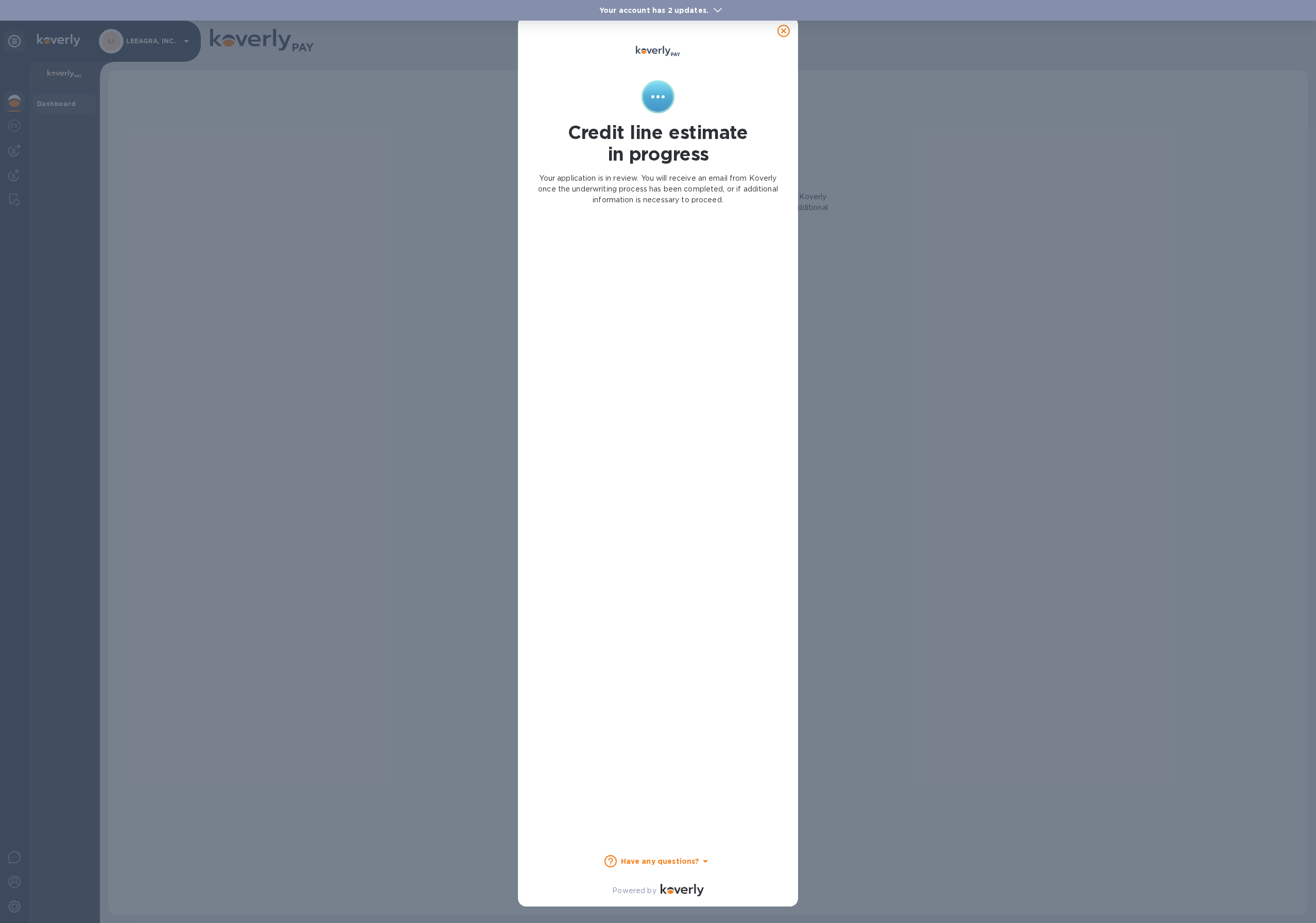
click at [702, 861] on icon at bounding box center [705, 861] width 12 height 12
click at [377, 709] on div "Credit line estimate in progress Your application is in review. You will receiv…" at bounding box center [658, 461] width 1316 height 923
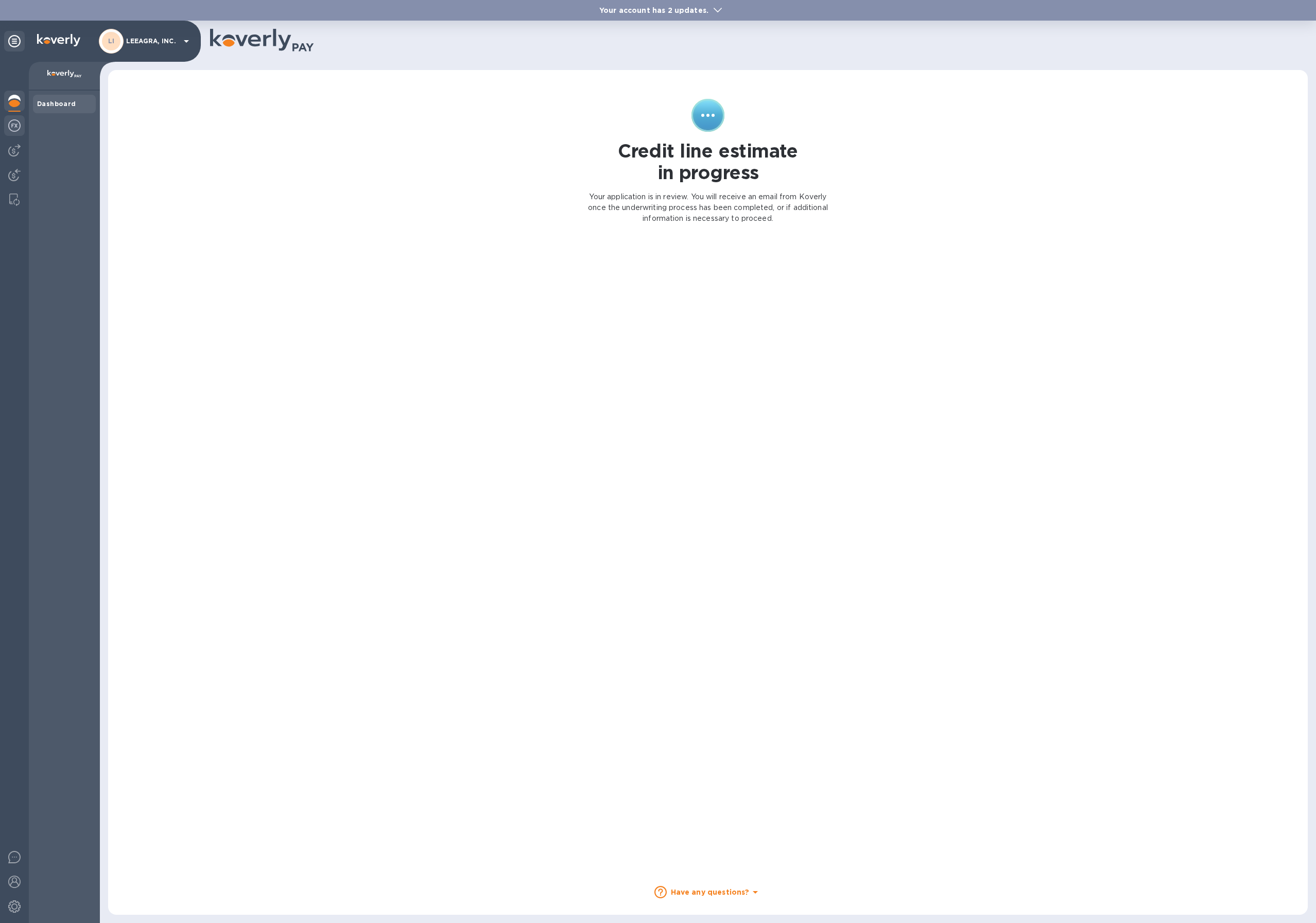
click at [15, 122] on img at bounding box center [14, 125] width 12 height 12
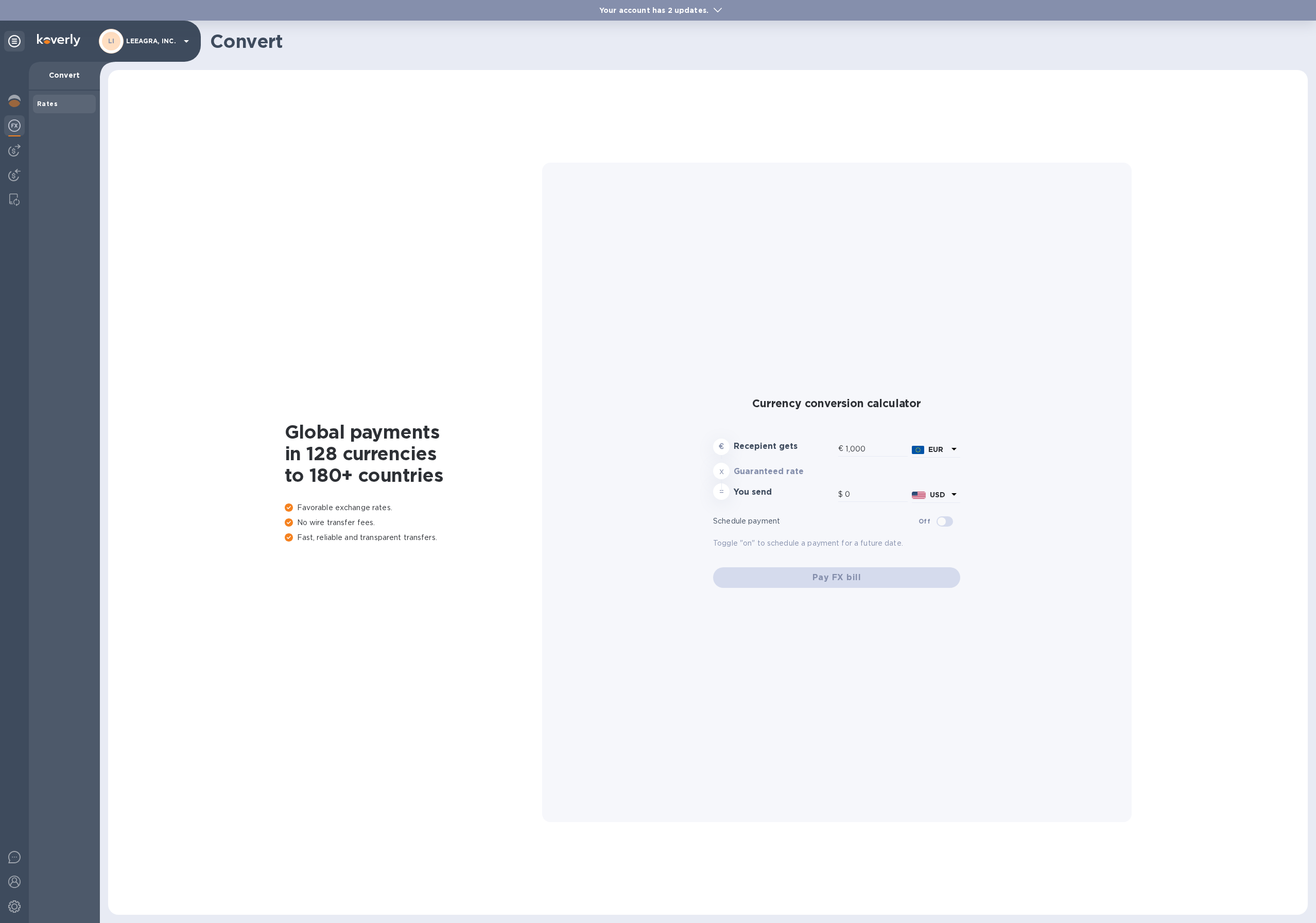
type input "1,173.55"
click at [19, 112] on div at bounding box center [14, 102] width 21 height 23
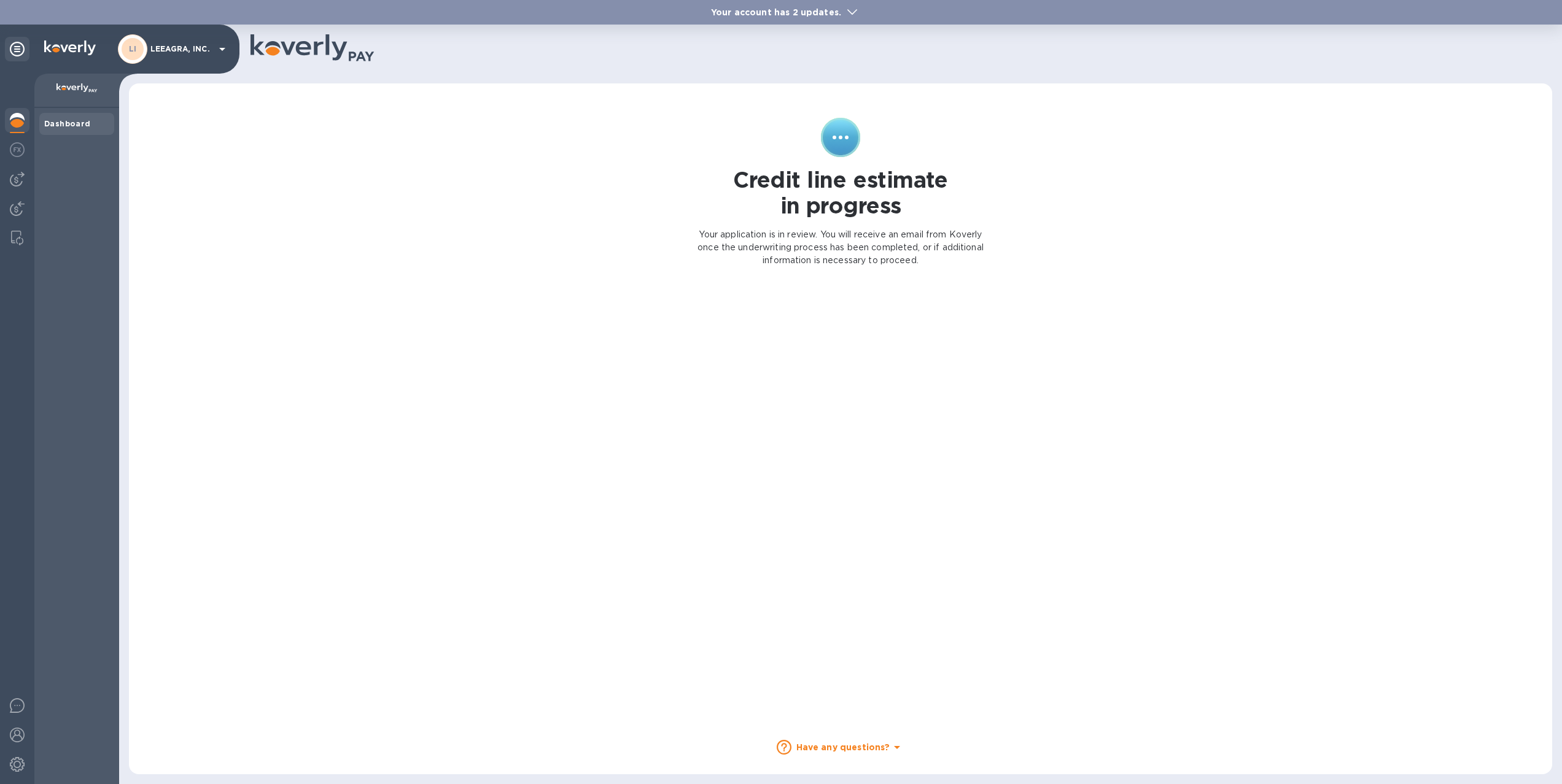
click at [16, 122] on img at bounding box center [17, 120] width 15 height 15
click at [19, 151] on img at bounding box center [17, 149] width 15 height 15
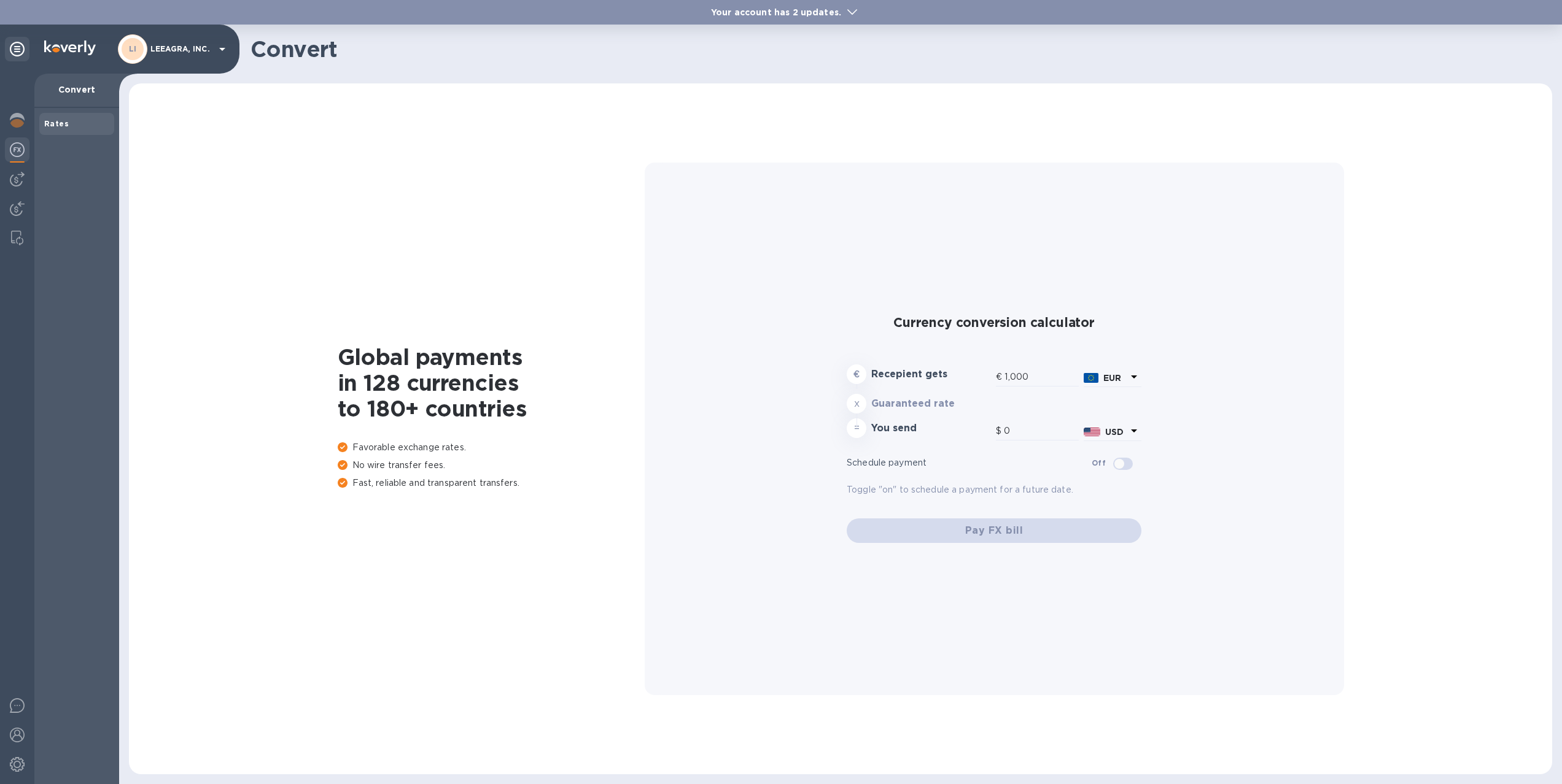
type input "1,173.55"
click at [16, 182] on img at bounding box center [17, 179] width 15 height 15
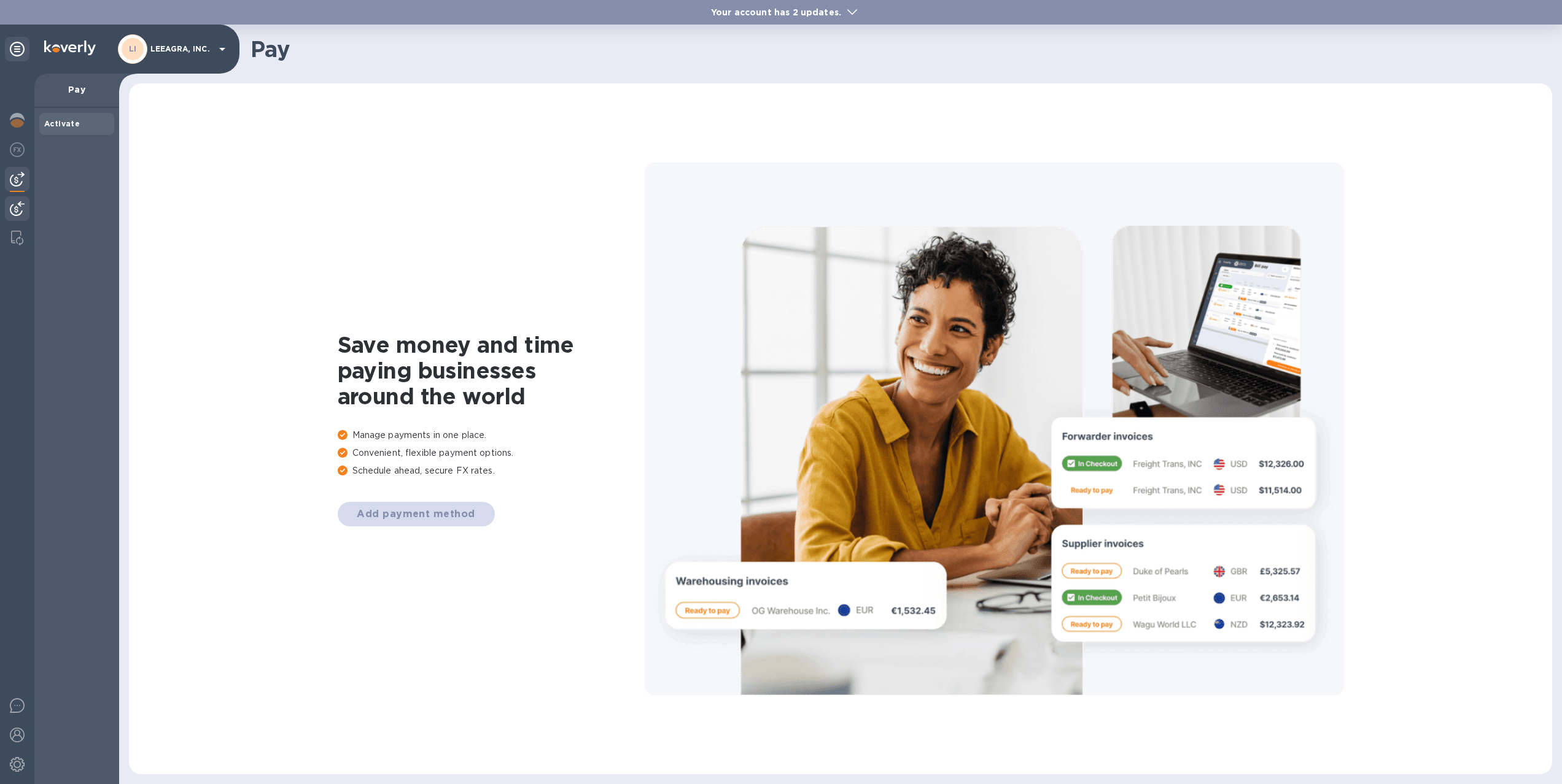
click at [16, 204] on img at bounding box center [17, 208] width 15 height 15
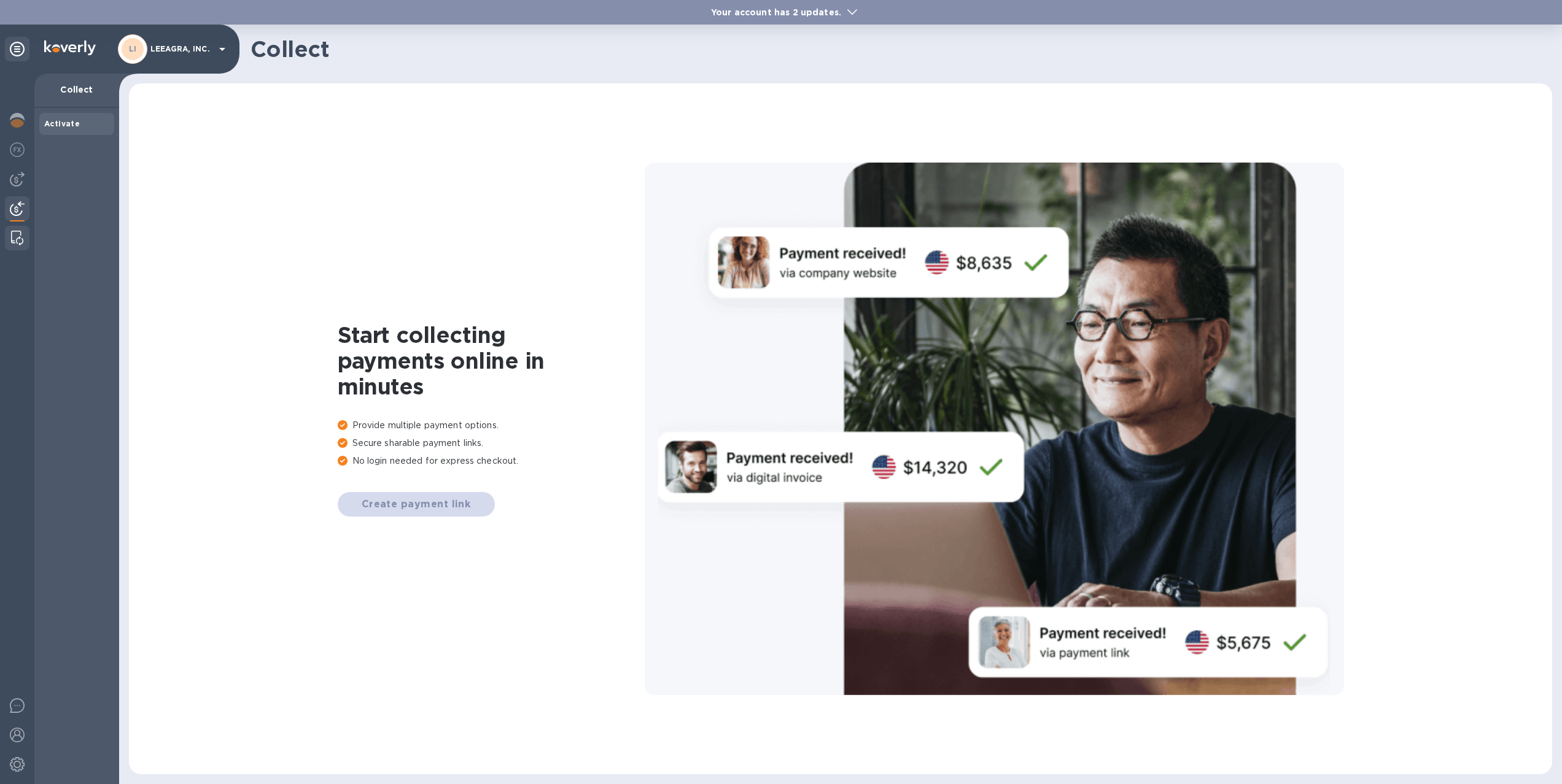
click at [17, 242] on img at bounding box center [16, 237] width 12 height 15
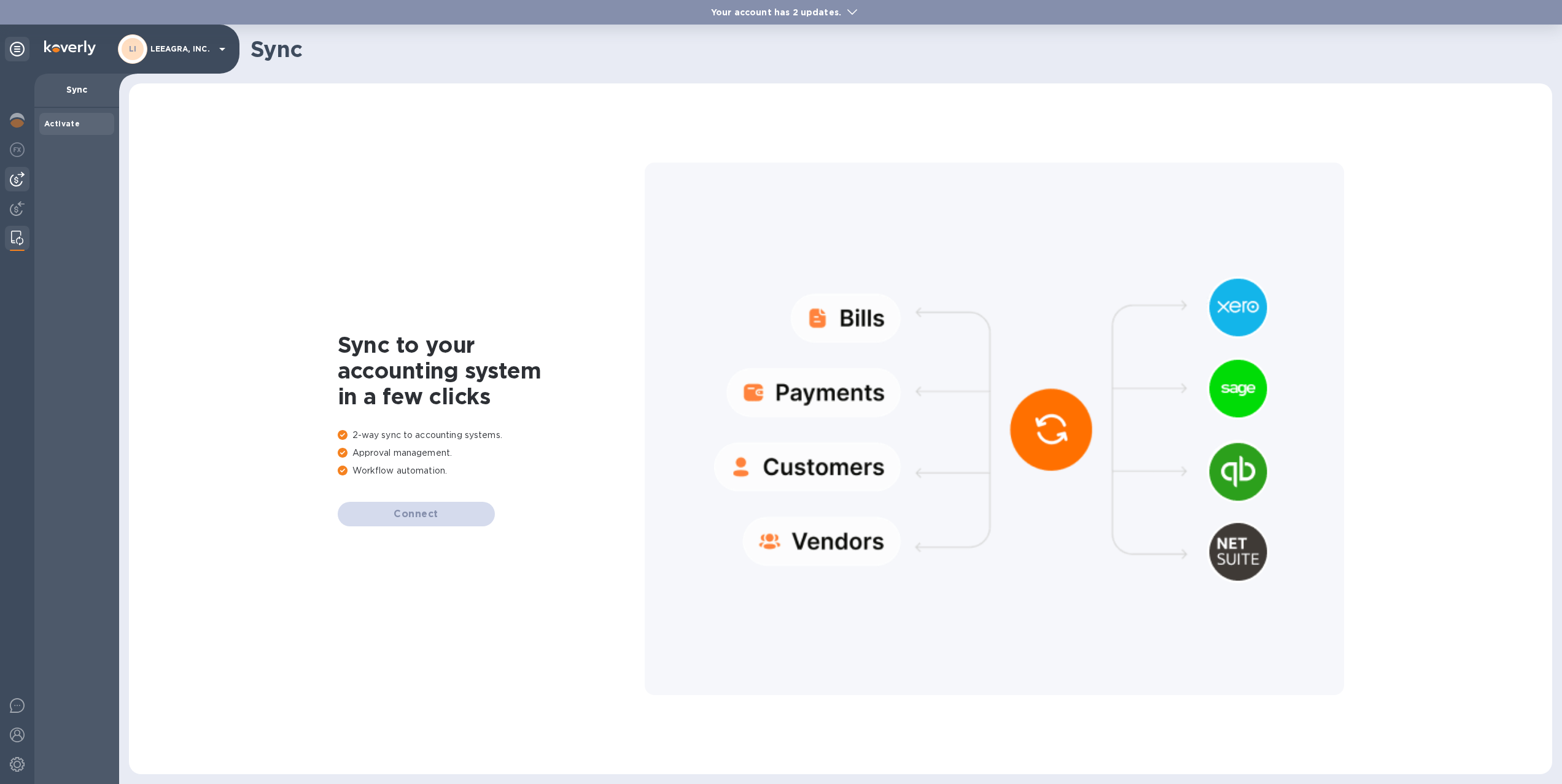
click at [18, 184] on img at bounding box center [17, 179] width 15 height 15
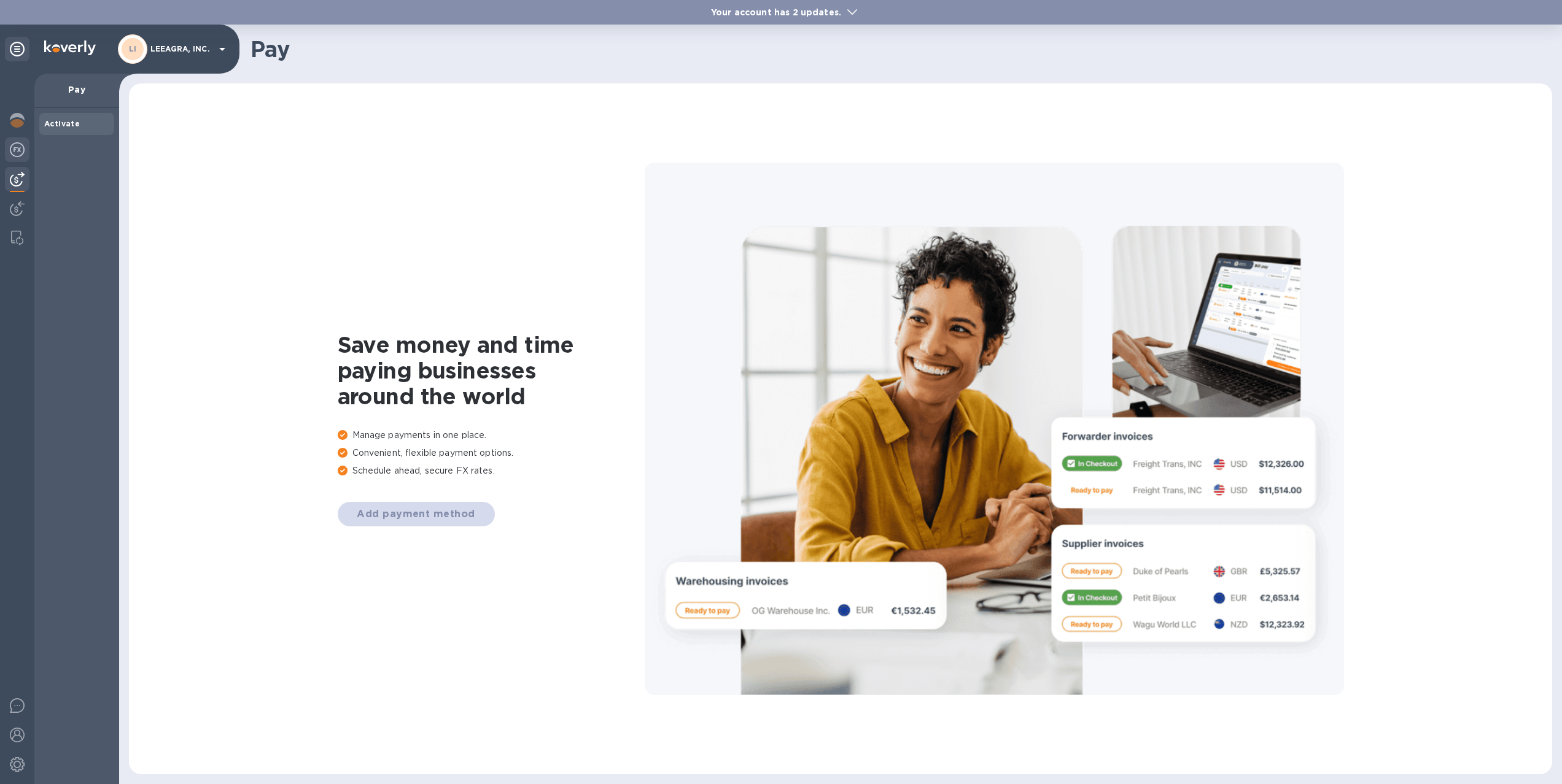
click at [16, 148] on img at bounding box center [17, 149] width 15 height 15
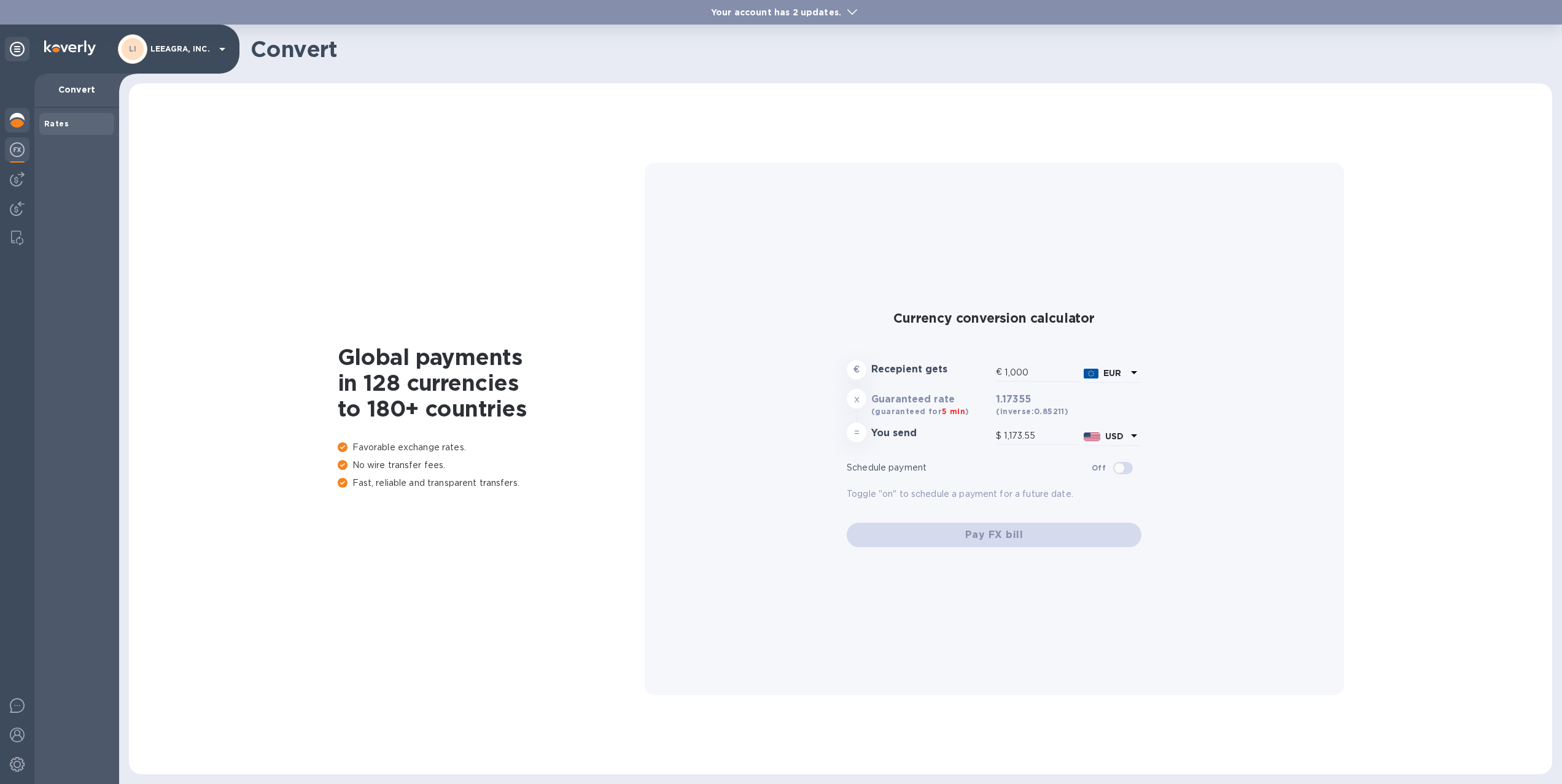
click at [17, 122] on img at bounding box center [17, 120] width 15 height 15
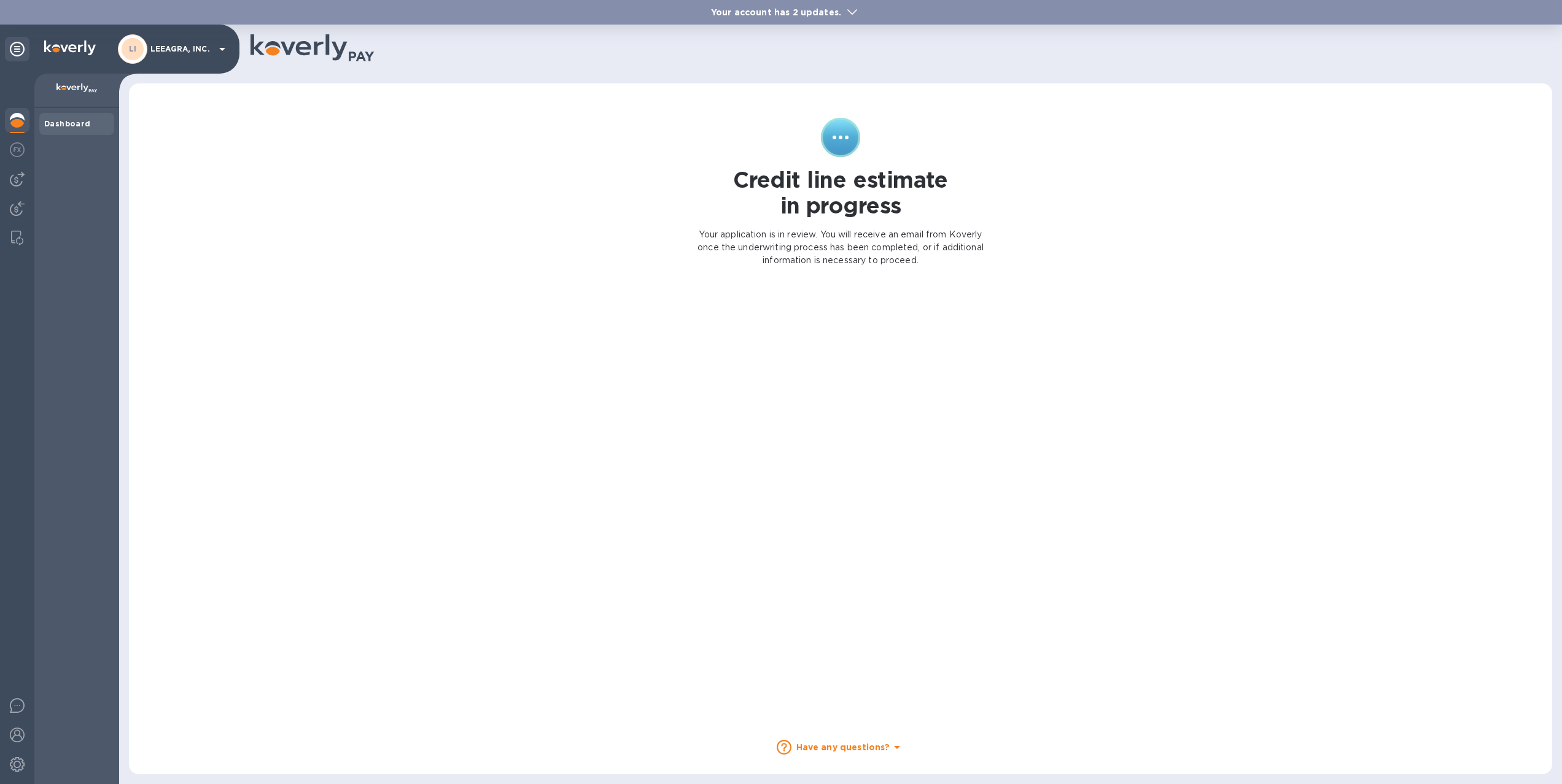
click at [222, 49] on icon at bounding box center [222, 49] width 6 height 3
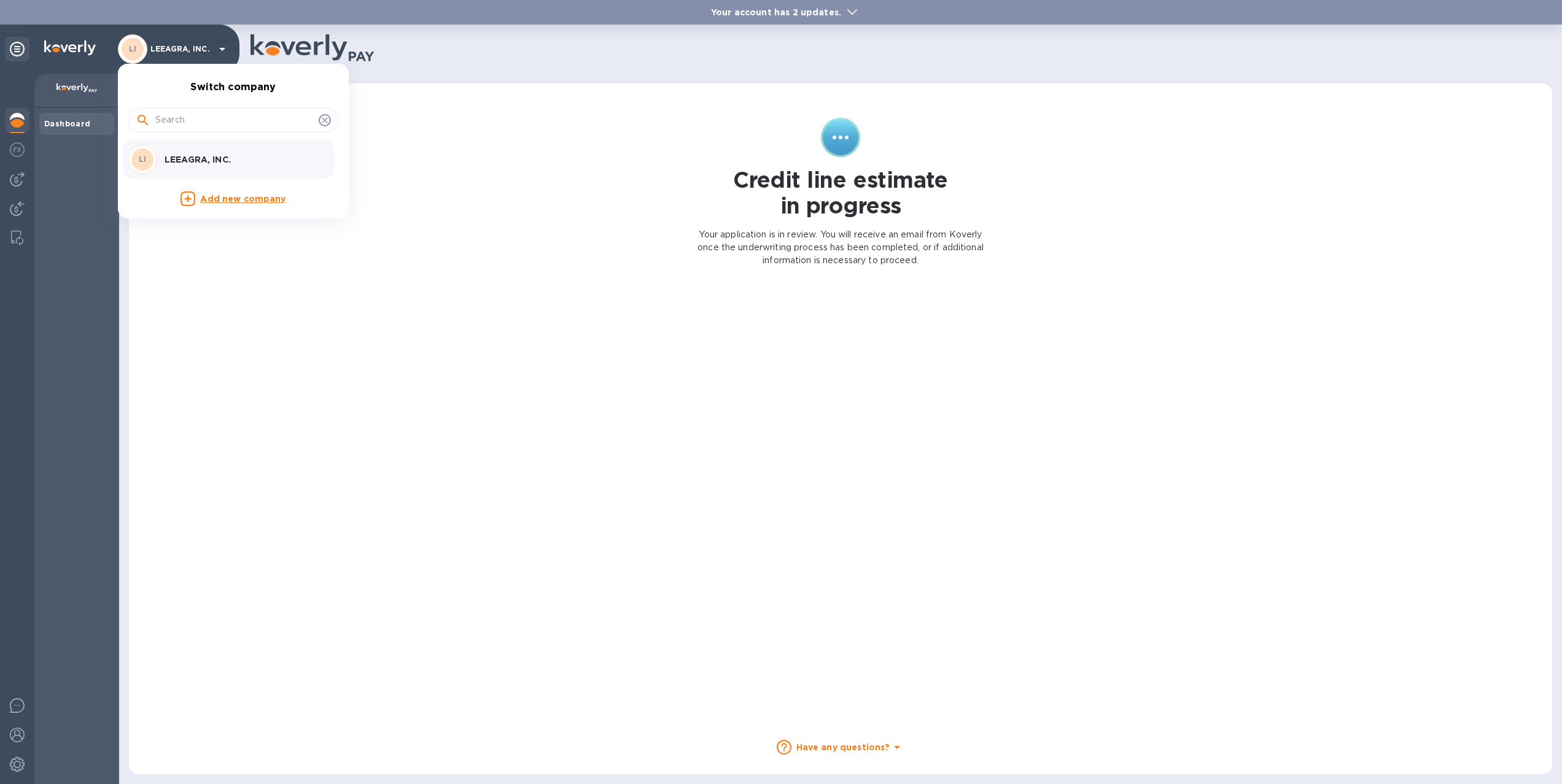
click at [222, 49] on div at bounding box center [781, 392] width 1562 height 784
